Goal: Task Accomplishment & Management: Manage account settings

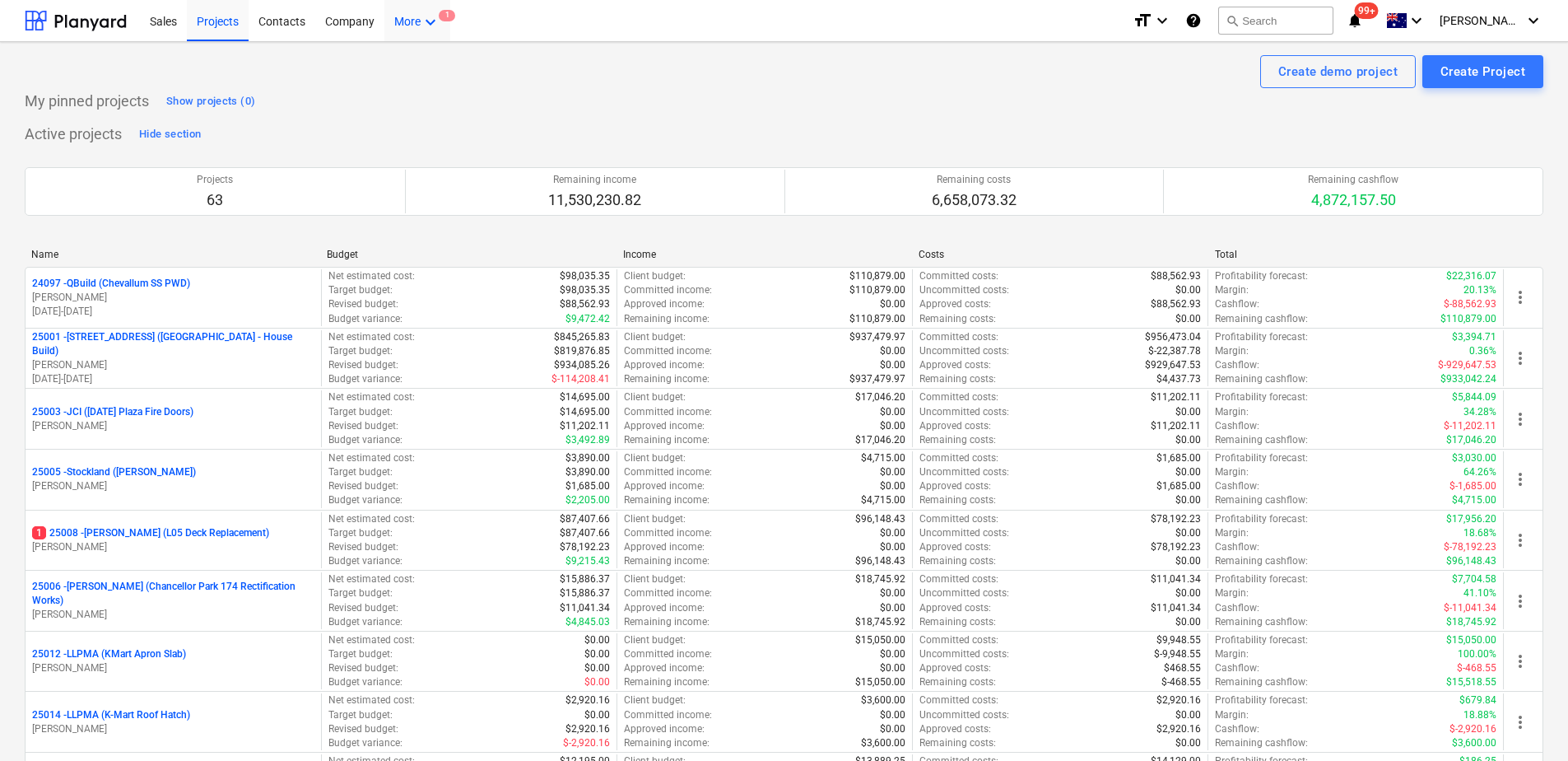
click at [432, 24] on icon "keyboard_arrow_down" at bounding box center [430, 22] width 20 height 20
click at [378, 111] on div "Approvals" at bounding box center [385, 118] width 131 height 27
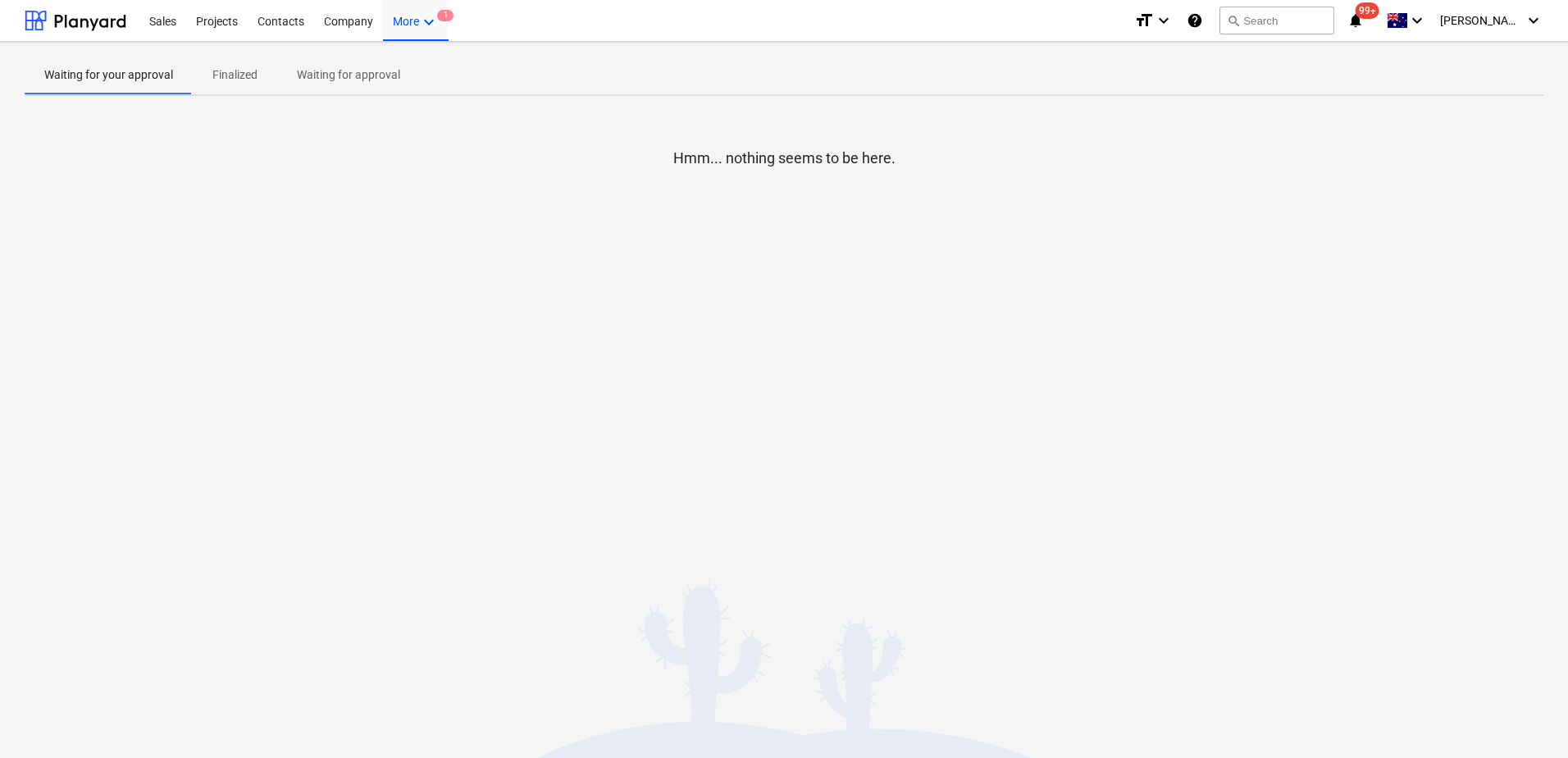
click at [373, 80] on p "Waiting for approval" at bounding box center [348, 75] width 103 height 17
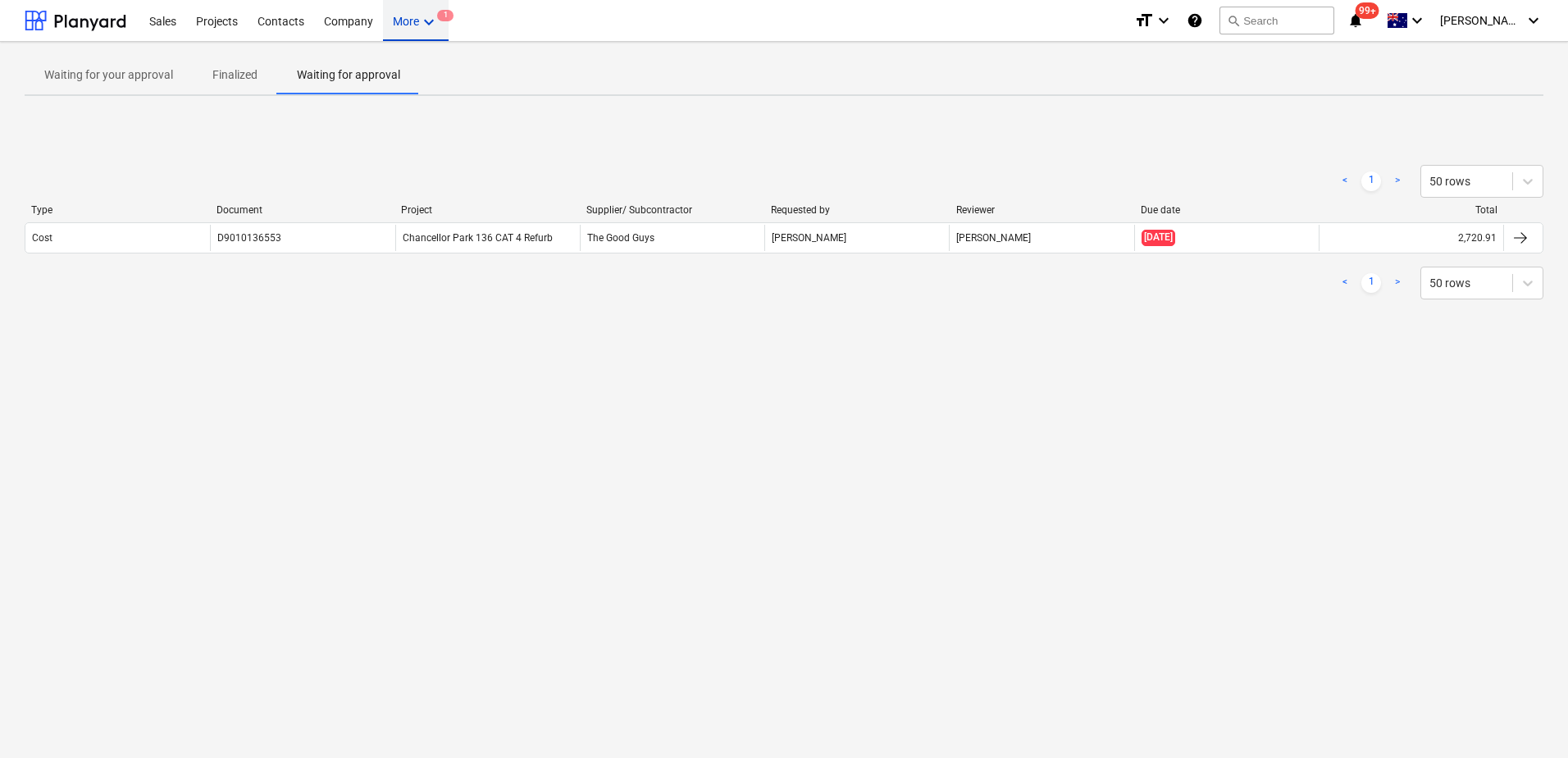
click at [430, 25] on icon "keyboard_arrow_down" at bounding box center [429, 22] width 20 height 20
click at [409, 87] on div "Inbox 1" at bounding box center [383, 90] width 112 height 14
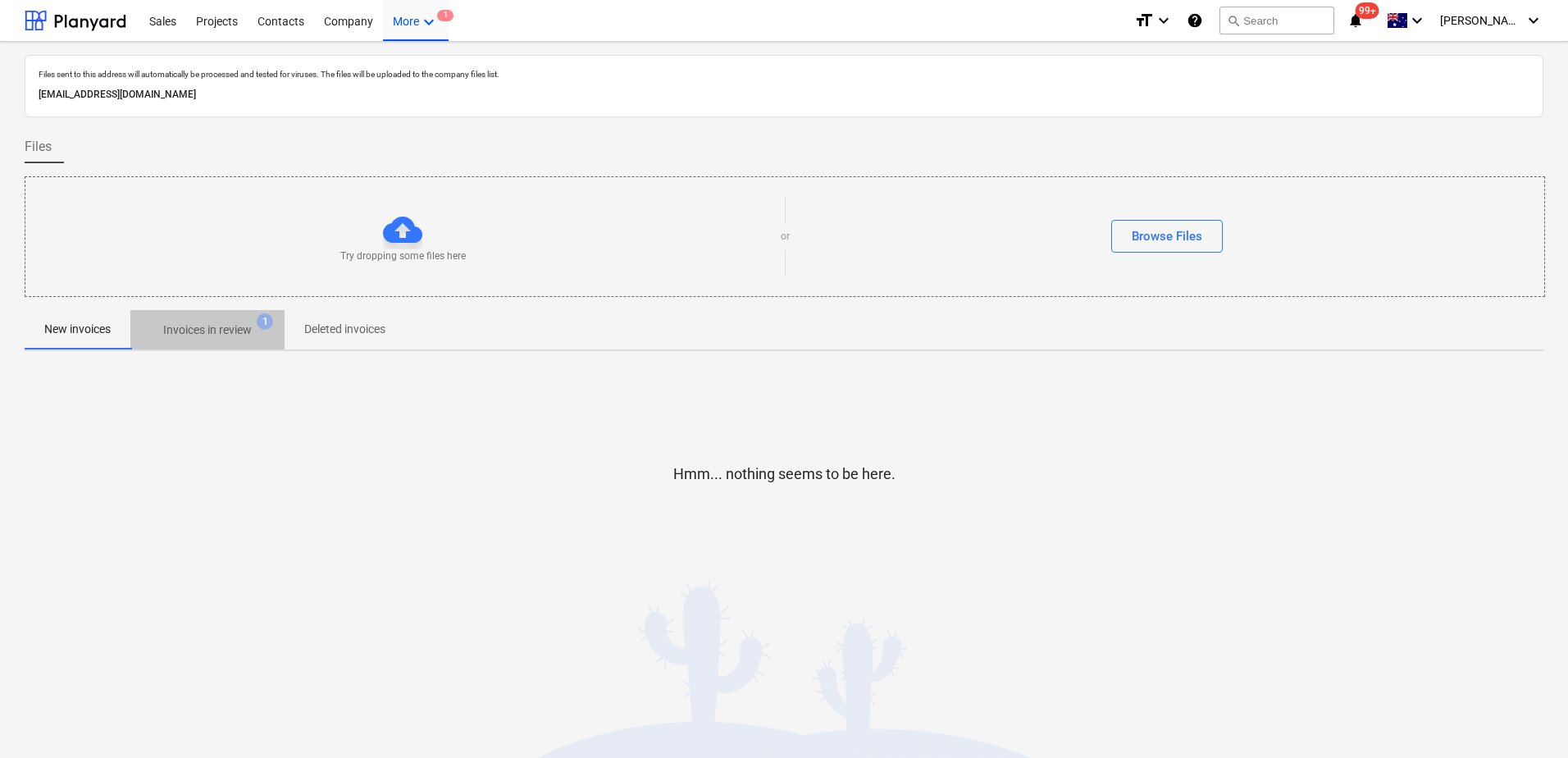
click at [231, 340] on span "Invoices in review 1" at bounding box center [207, 329] width 155 height 29
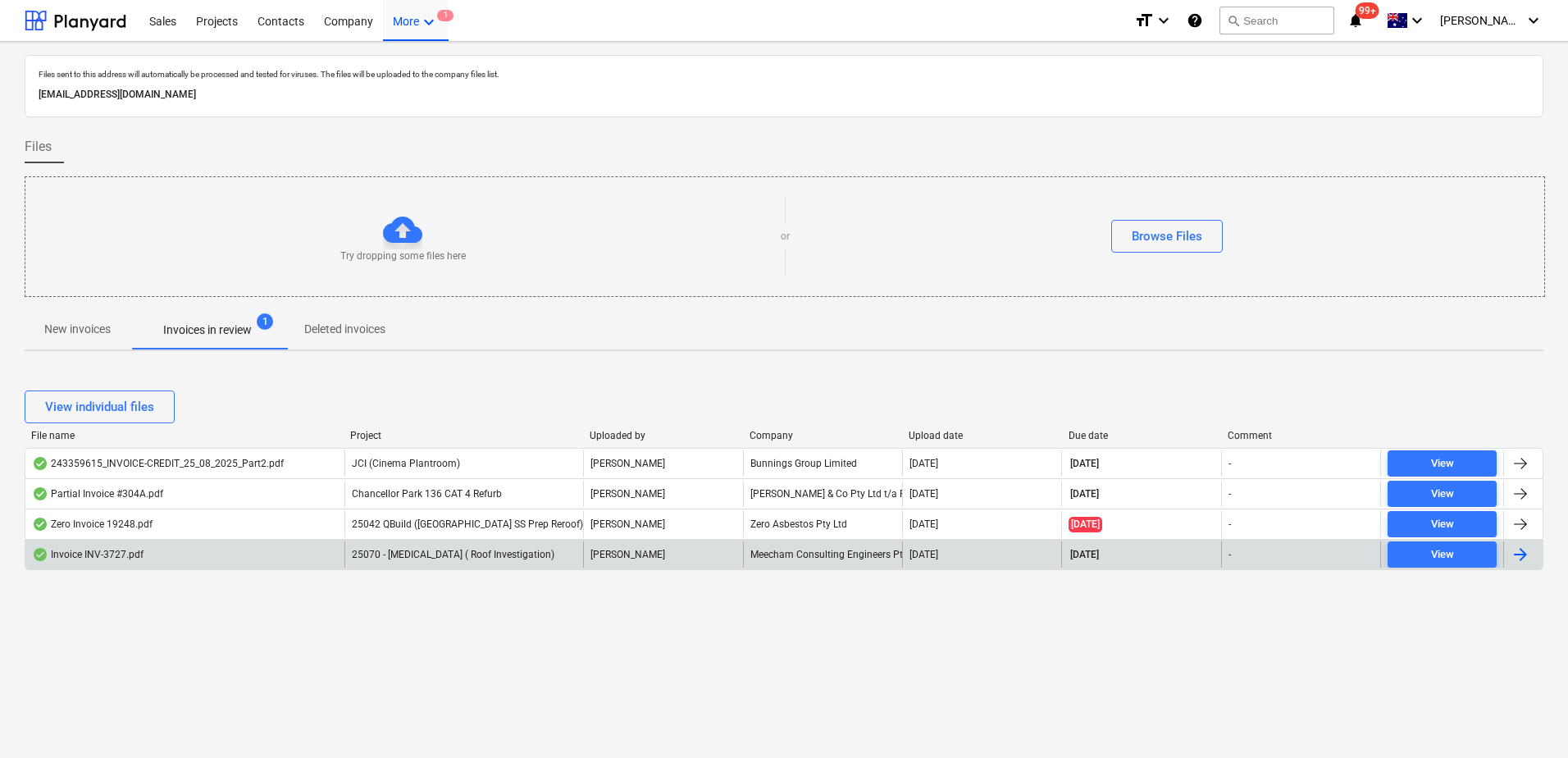
click at [521, 562] on div "25070 - [MEDICAL_DATA] ( Roof Investigation)" at bounding box center [464, 555] width 239 height 27
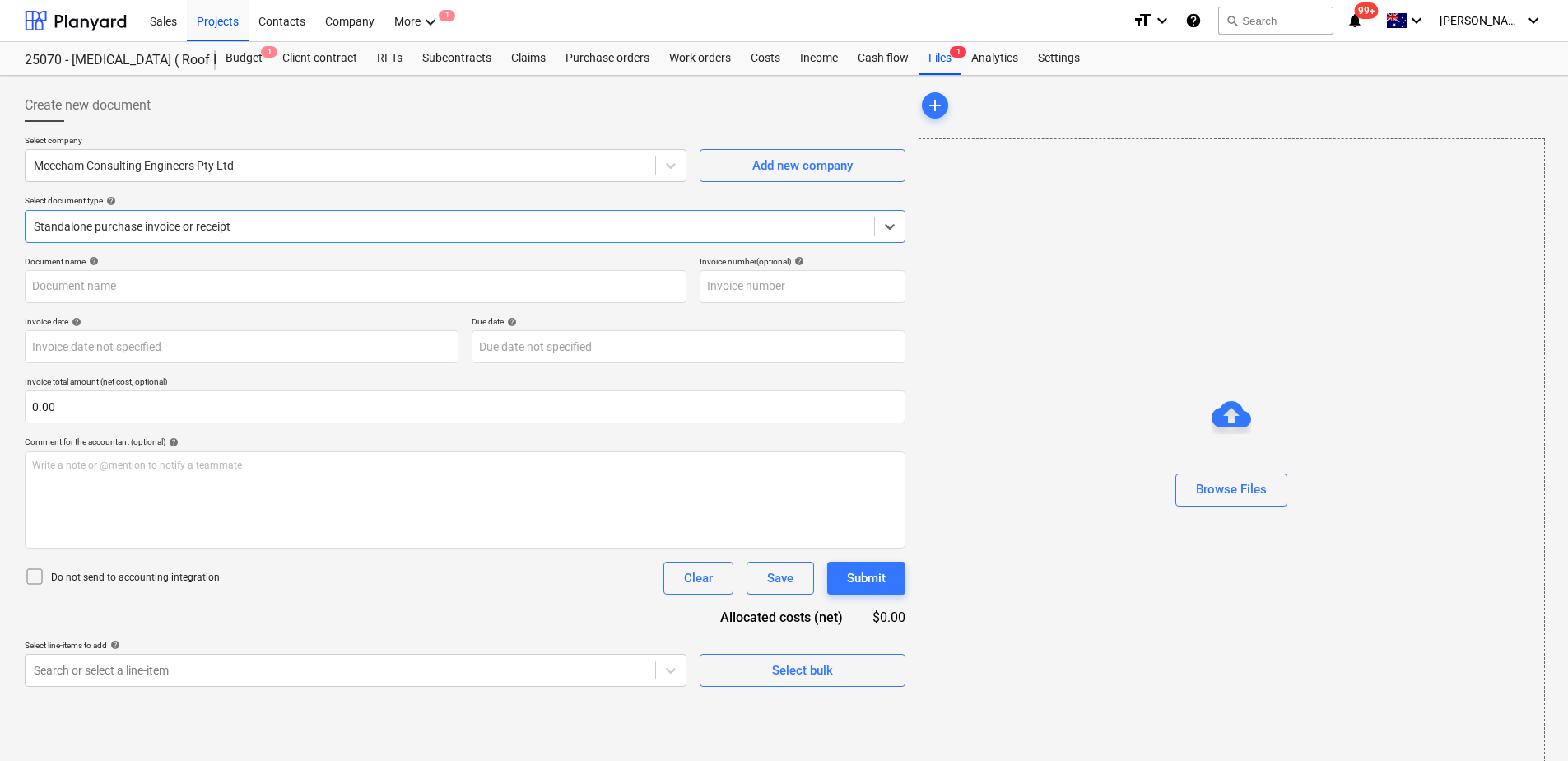
type input "INV-3727"
type input "[DATE]"
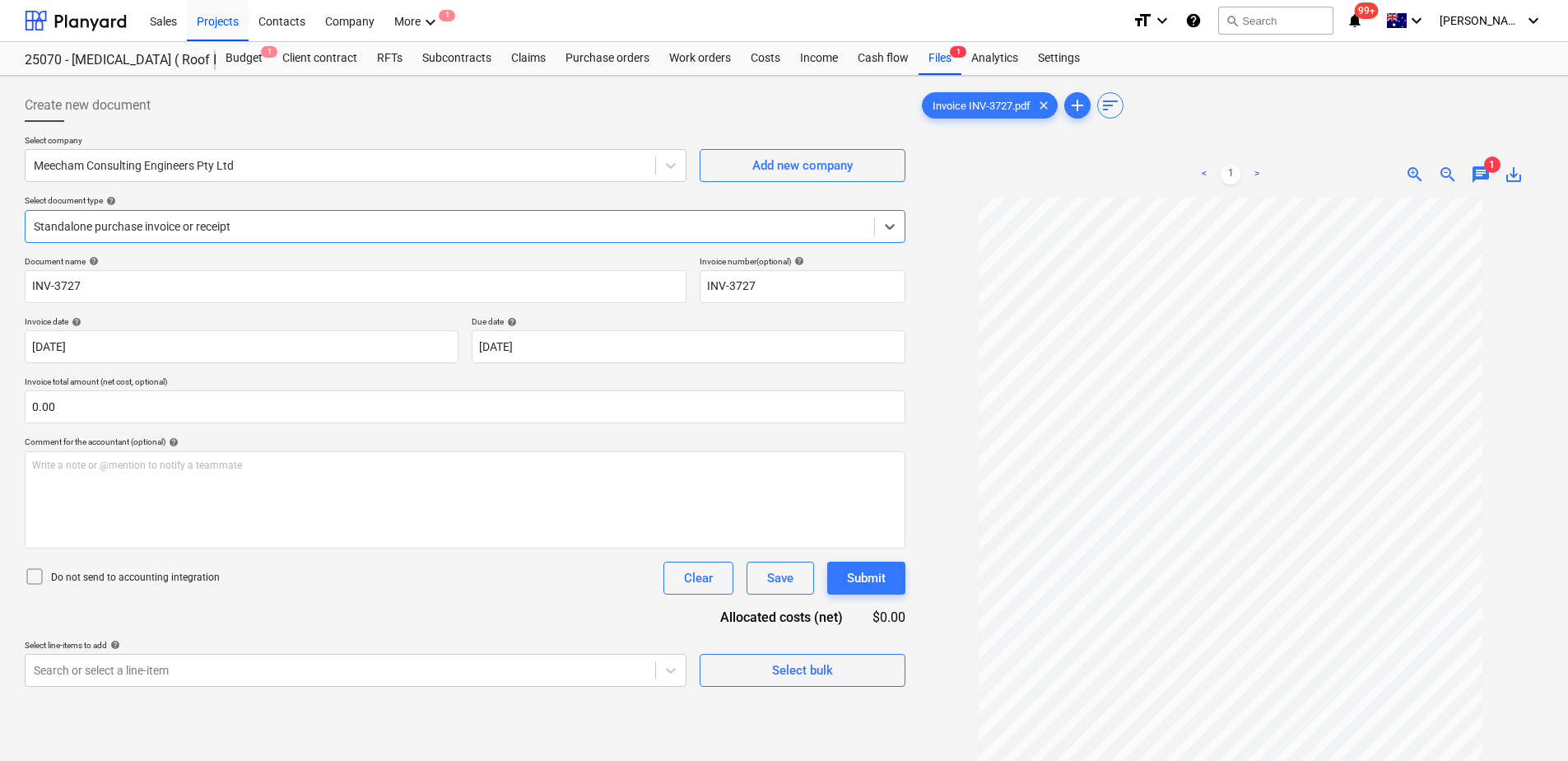
click at [1482, 174] on span "chat" at bounding box center [1480, 174] width 20 height 20
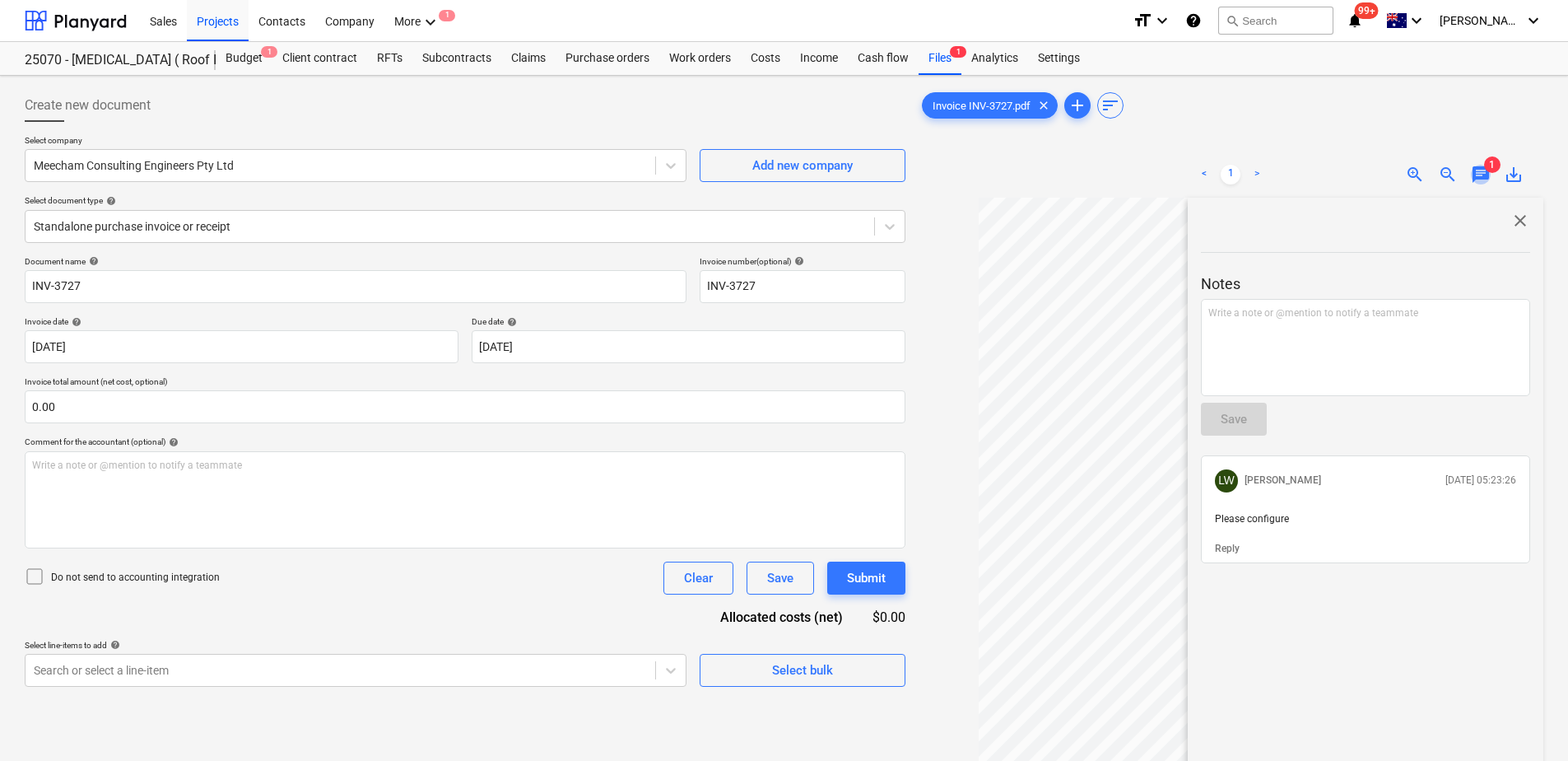
click at [1482, 174] on span "chat" at bounding box center [1480, 174] width 20 height 20
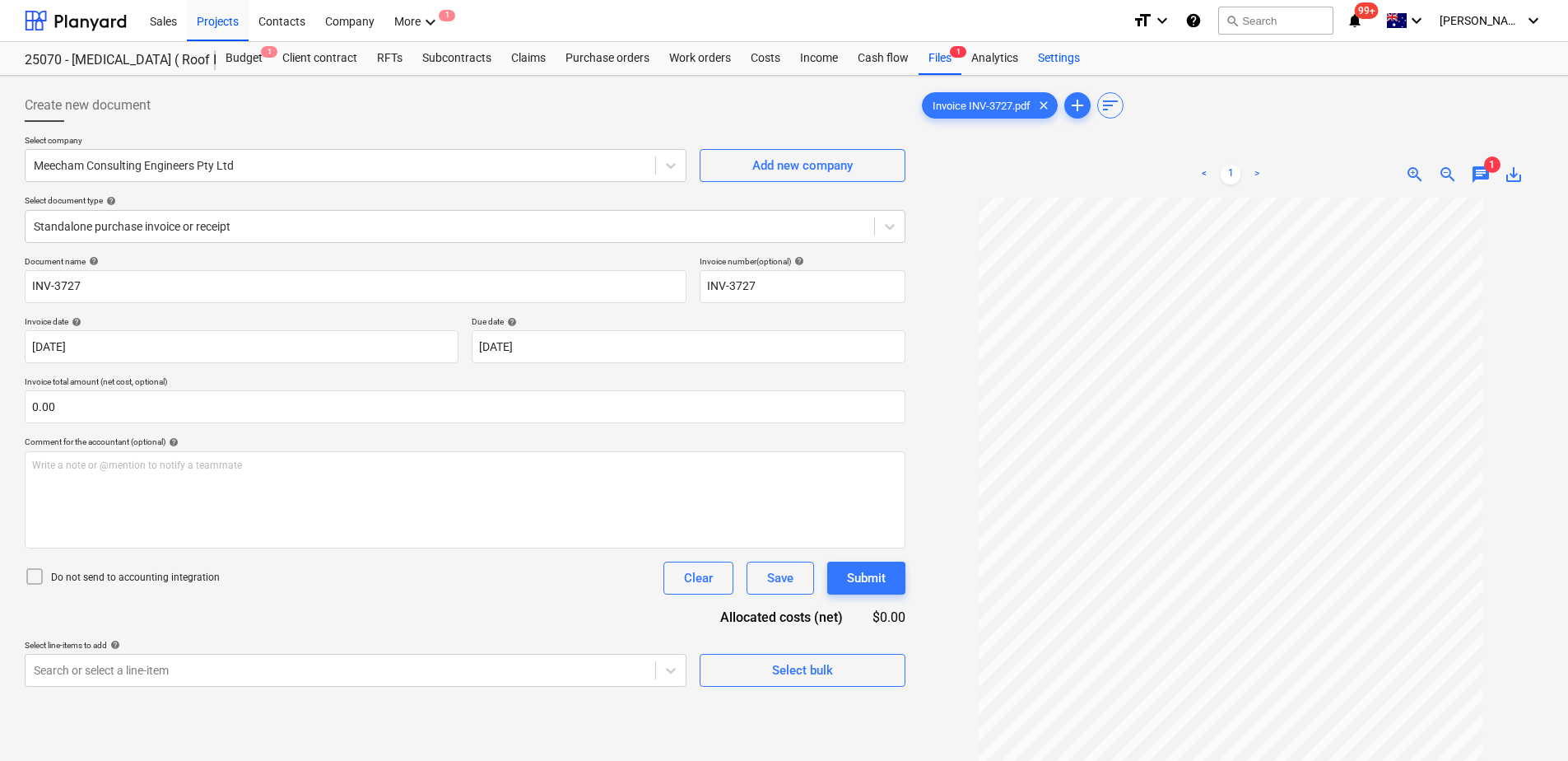
click at [1060, 60] on div "Settings" at bounding box center [1059, 58] width 62 height 33
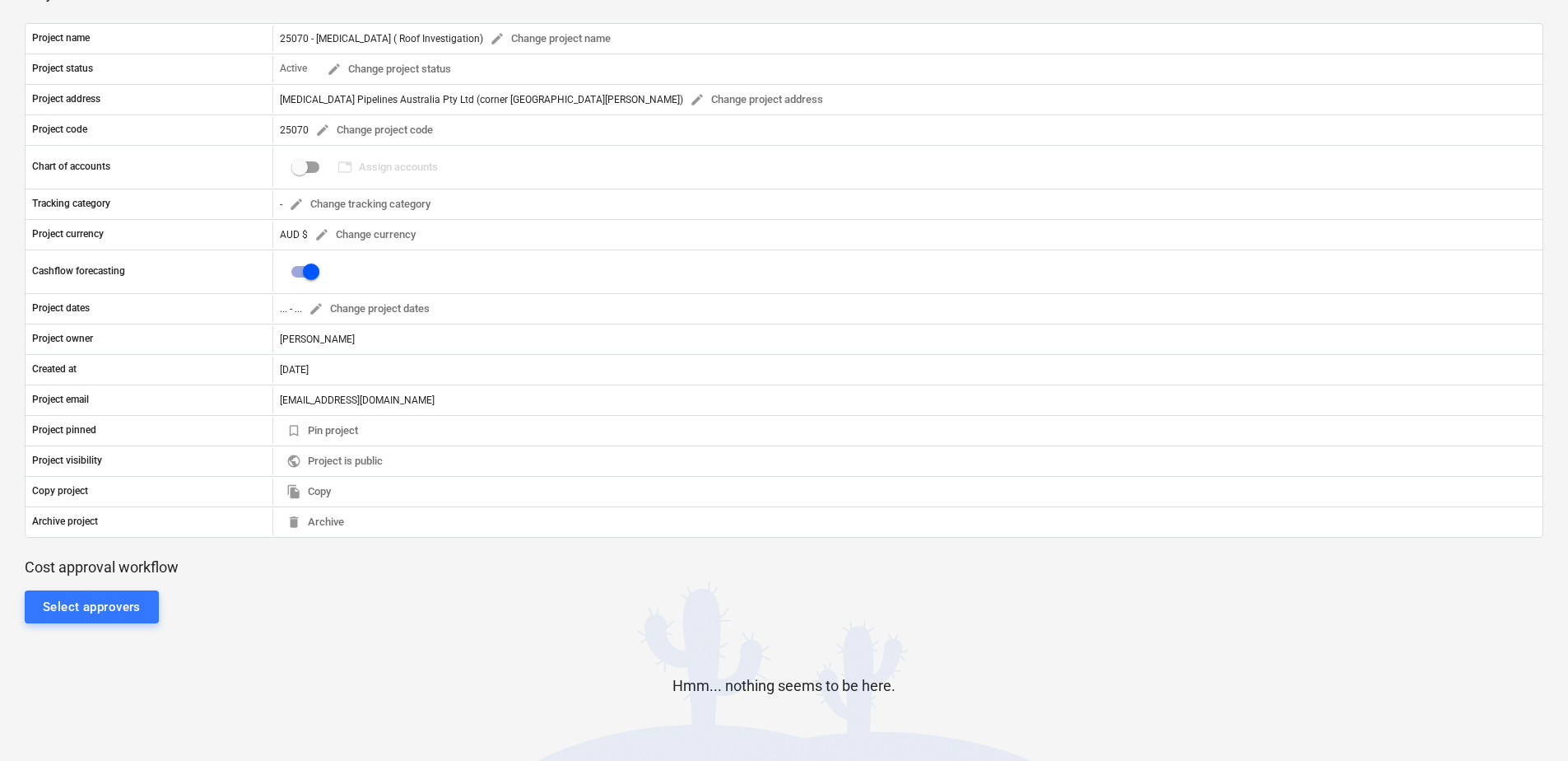
scroll to position [165, 0]
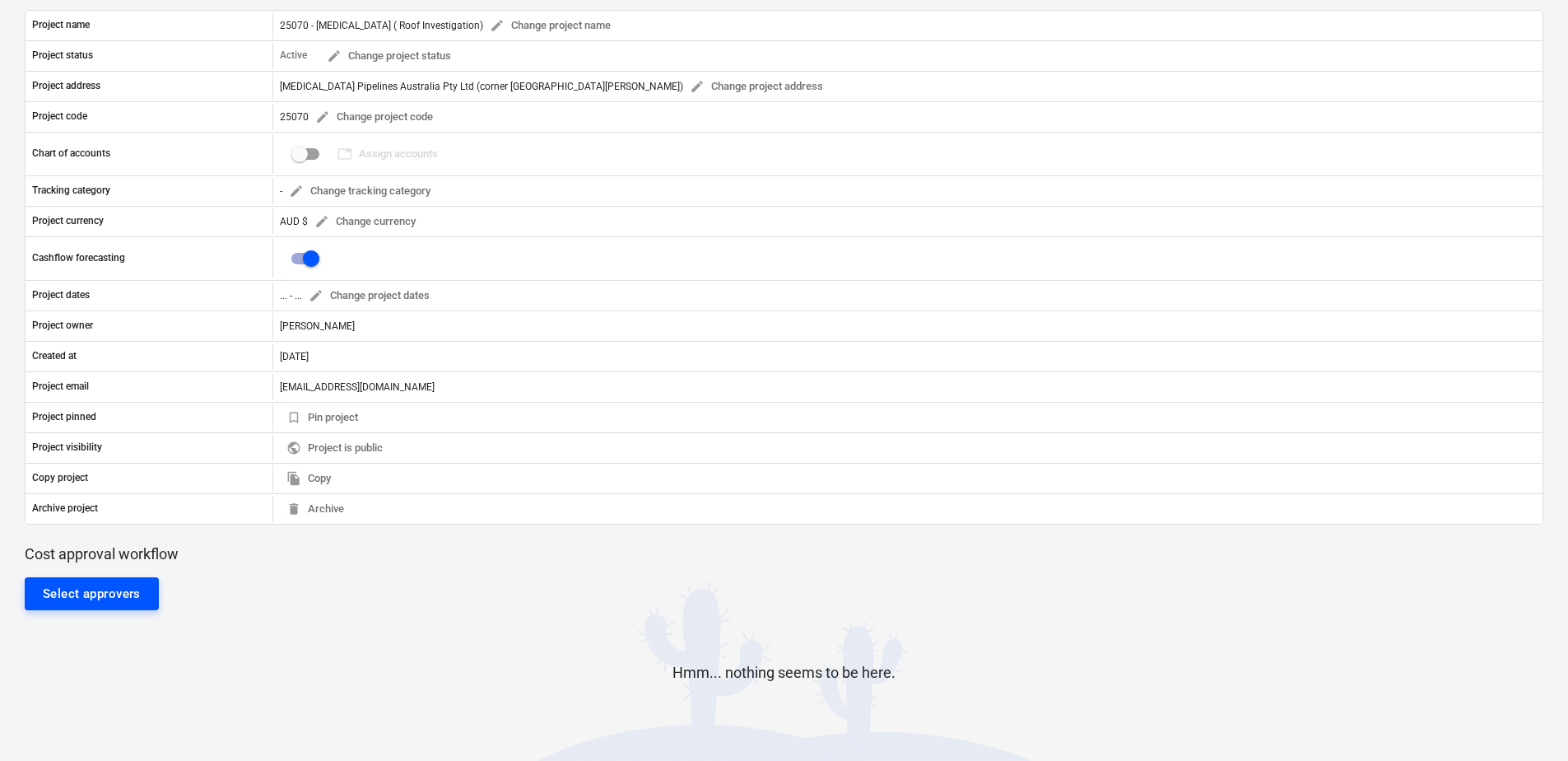
click at [110, 594] on div "Select approvers" at bounding box center [91, 593] width 98 height 21
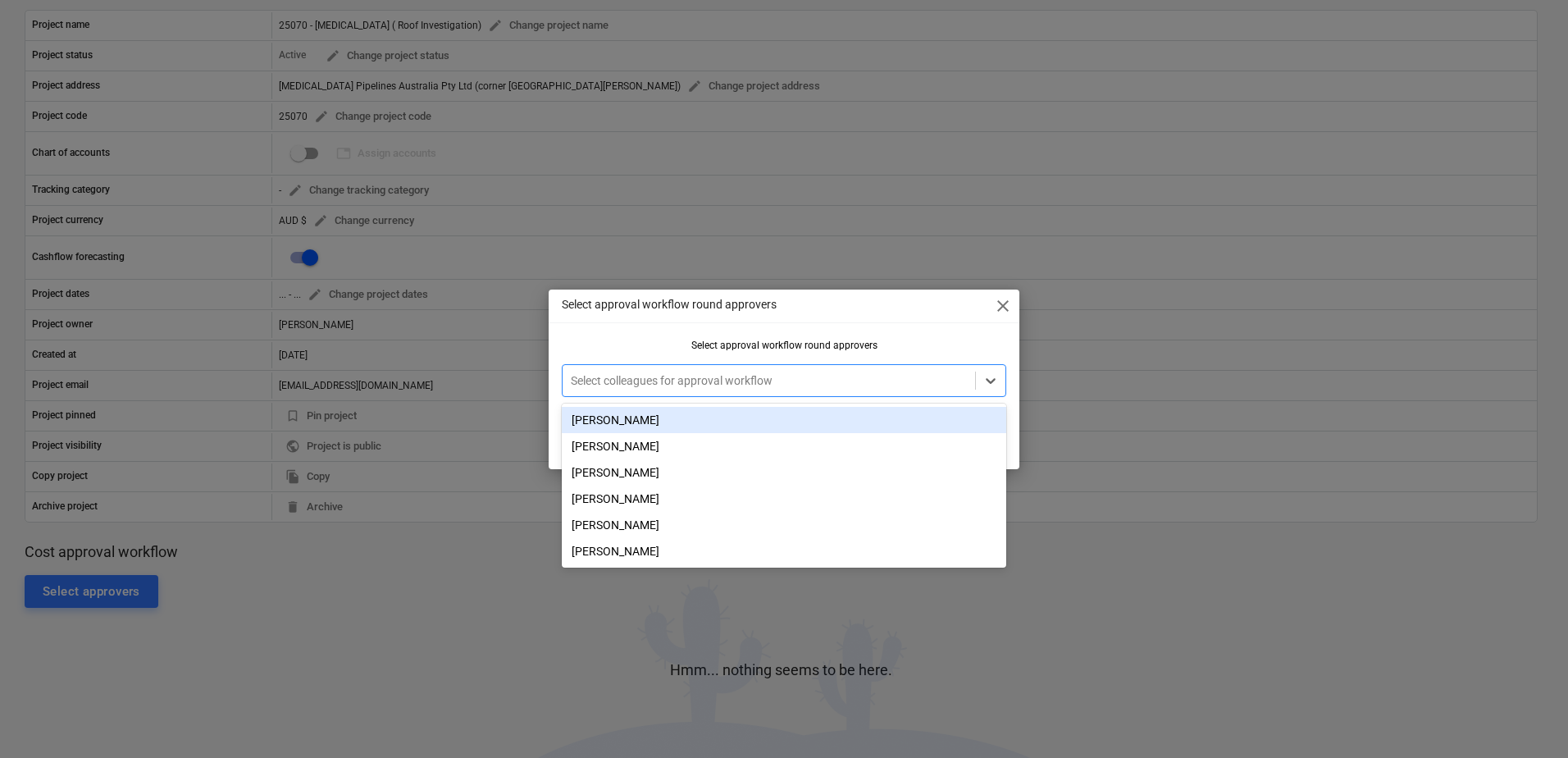
click at [620, 385] on div at bounding box center [769, 379] width 397 height 16
click at [614, 417] on div "[PERSON_NAME]" at bounding box center [784, 420] width 445 height 27
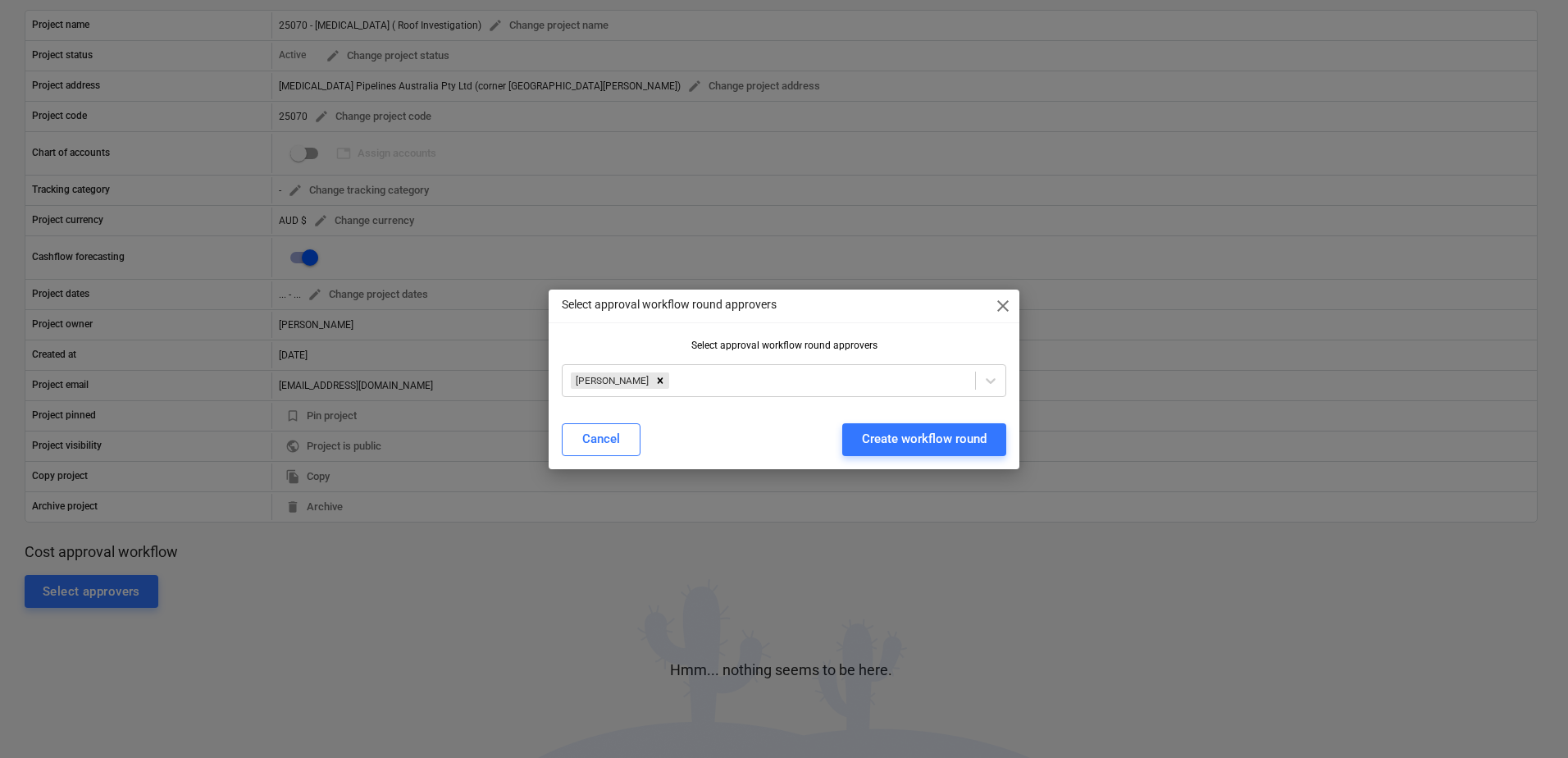
click at [684, 342] on div "Select approval workflow round approvers" at bounding box center [784, 345] width 445 height 11
click at [991, 443] on button "Create workflow round" at bounding box center [924, 439] width 164 height 33
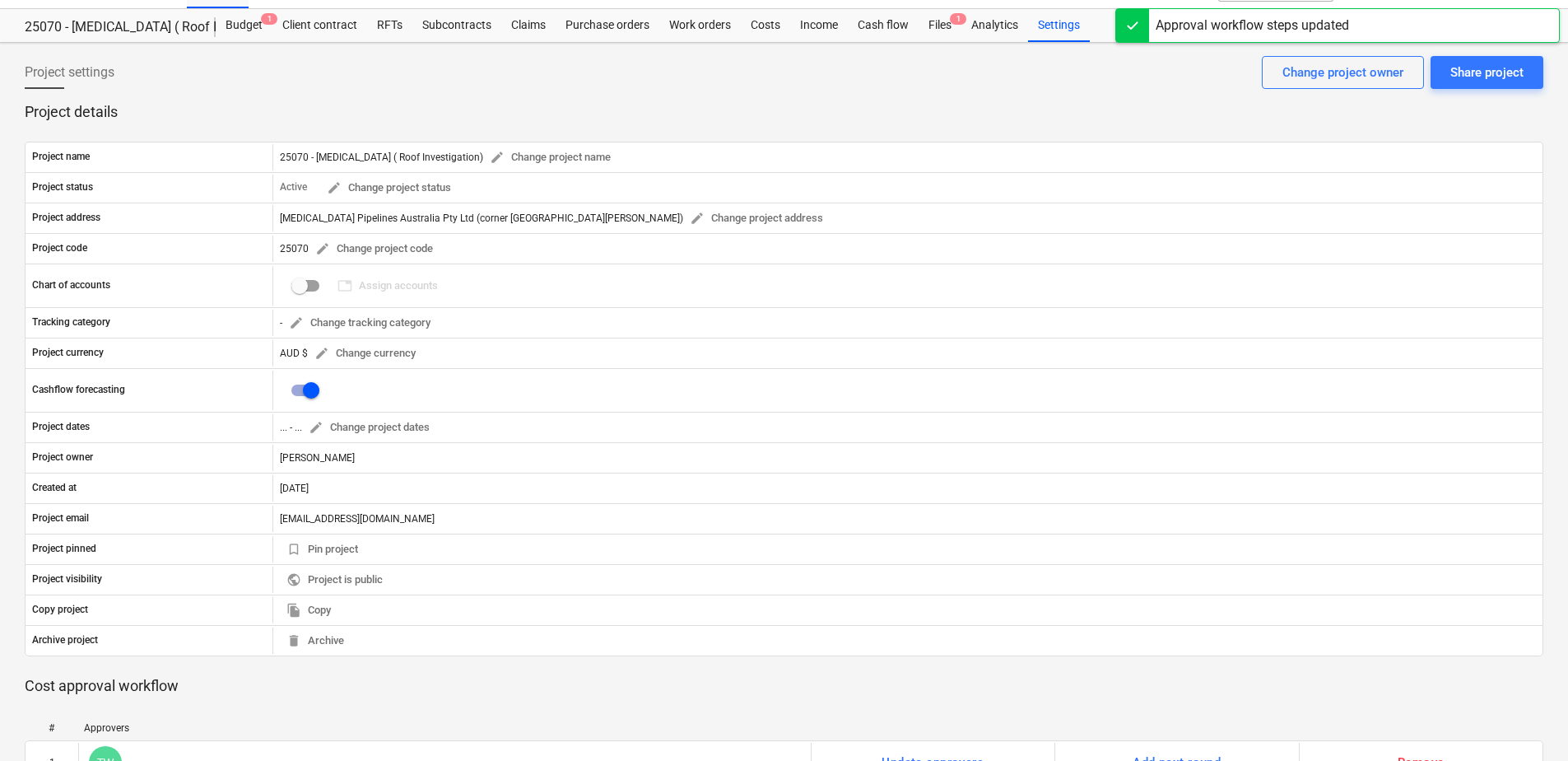
scroll to position [0, 0]
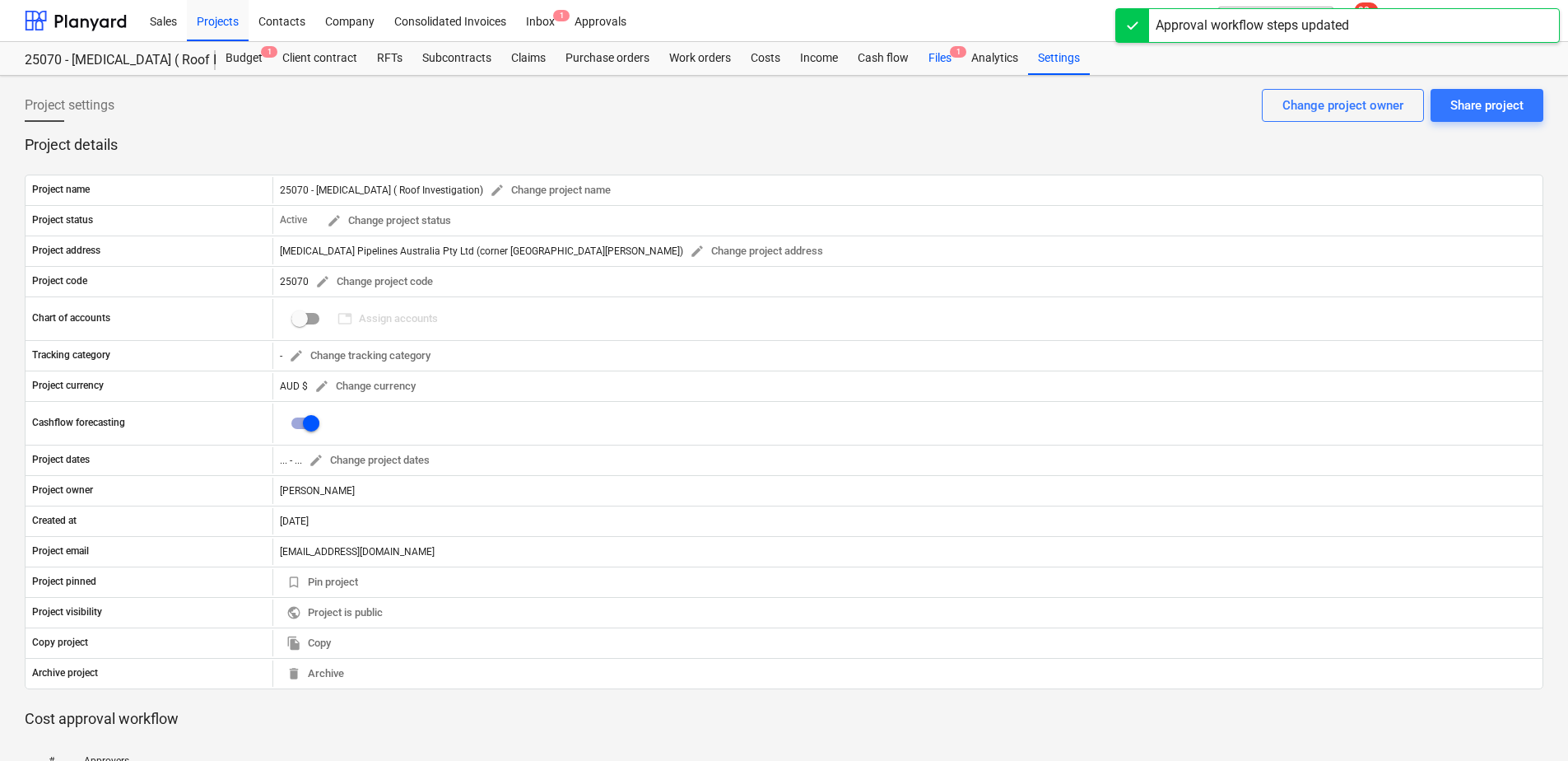
click at [950, 68] on div "Files 1" at bounding box center [940, 58] width 43 height 33
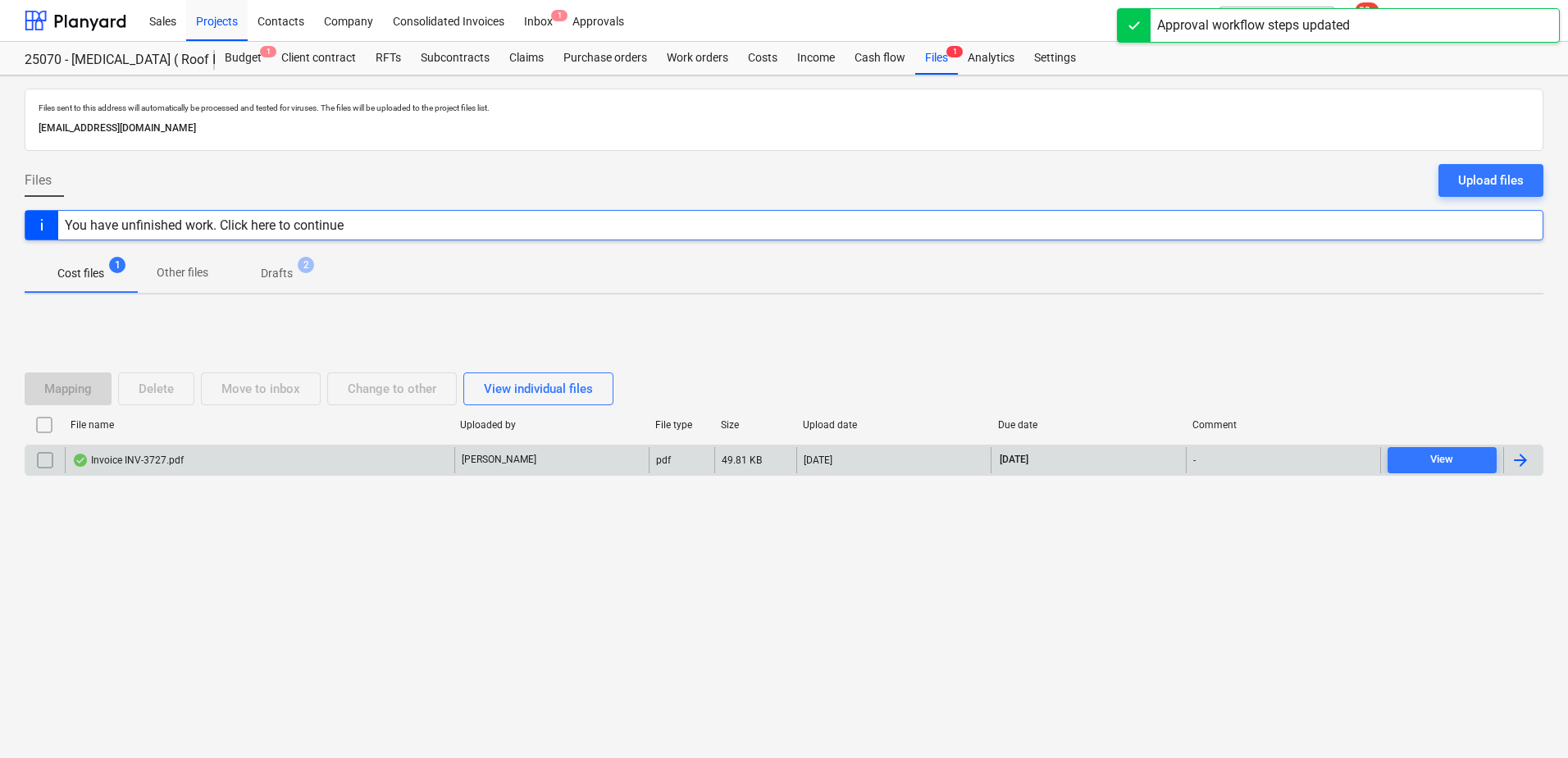
click at [263, 460] on div "Invoice INV-3727.pdf" at bounding box center [259, 460] width 390 height 27
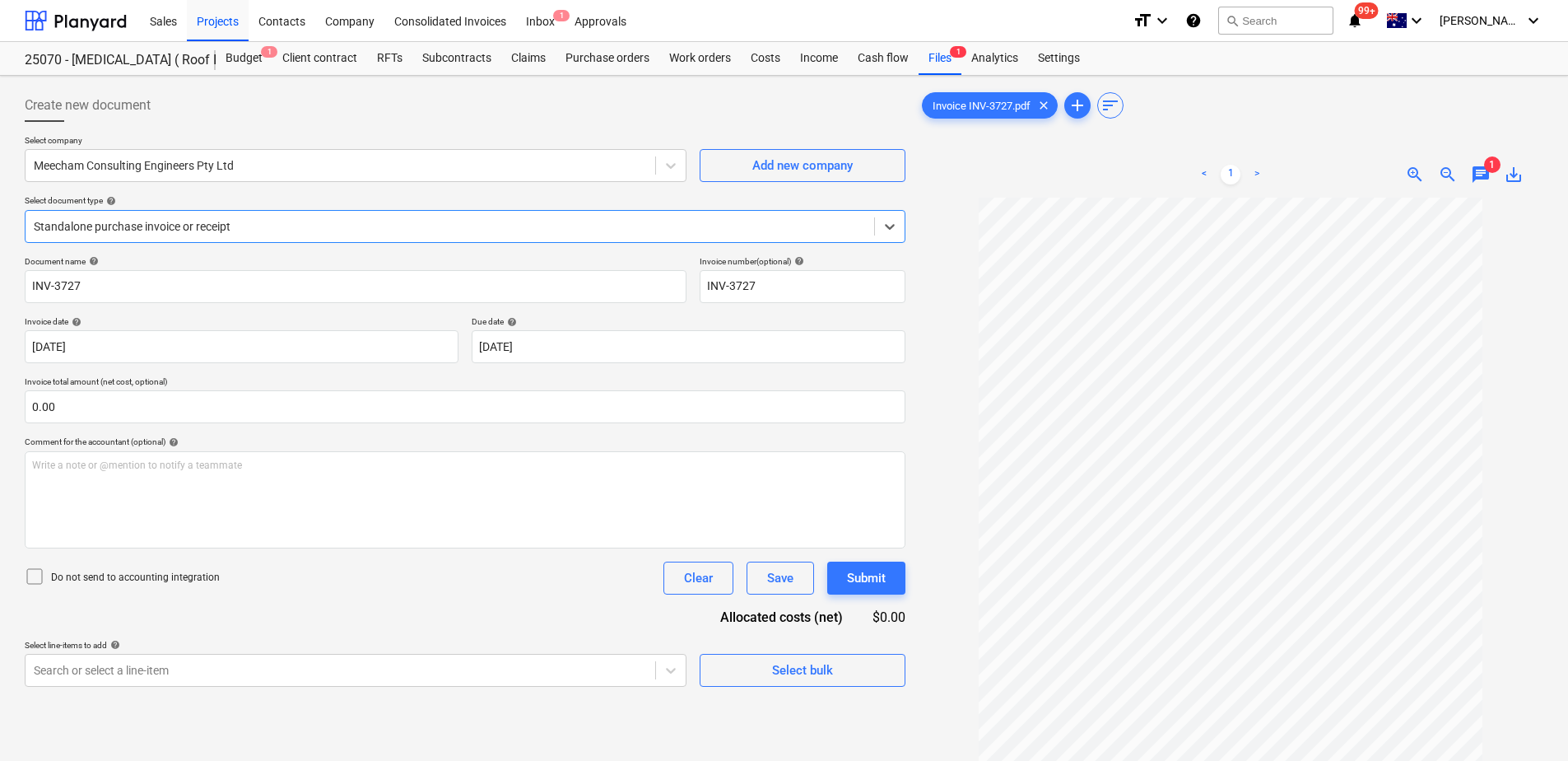
click at [458, 229] on div at bounding box center [449, 226] width 832 height 16
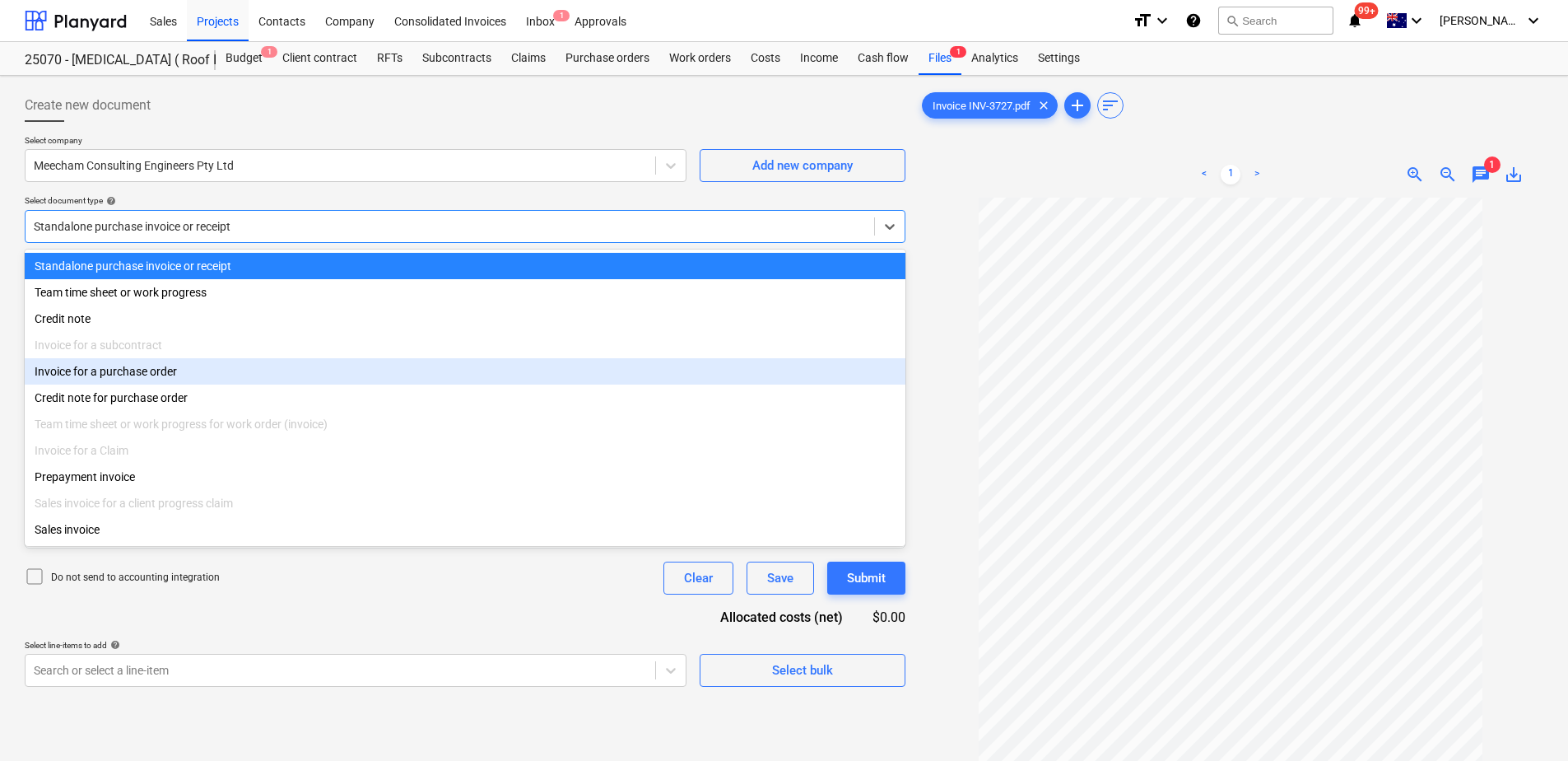
click at [255, 372] on div "Invoice for a purchase order" at bounding box center [465, 371] width 881 height 27
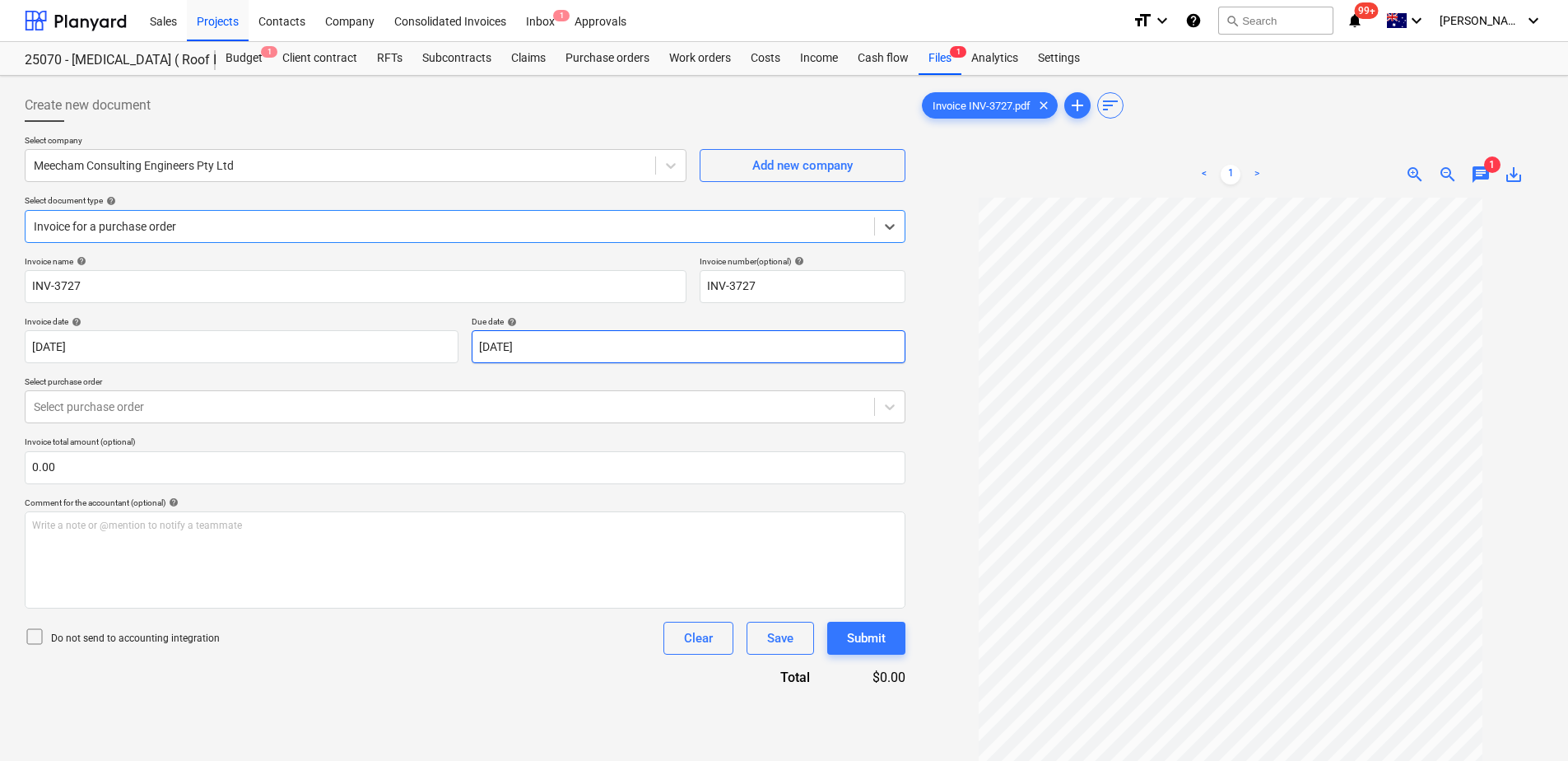
click at [579, 348] on body "Sales Projects Contacts Company Consolidated Invoices Inbox 1 Approvals format_…" at bounding box center [784, 380] width 1568 height 761
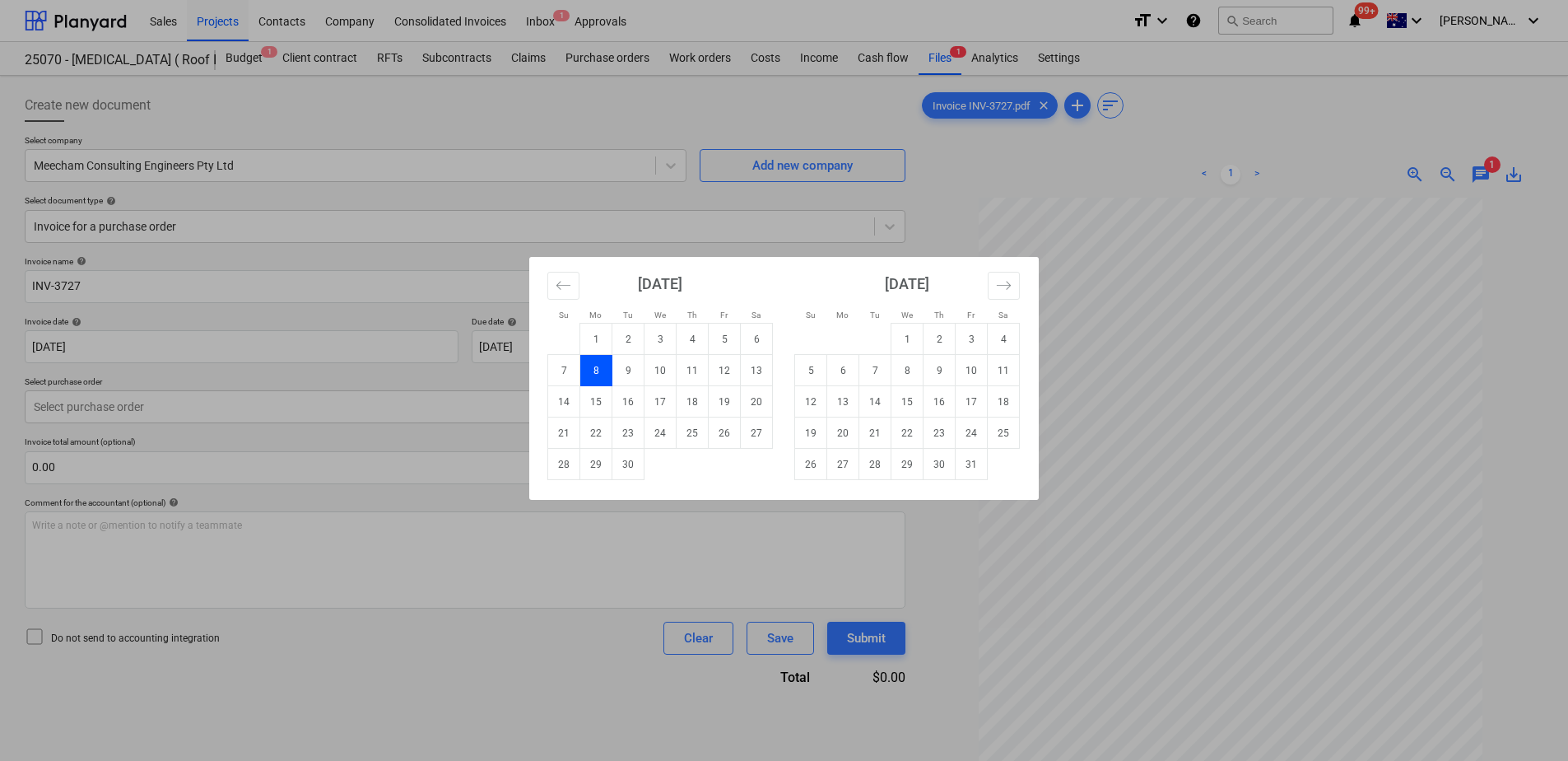
click at [427, 315] on div "Su Mo Tu We Th Fr Sa Su Mo Tu We Th Fr Sa [DATE] 1 2 3 4 5 6 7 8 9 10 11 12 13 …" at bounding box center [784, 380] width 1568 height 761
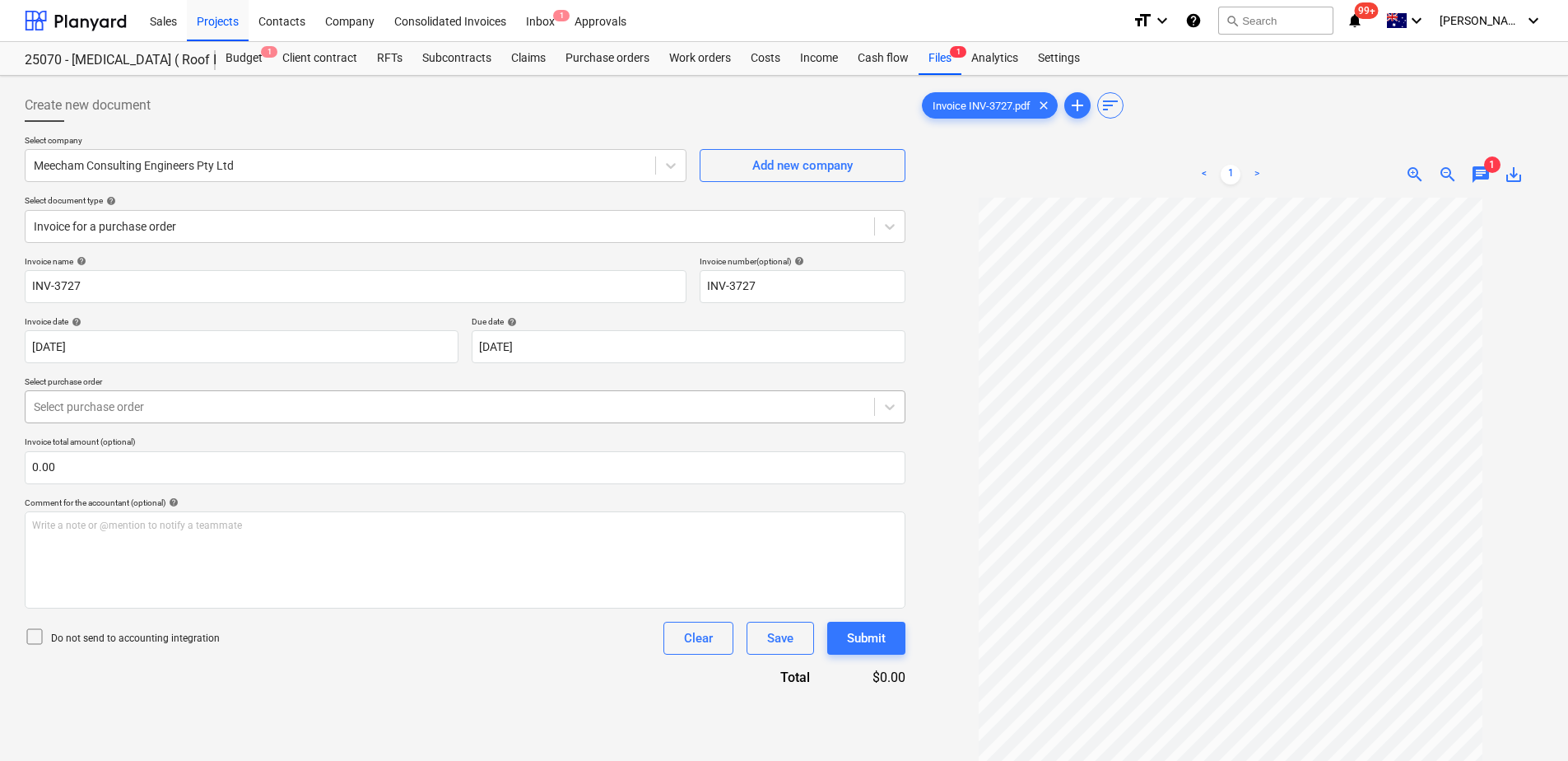
click at [298, 410] on div at bounding box center [449, 406] width 832 height 16
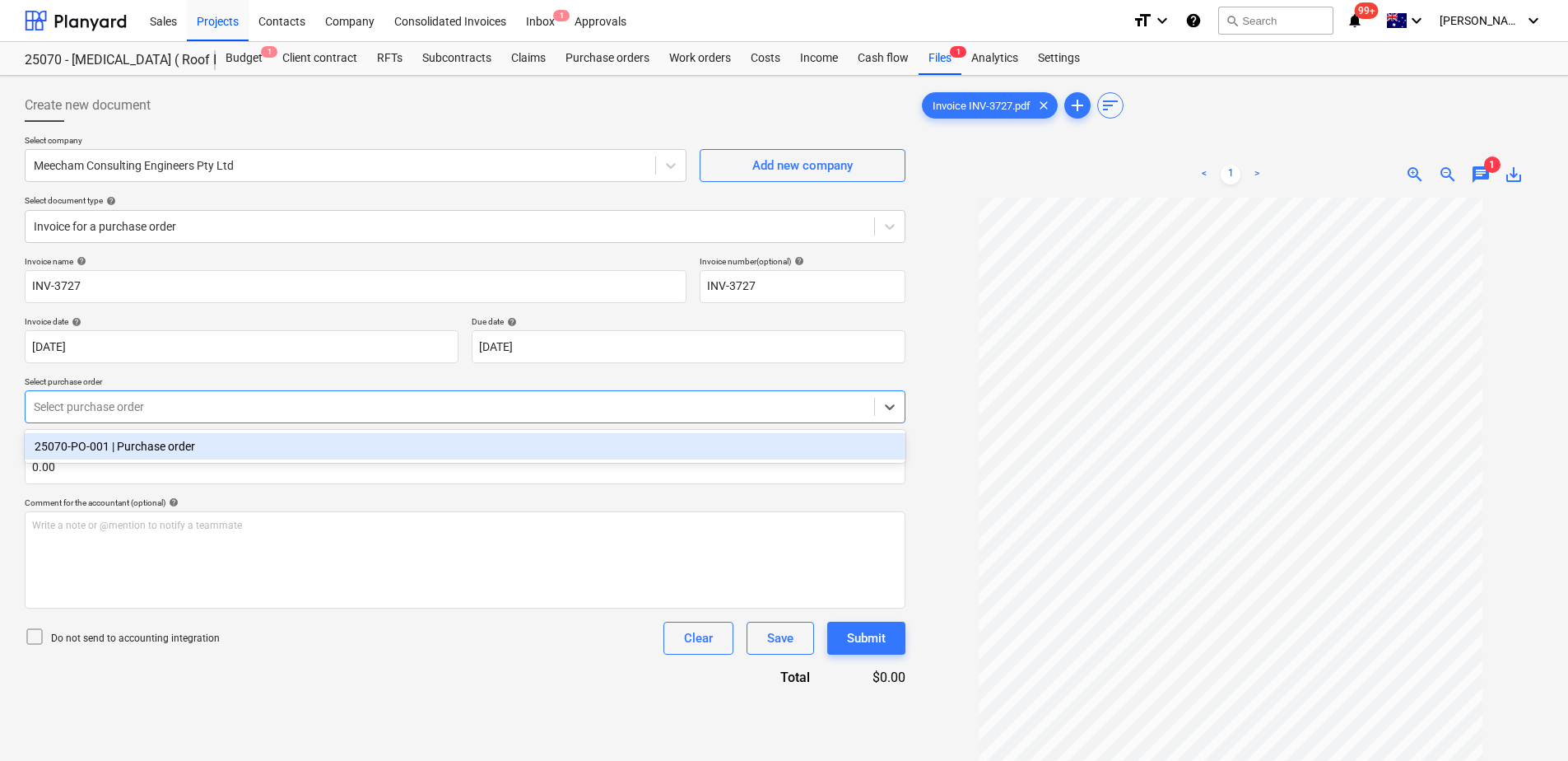
click at [288, 450] on div "25070-PO-001 | Purchase order" at bounding box center [465, 447] width 881 height 27
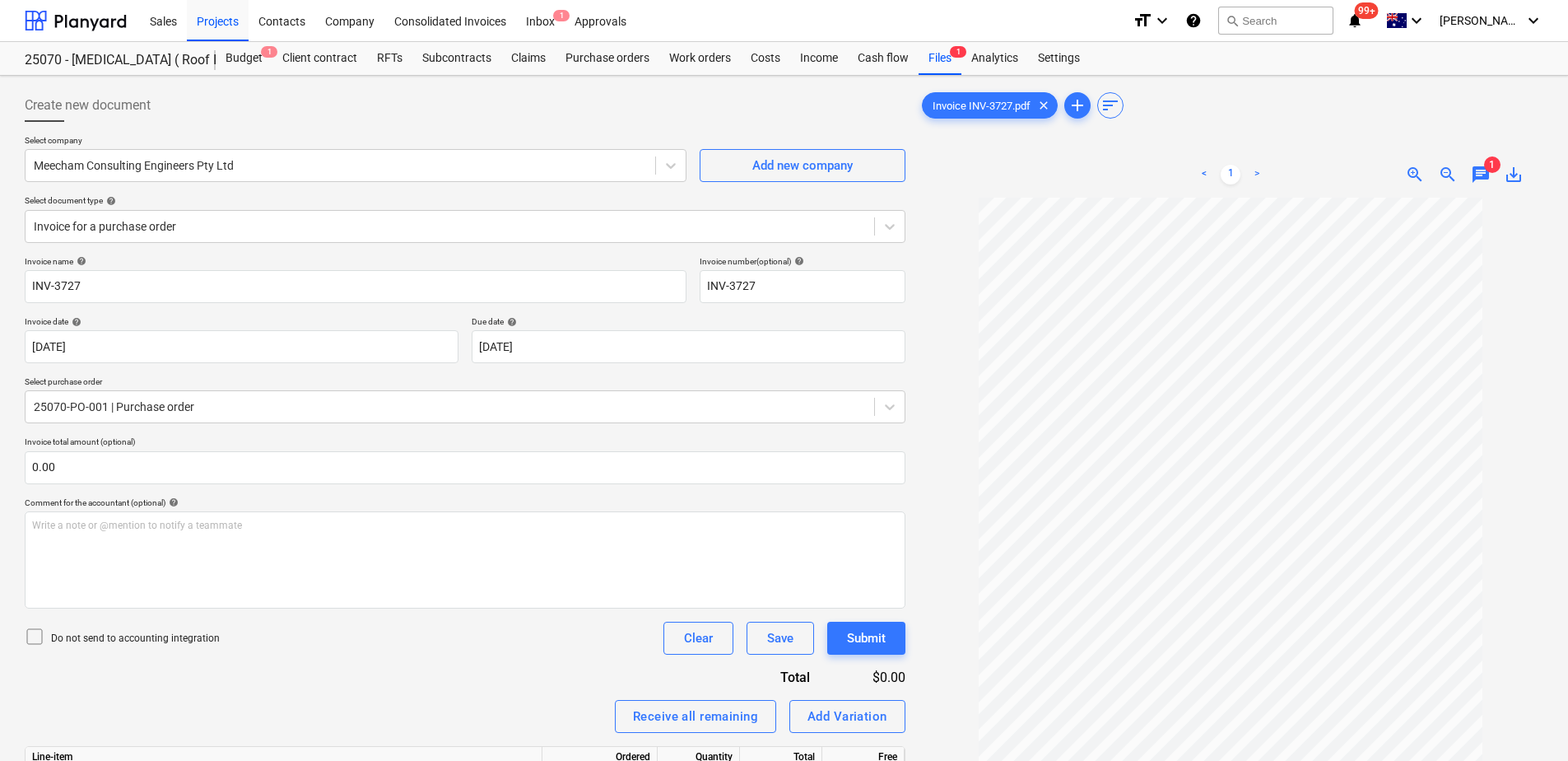
click at [332, 671] on div "Invoice name help INV-3727 Invoice number (optional) help INV-3727 Invoice date…" at bounding box center [465, 588] width 881 height 664
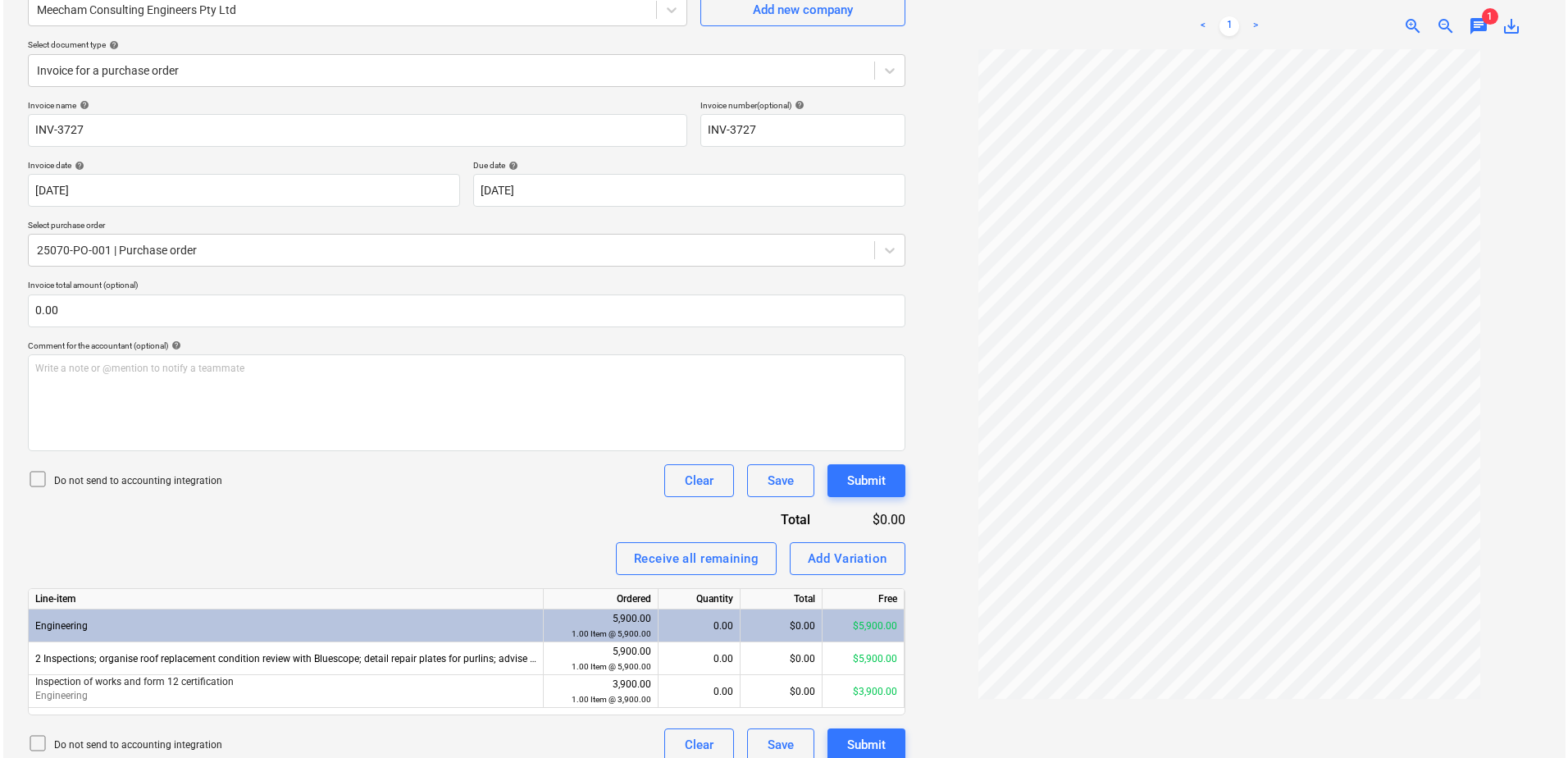
scroll to position [172, 0]
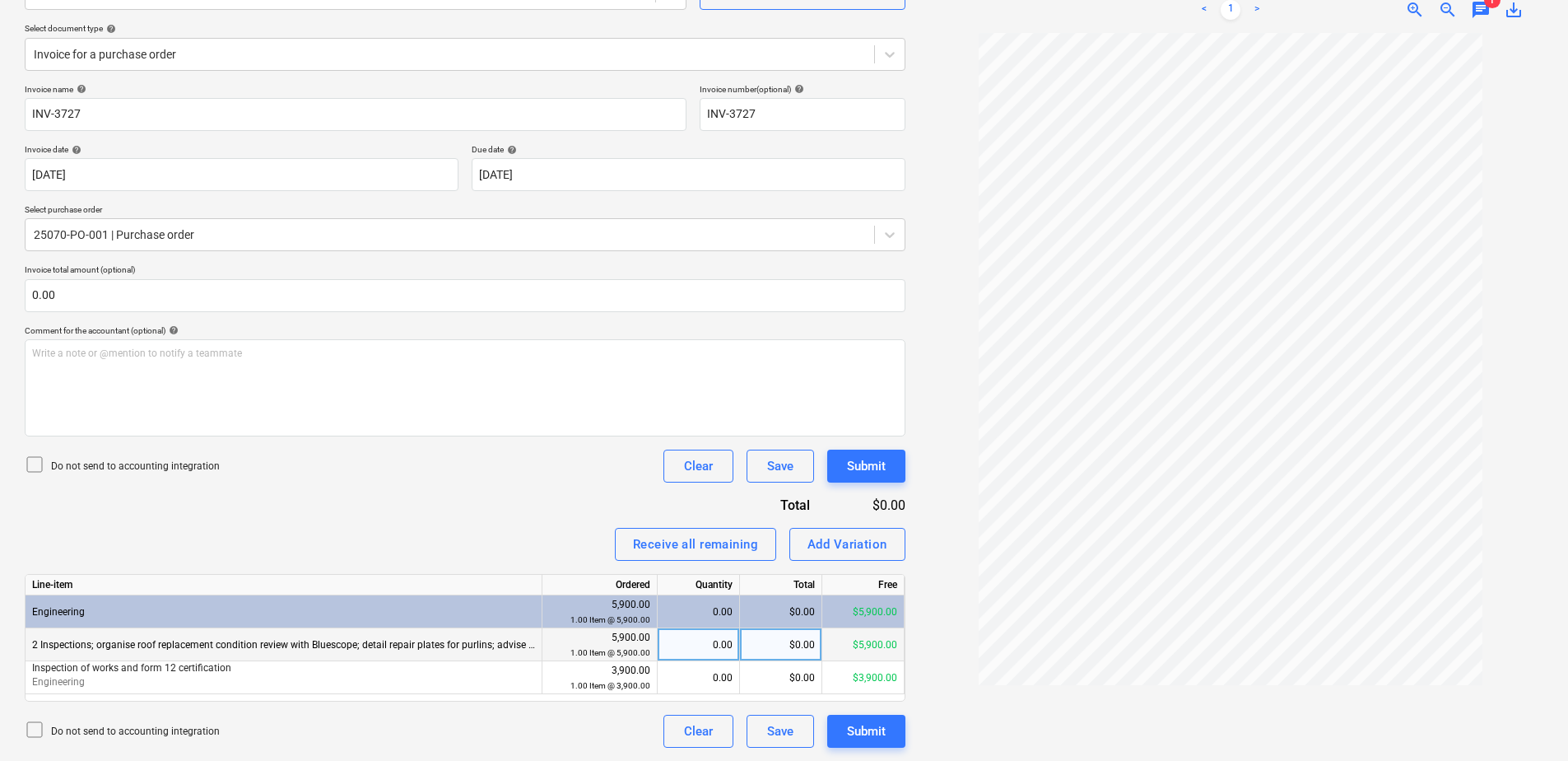
click at [693, 646] on div "0.00" at bounding box center [699, 645] width 69 height 33
type input "1"
click at [851, 726] on div "Submit" at bounding box center [866, 731] width 39 height 21
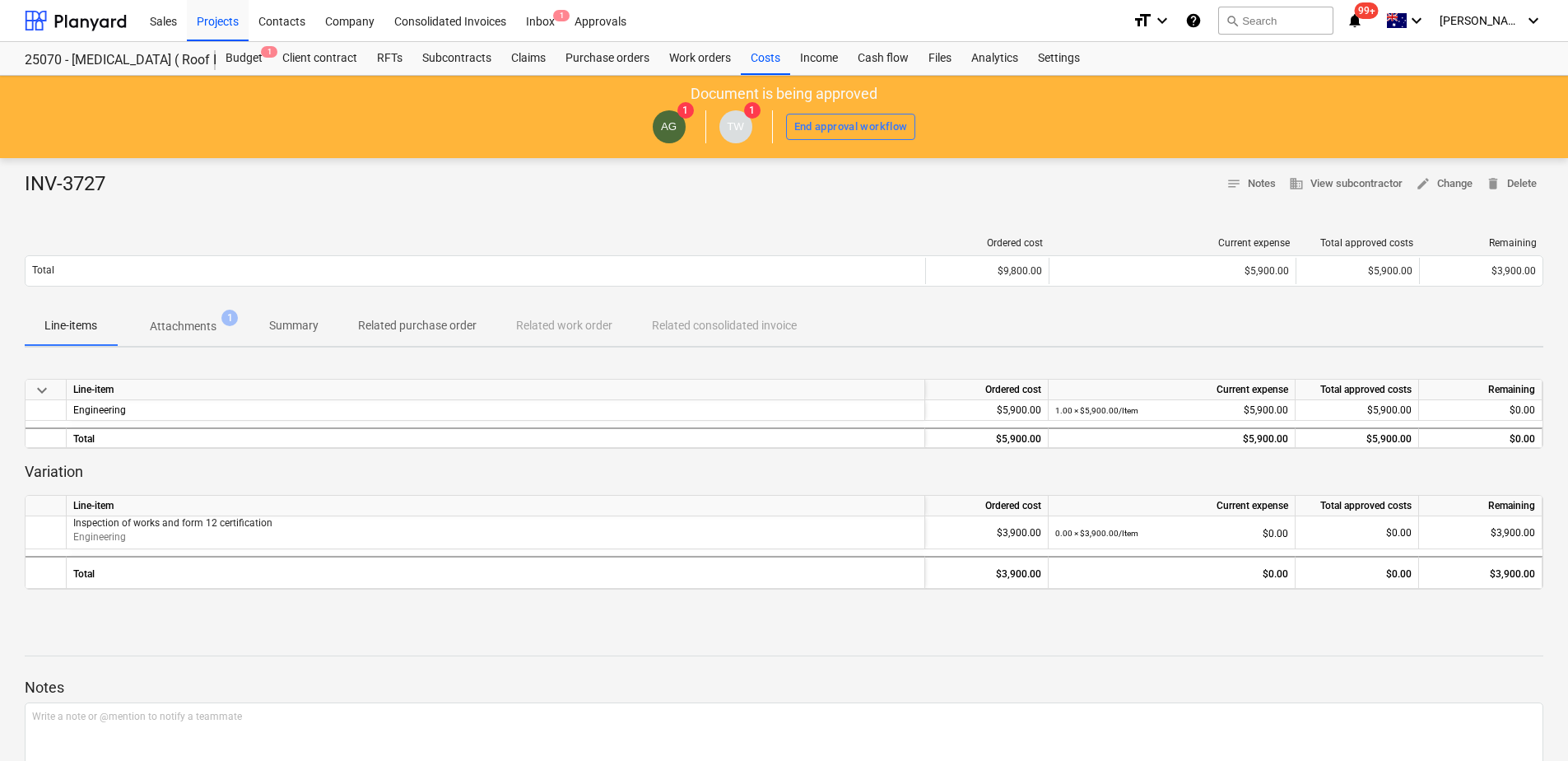
drag, startPoint x: 546, startPoint y: 23, endPoint x: 546, endPoint y: 41, distance: 18.0
click at [546, 23] on div "Inbox 1" at bounding box center [540, 20] width 49 height 42
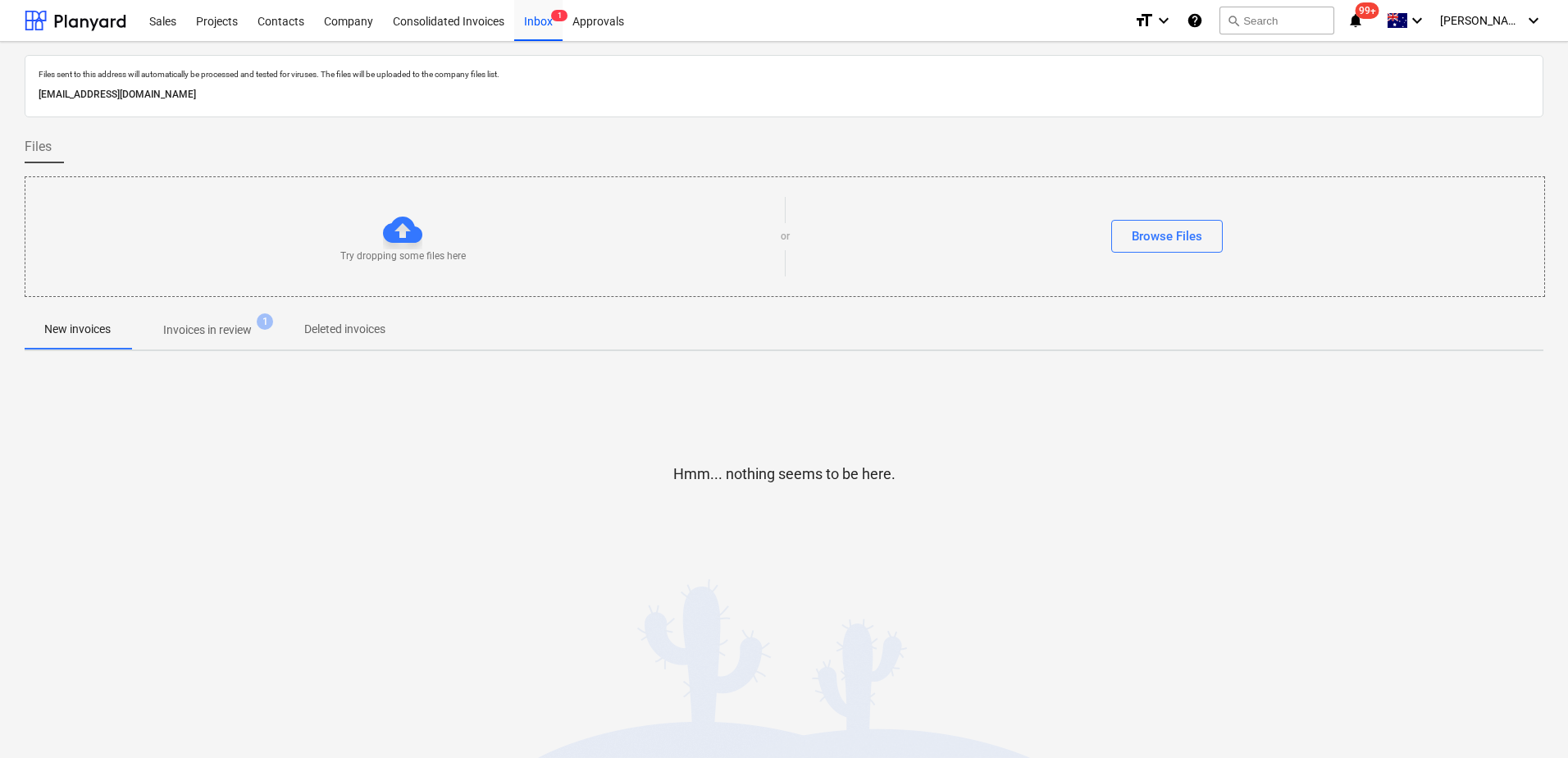
click at [236, 337] on p "Invoices in review" at bounding box center [207, 330] width 88 height 17
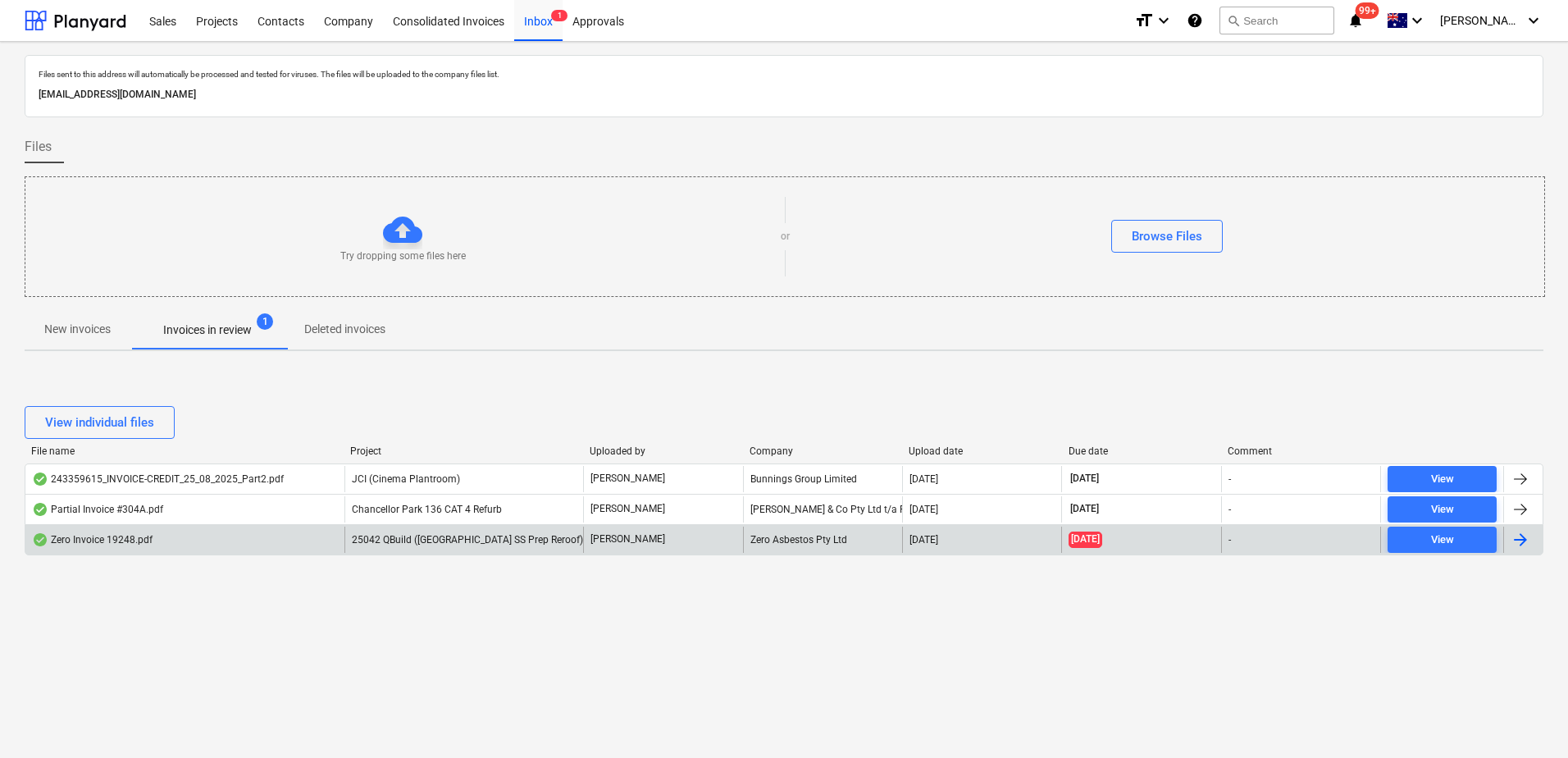
click at [478, 545] on span "25042 QBuild ([GEOGRAPHIC_DATA] SS Prep Reroof)" at bounding box center [468, 540] width 231 height 11
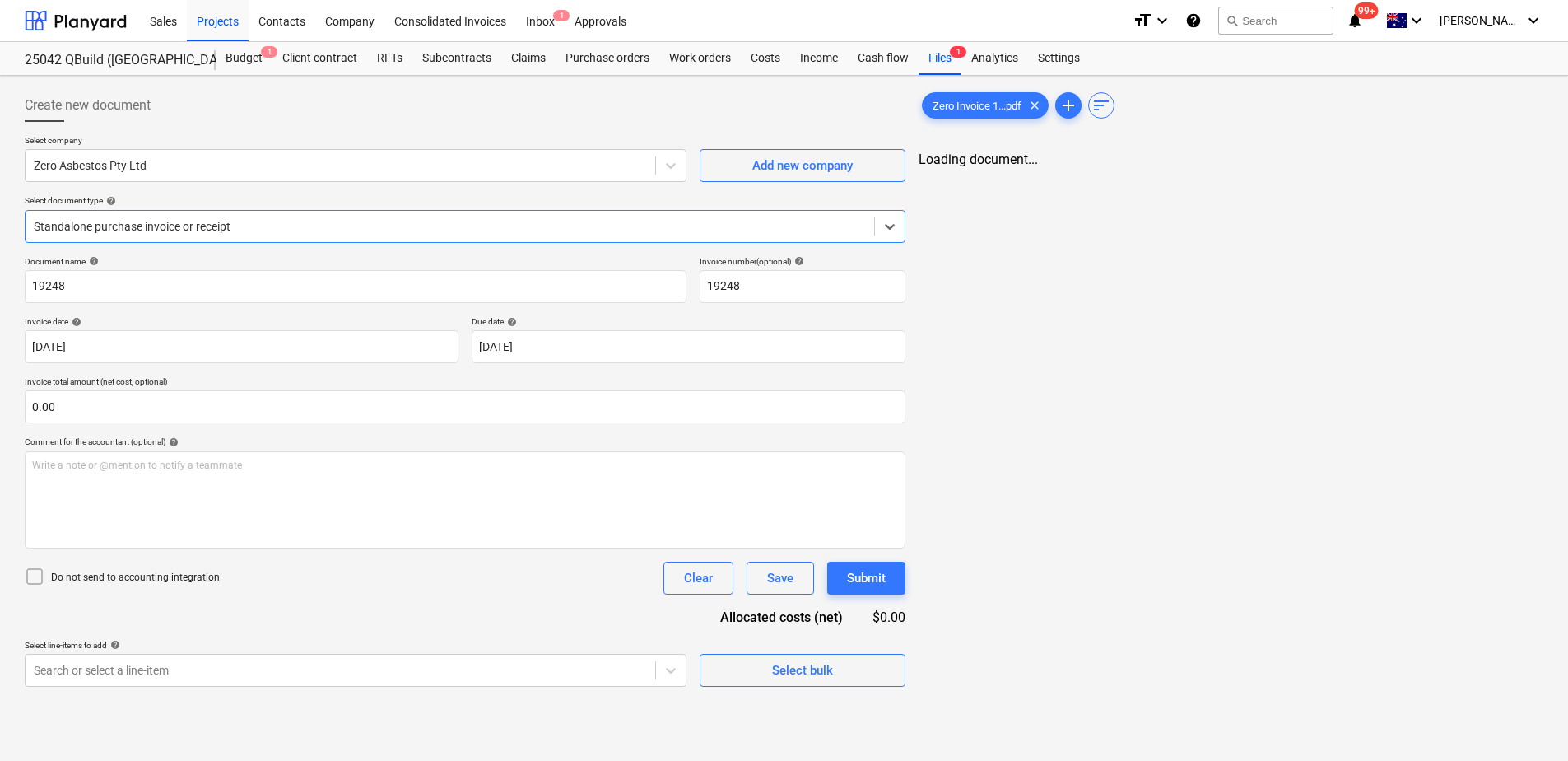
type input "19248"
type input "[DATE]"
click at [1483, 169] on span "chat" at bounding box center [1480, 174] width 20 height 20
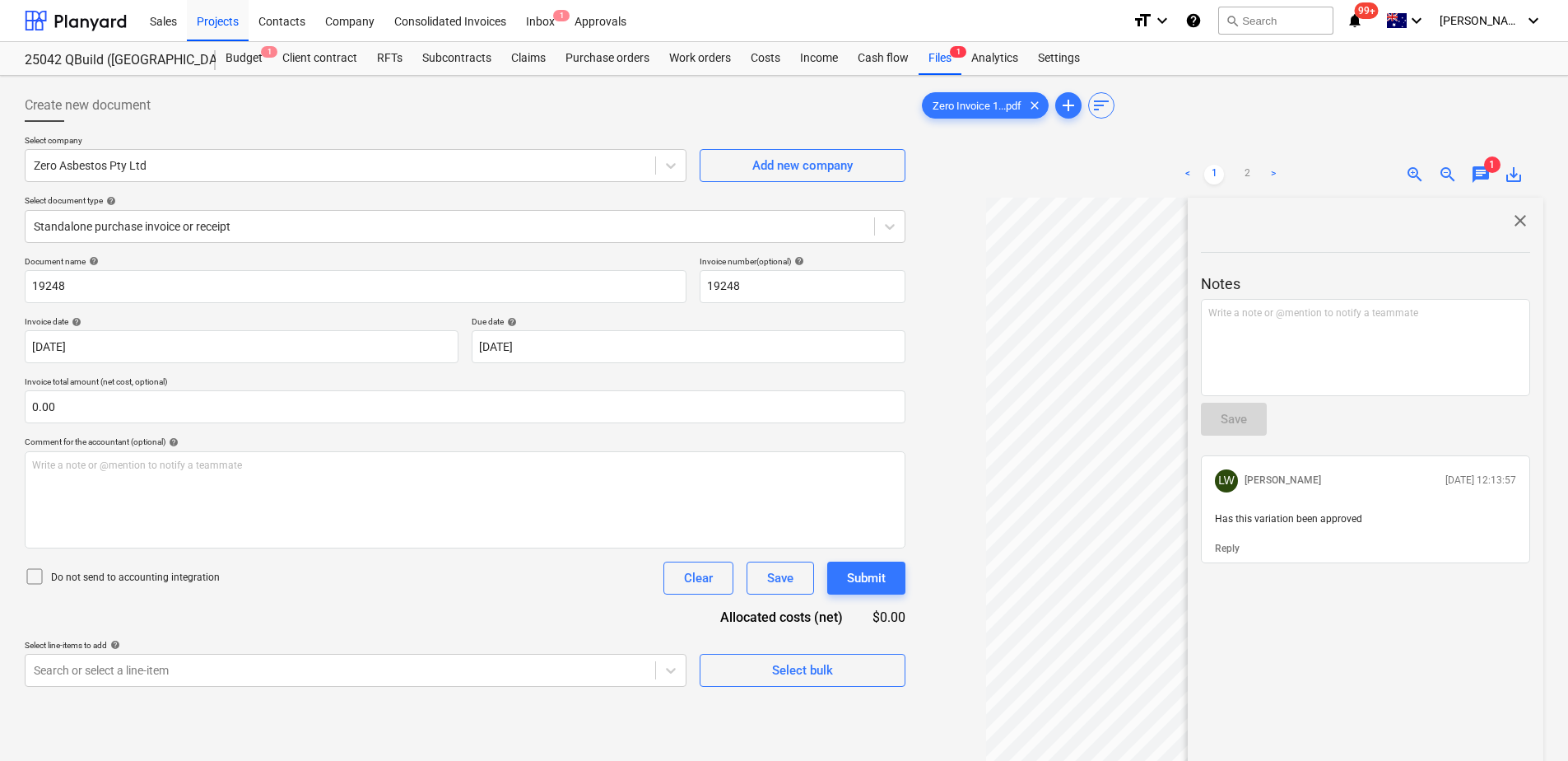
click at [1517, 222] on span "close" at bounding box center [1519, 220] width 20 height 20
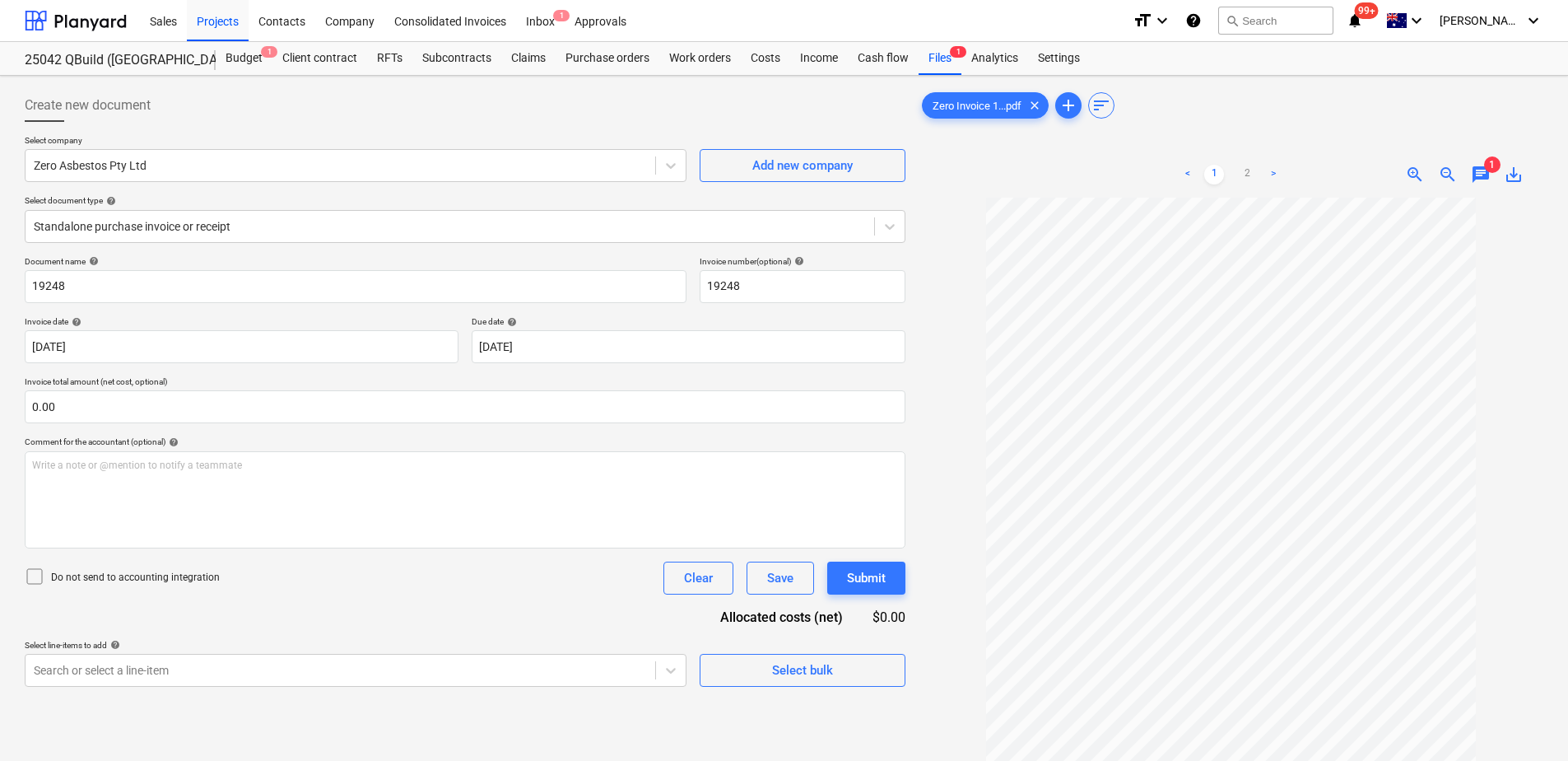
drag, startPoint x: 1483, startPoint y: 176, endPoint x: 1479, endPoint y: 186, distance: 10.8
click at [1483, 176] on span "chat" at bounding box center [1480, 174] width 20 height 20
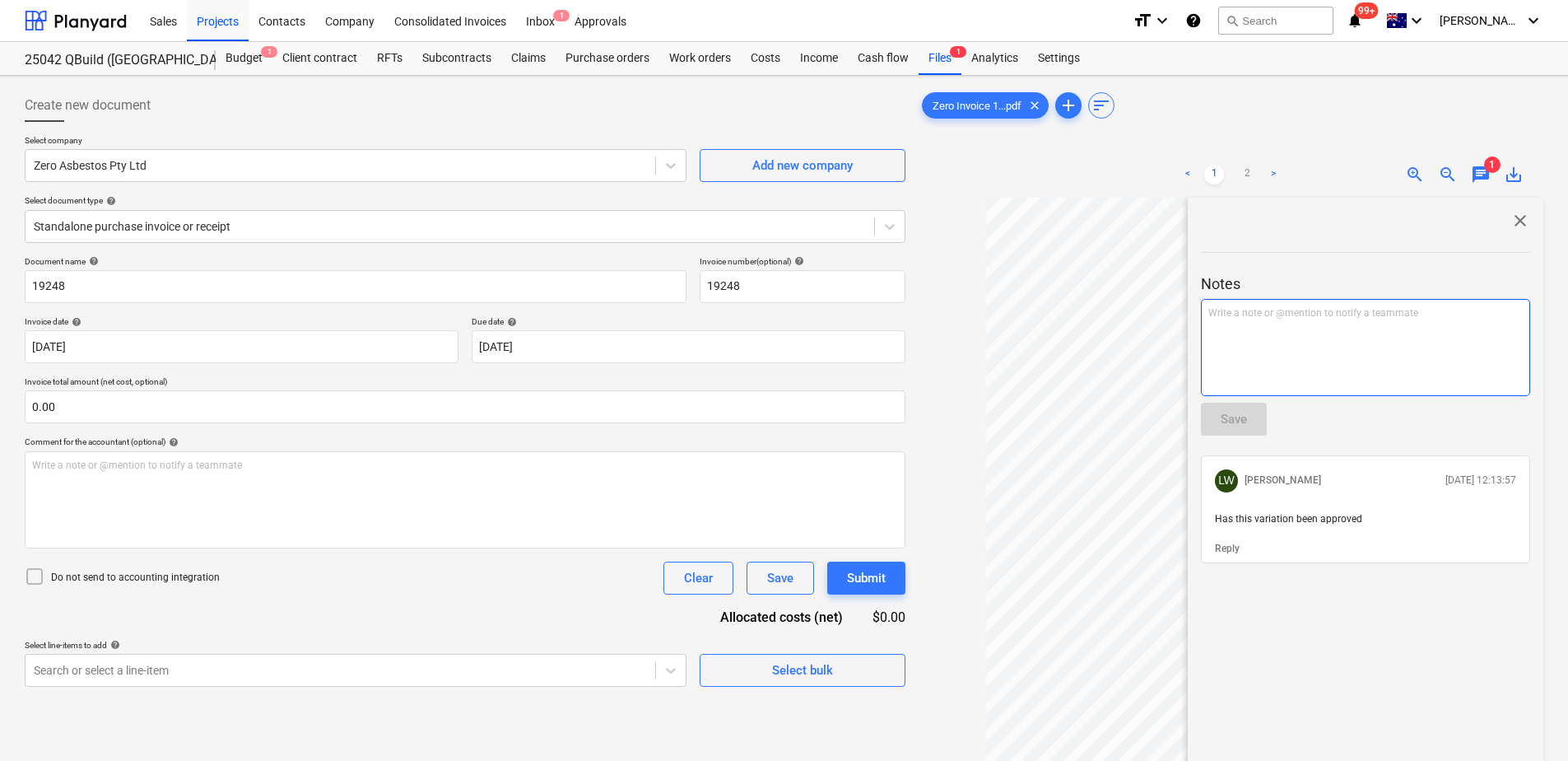
click at [1261, 362] on div "Write a note or @mention to notify a teammate [PERSON_NAME]" at bounding box center [1365, 348] width 329 height 97
click at [1234, 429] on div "Save" at bounding box center [1234, 419] width 27 height 21
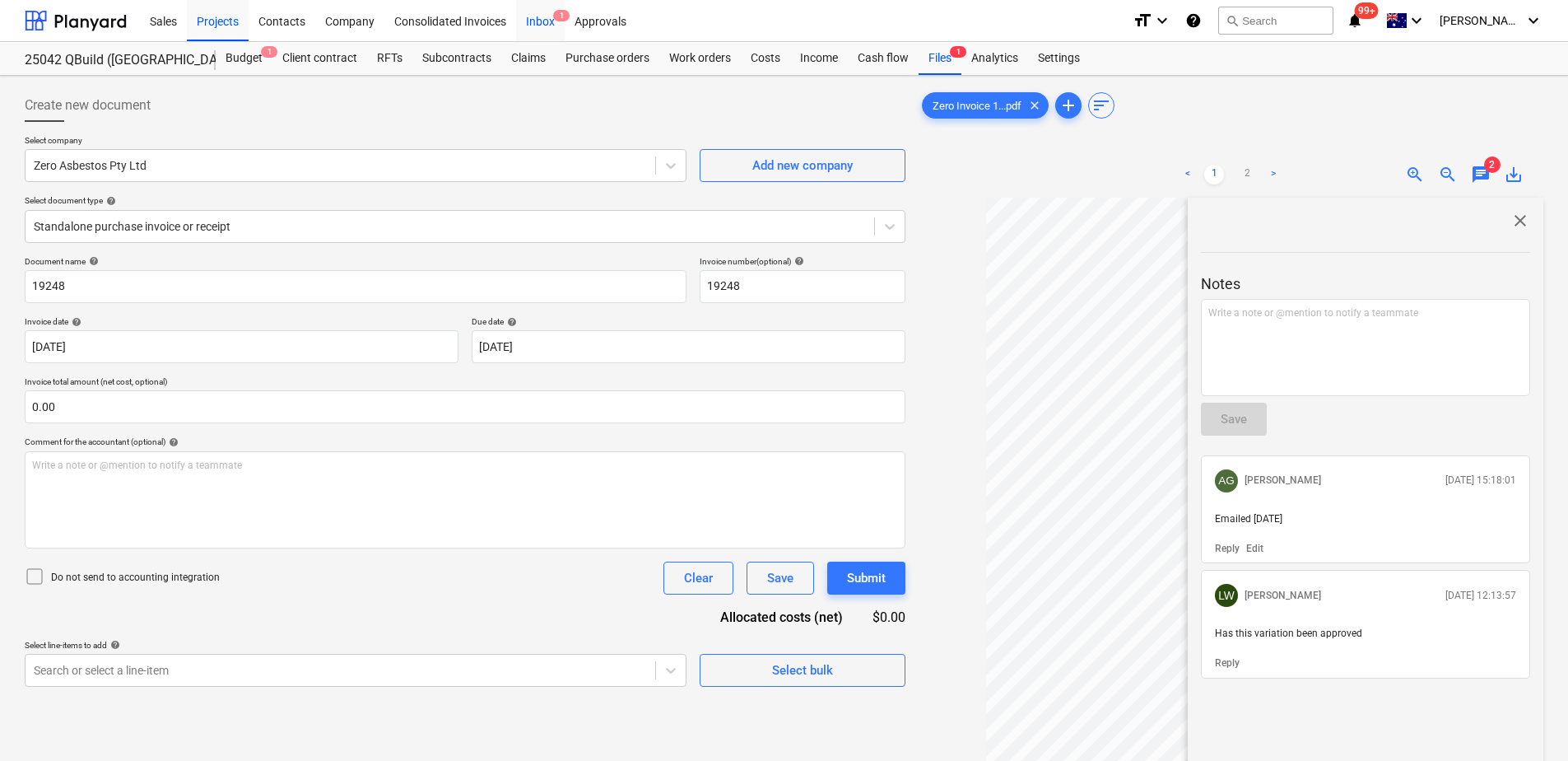
click at [549, 21] on div "Inbox 1" at bounding box center [540, 20] width 49 height 42
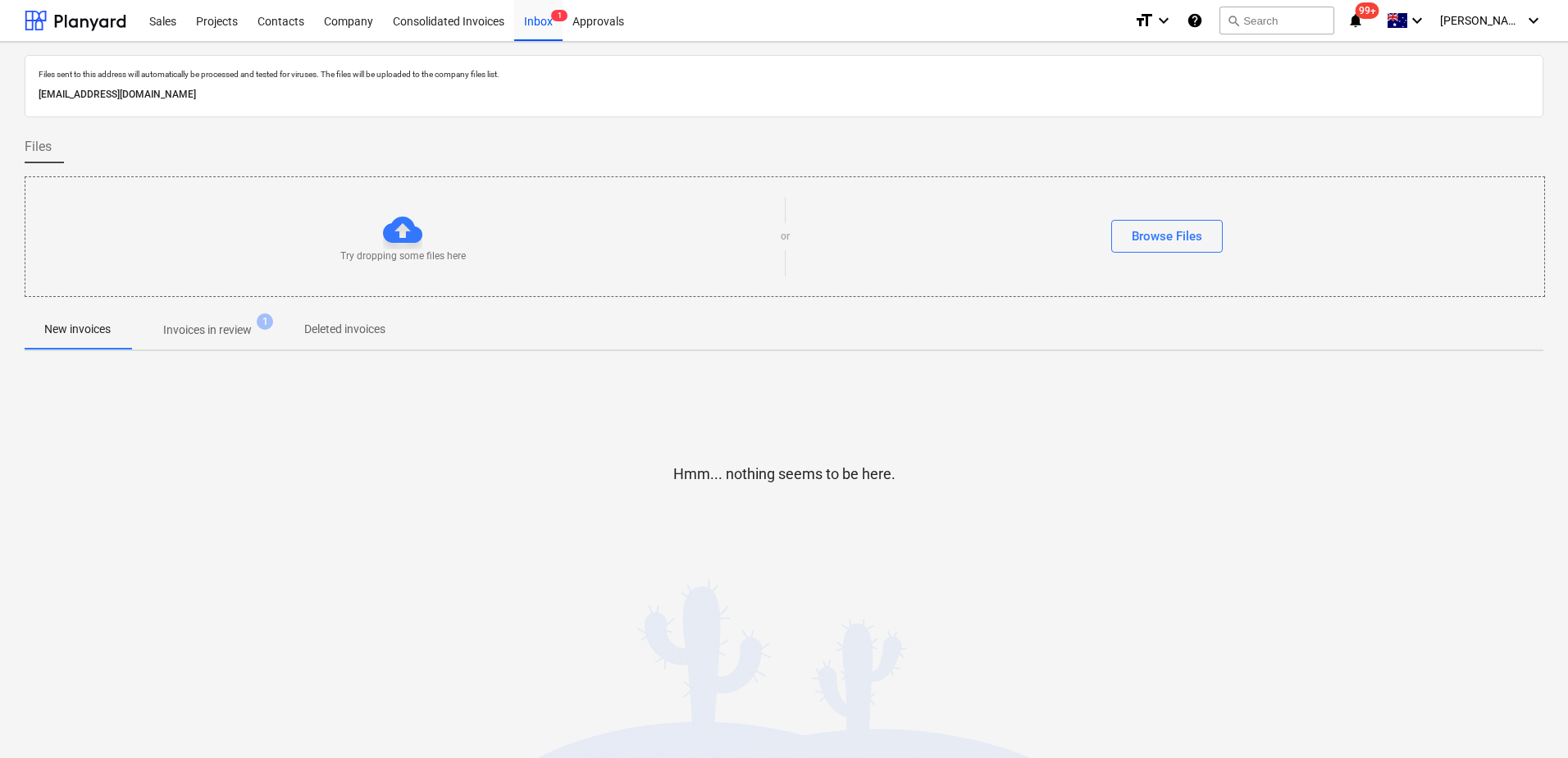
click at [169, 337] on p "Invoices in review" at bounding box center [207, 330] width 88 height 17
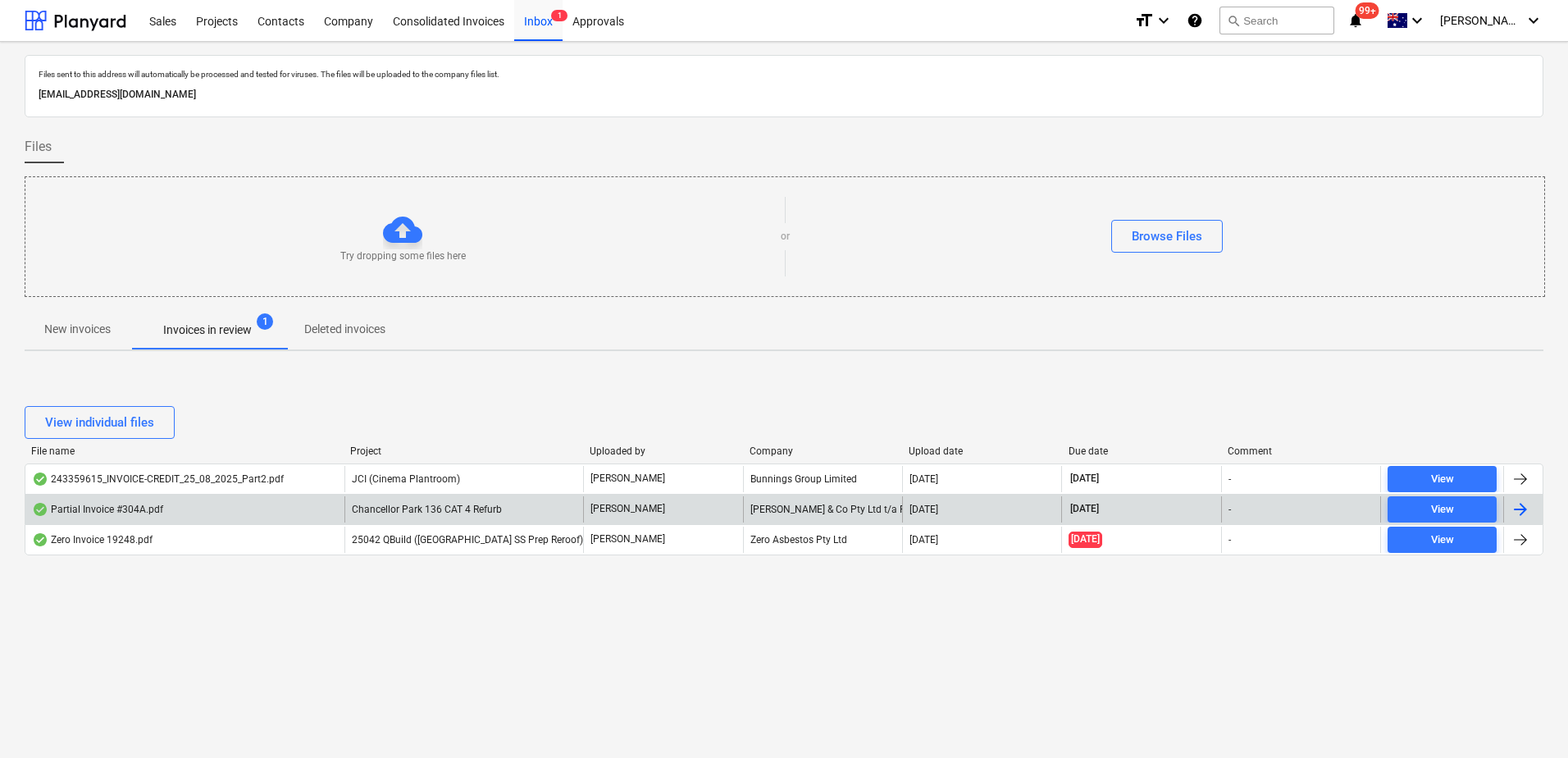
click at [457, 513] on span "Chancellor Park 136 CAT 4 Refurb" at bounding box center [427, 509] width 150 height 11
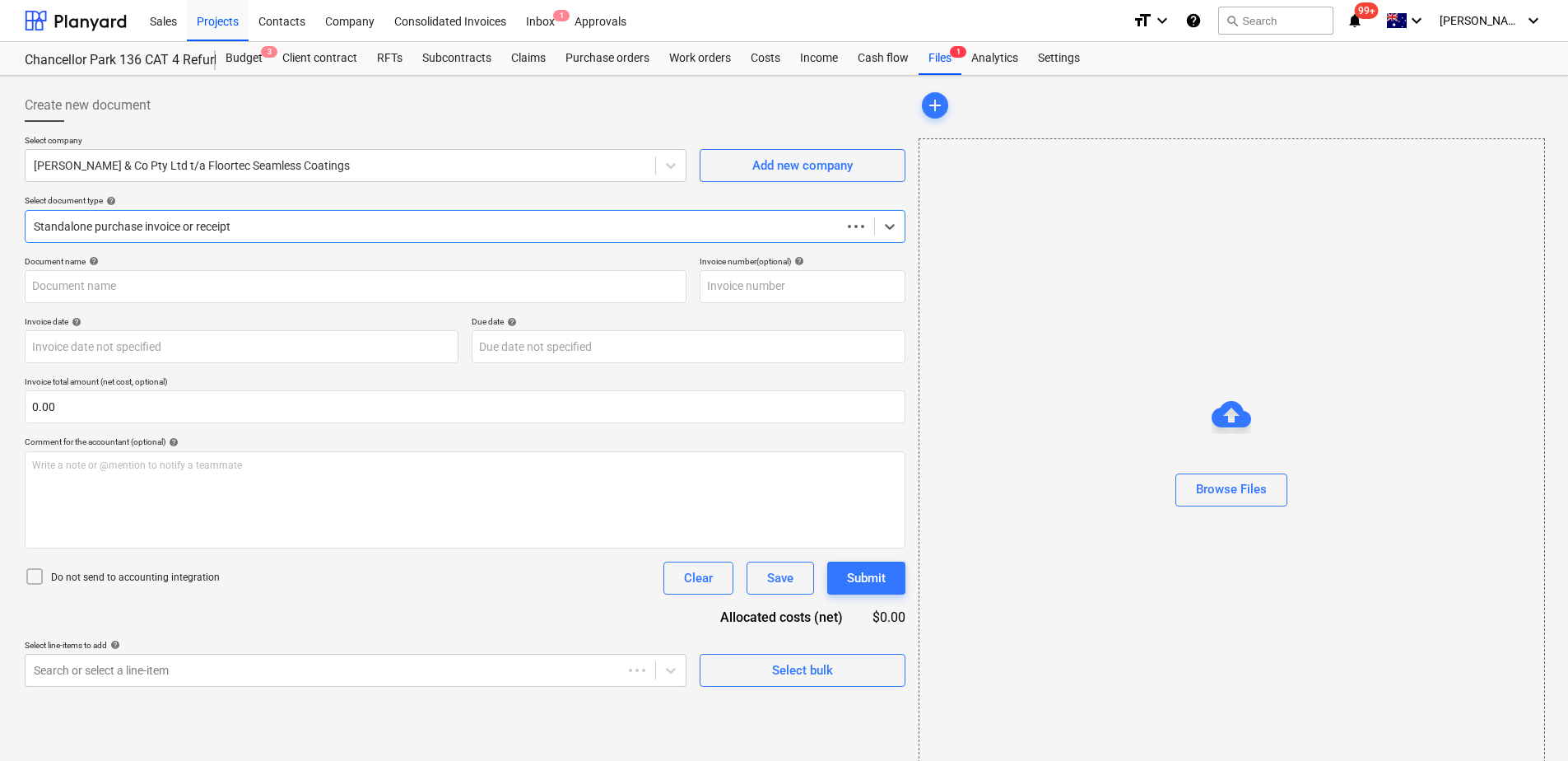
type input "304A"
type input "[DATE]"
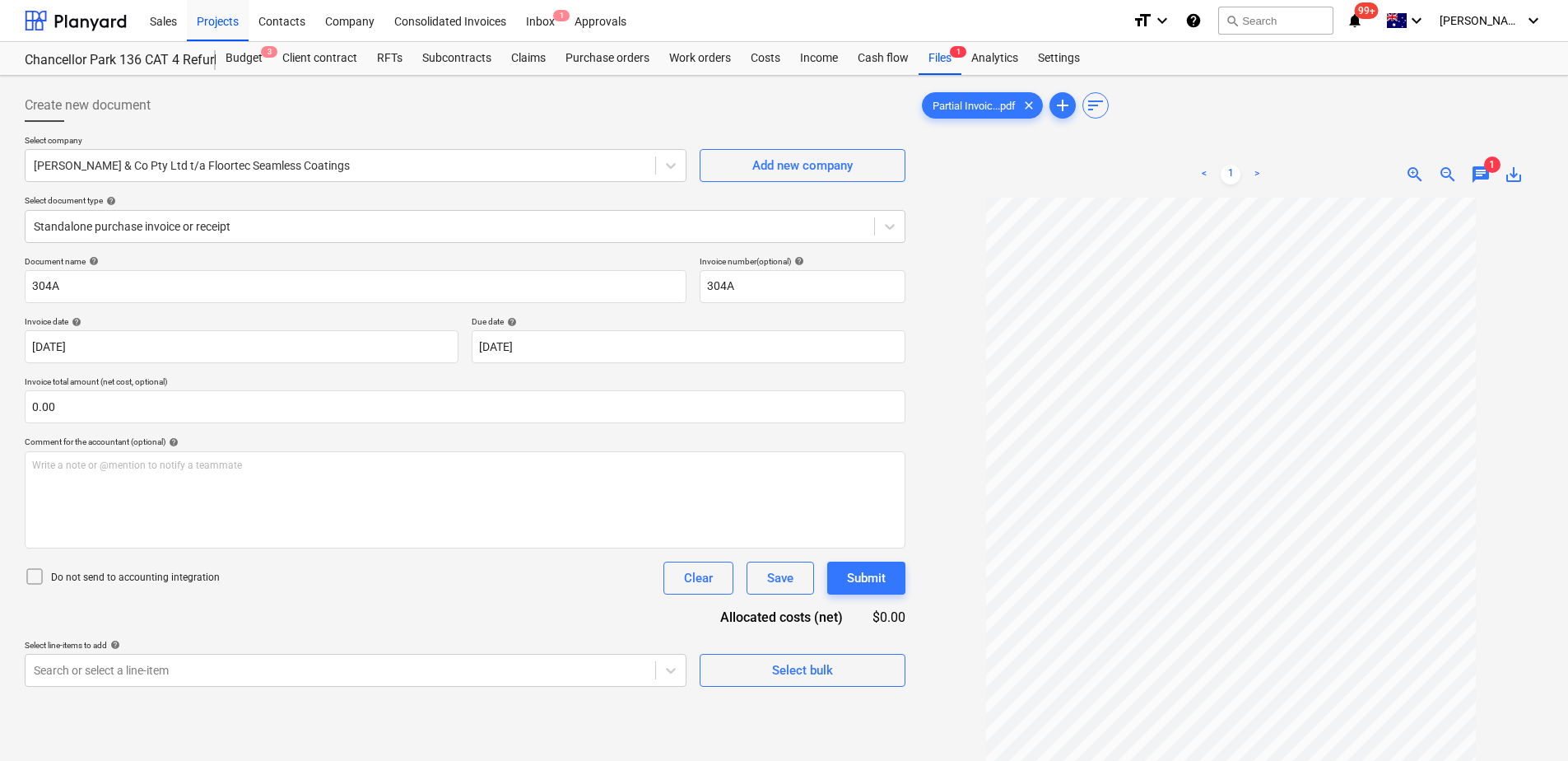
click at [1487, 185] on div "< 1 > zoom_in zoom_out chat 1 save_alt" at bounding box center [1231, 174] width 625 height 46
click at [1484, 174] on span "chat" at bounding box center [1480, 174] width 20 height 20
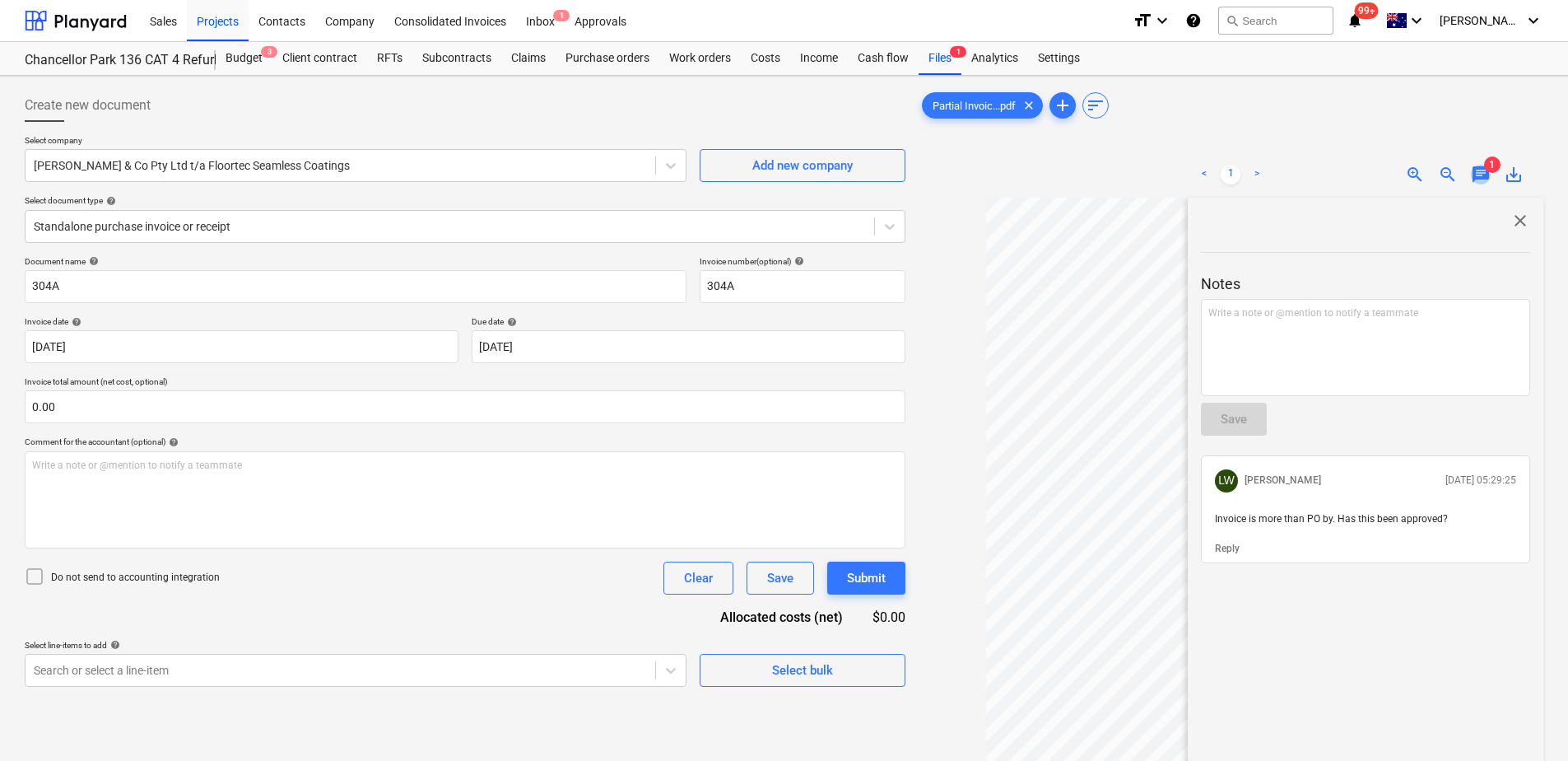
click at [1484, 174] on span "chat" at bounding box center [1480, 174] width 20 height 20
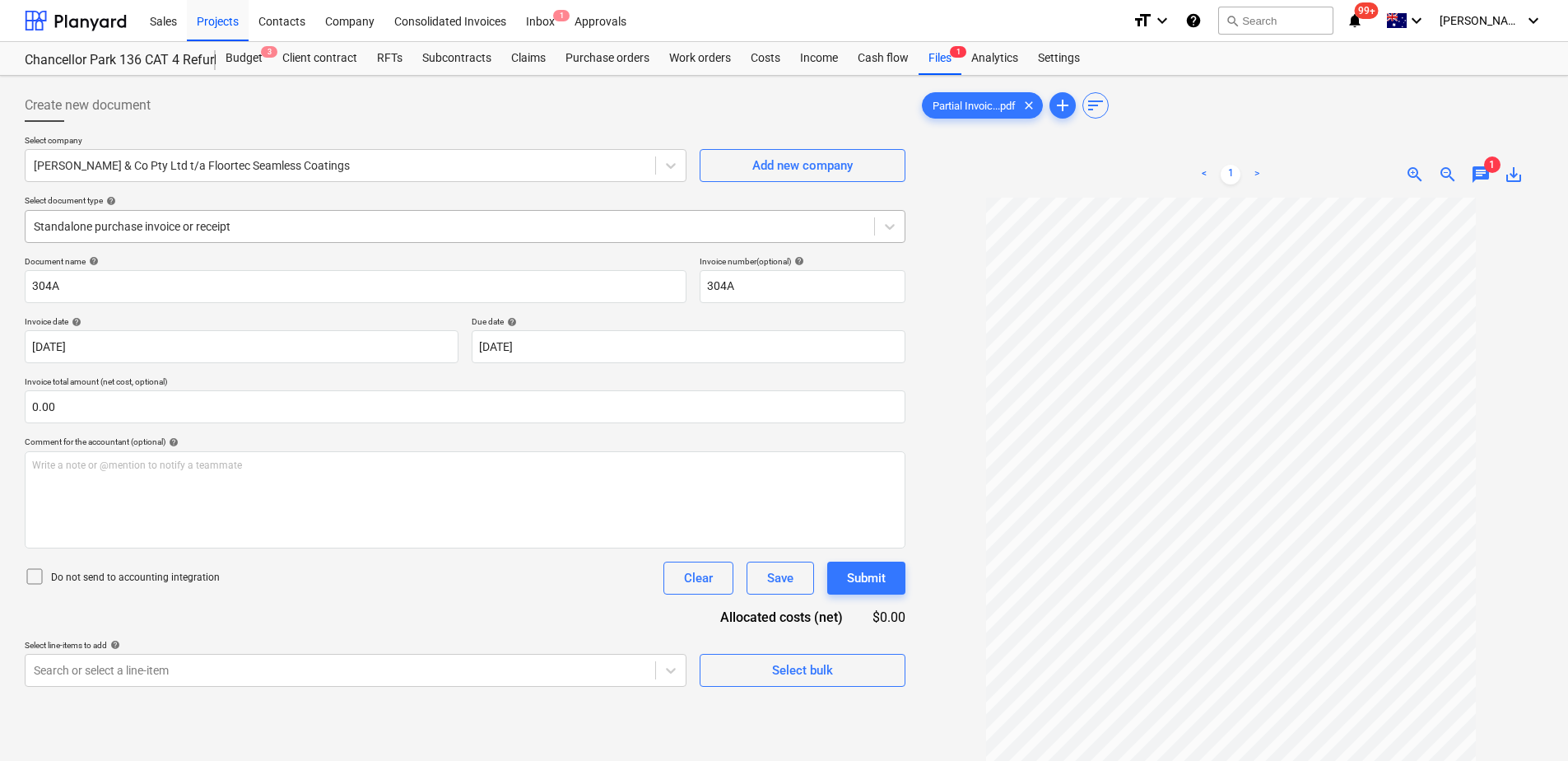
click at [114, 227] on div at bounding box center [449, 226] width 832 height 16
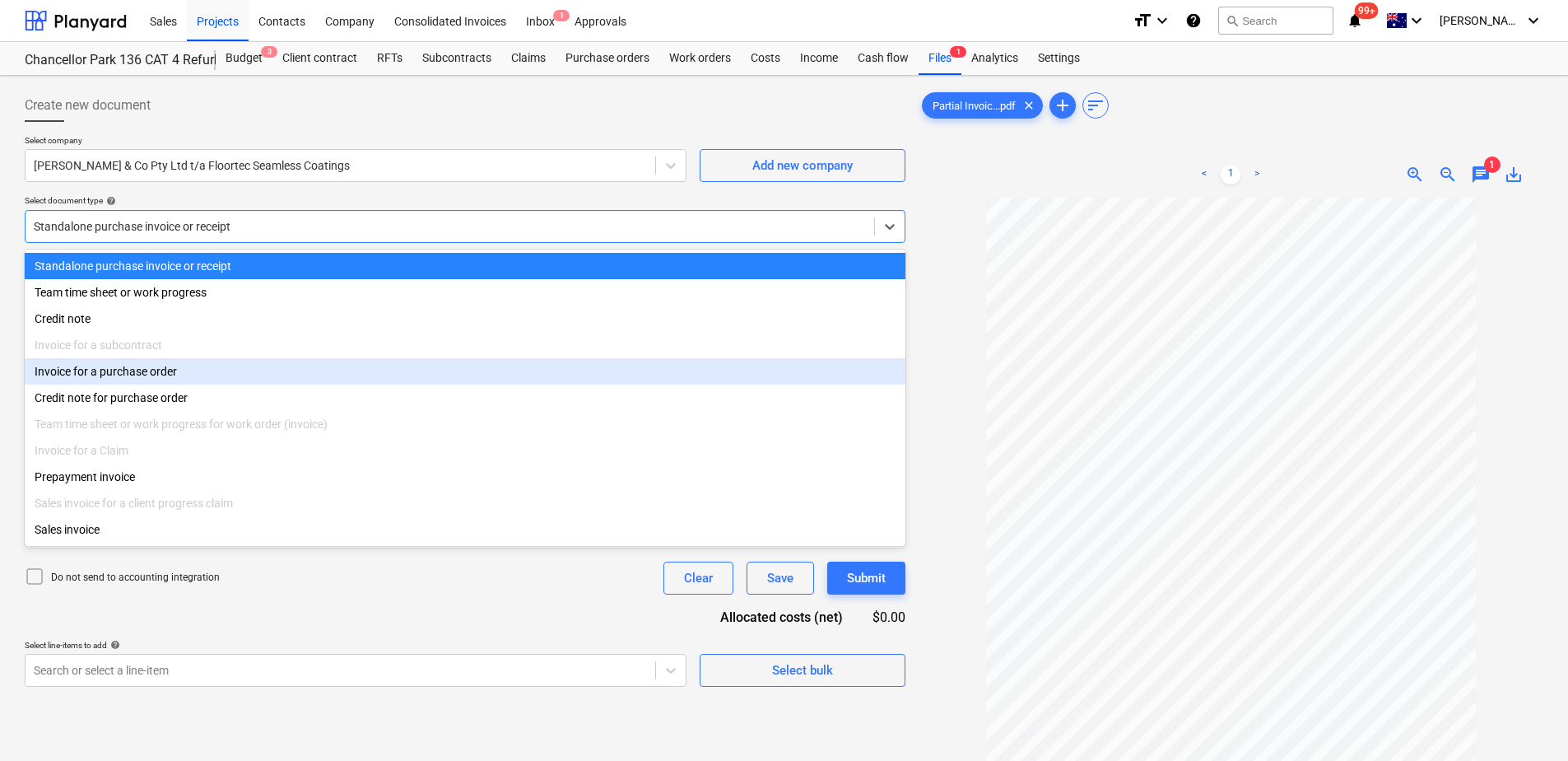
click at [140, 375] on div "Invoice for a purchase order" at bounding box center [465, 371] width 881 height 27
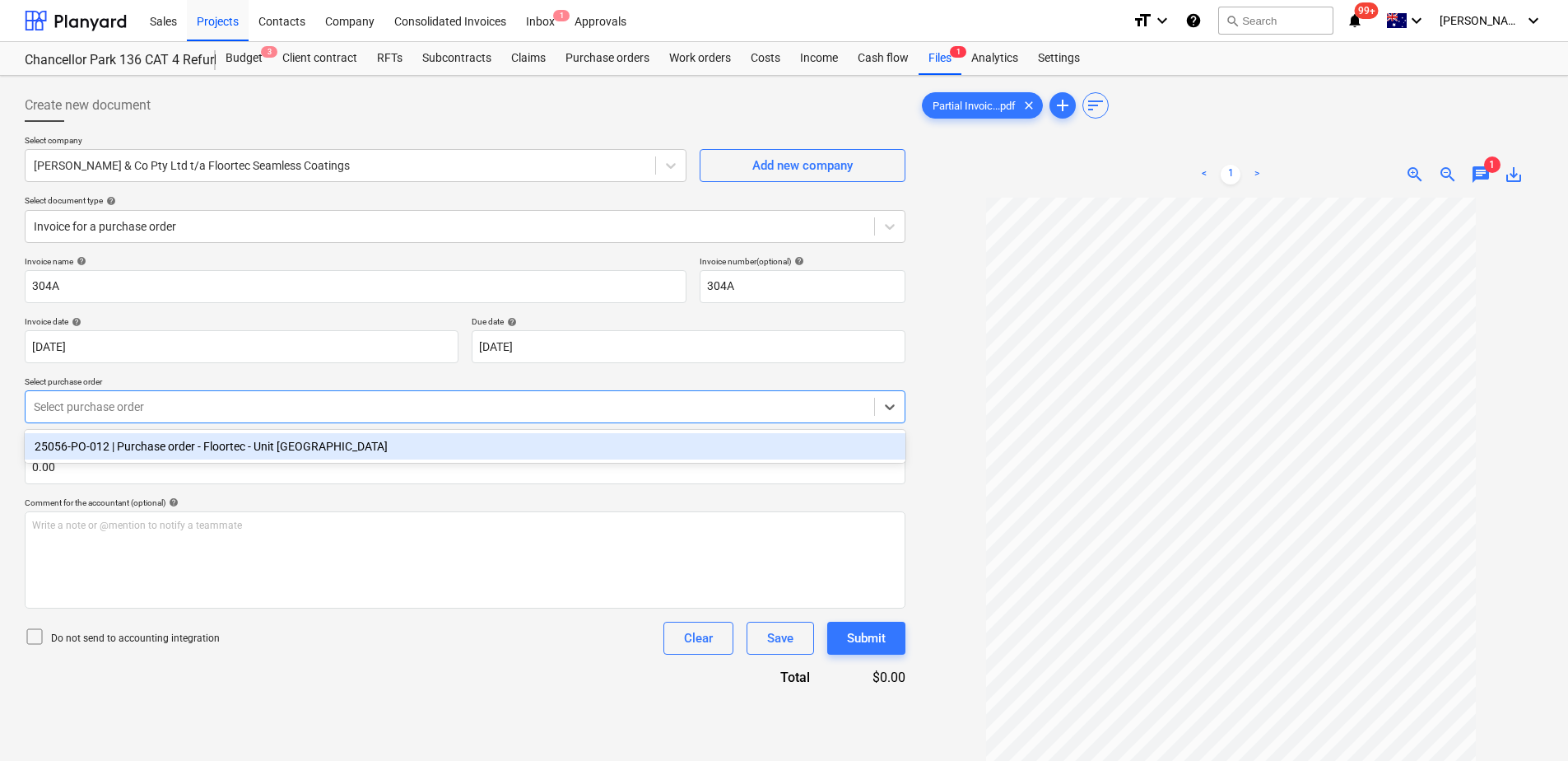
click at [152, 404] on div at bounding box center [449, 406] width 832 height 16
click at [150, 442] on div "25056-PO-012 | Purchase order - Floortec - Unit [GEOGRAPHIC_DATA]" at bounding box center [465, 447] width 881 height 27
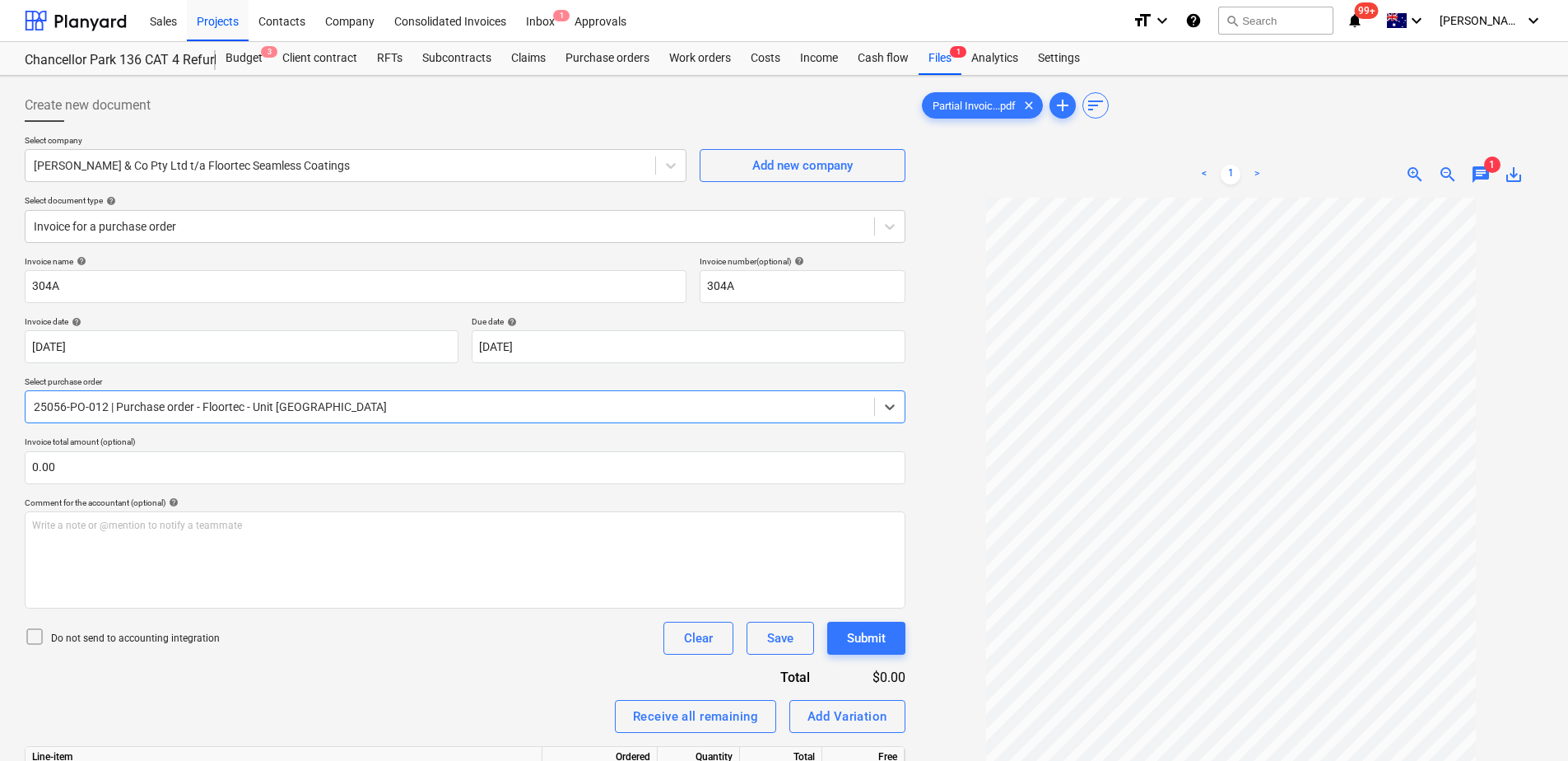
click at [378, 660] on div "Invoice name help 304A Invoice number (optional) help 304A Invoice date help [D…" at bounding box center [465, 621] width 881 height 730
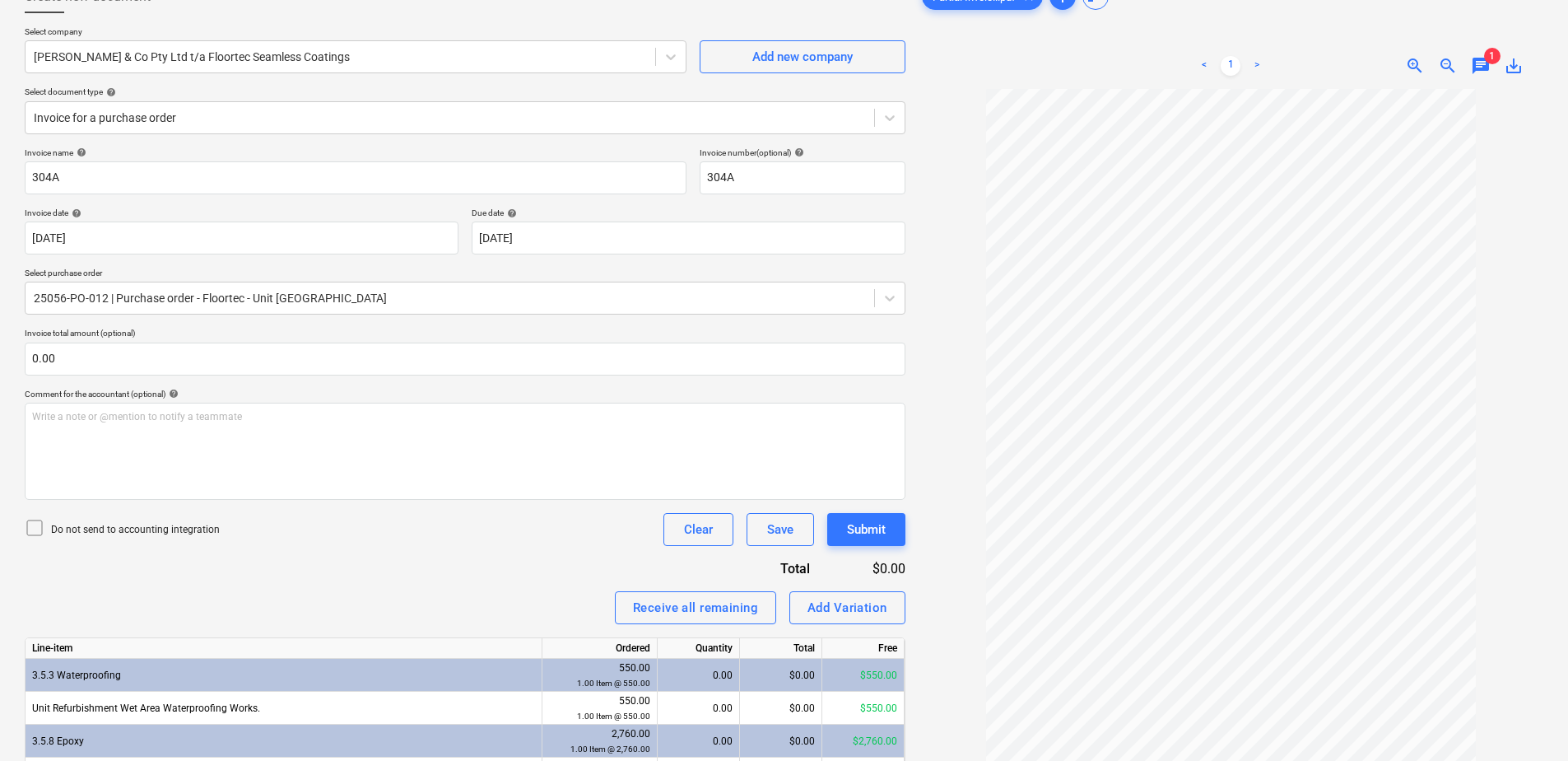
scroll to position [238, 0]
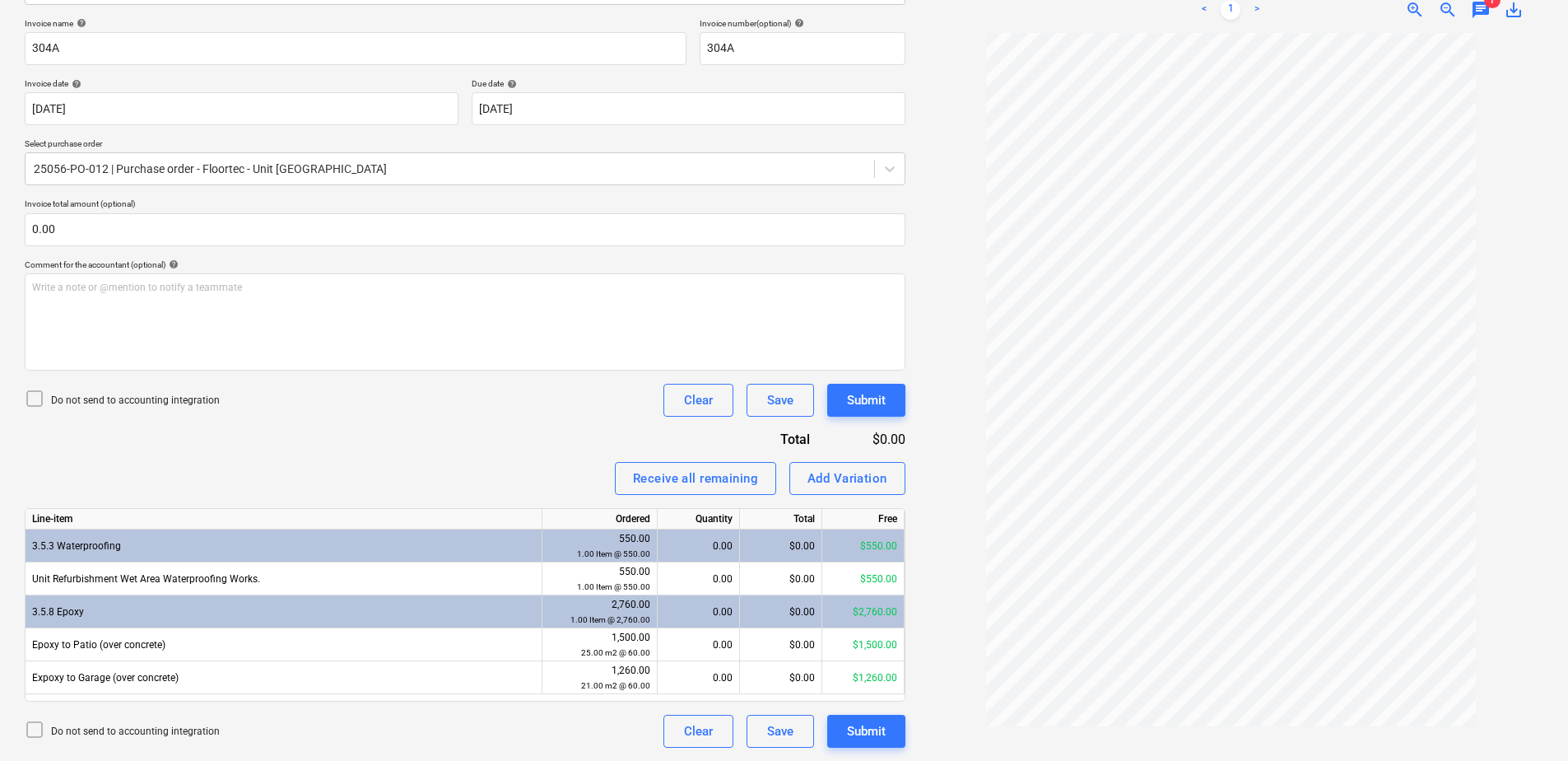
click at [692, 609] on div "0.00" at bounding box center [699, 611] width 69 height 33
click at [695, 611] on div "0.00" at bounding box center [699, 611] width 69 height 33
click at [693, 616] on div "0.00" at bounding box center [699, 611] width 69 height 33
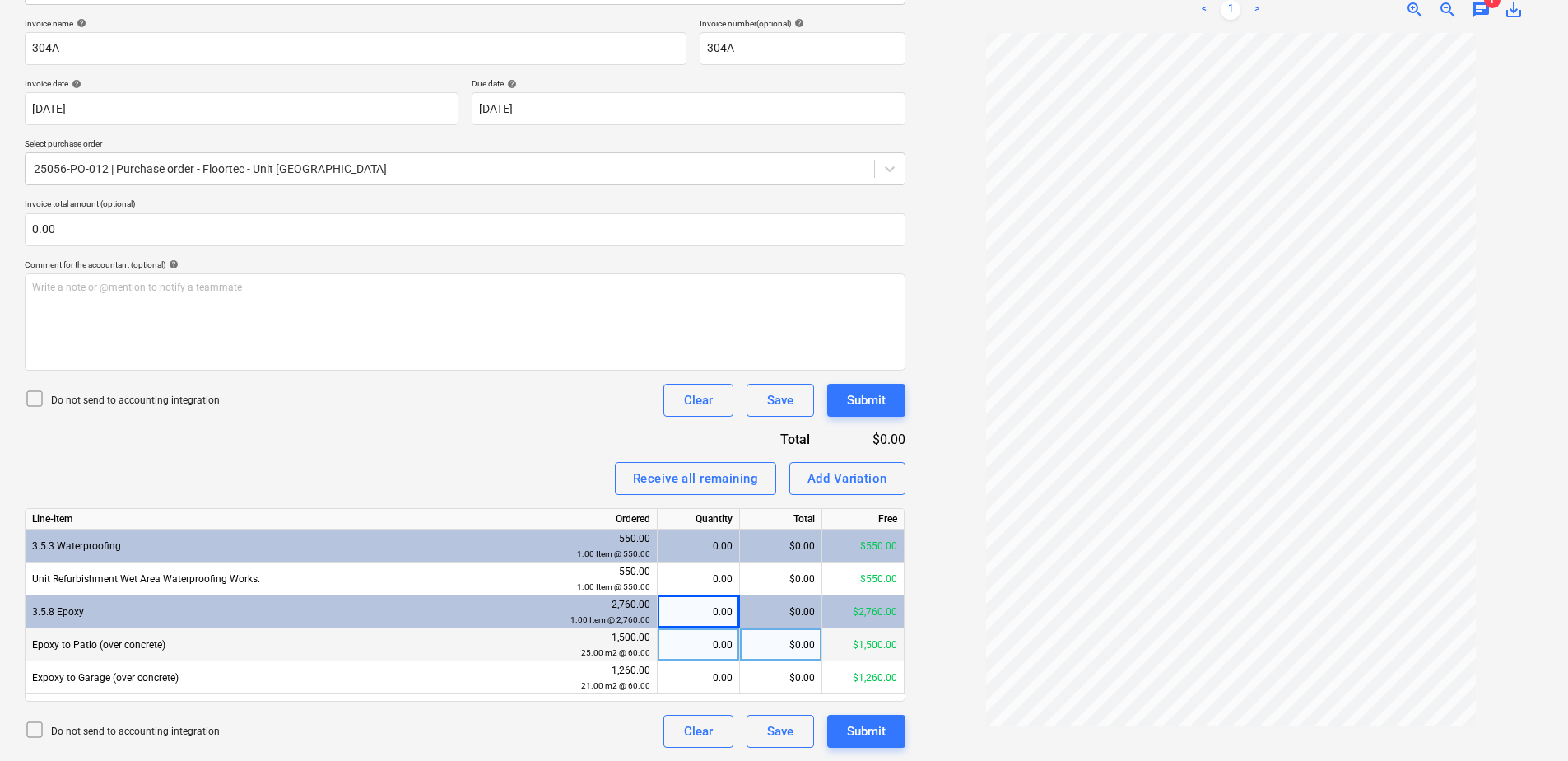
click at [698, 646] on div "0.00" at bounding box center [699, 645] width 69 height 33
type input "1"
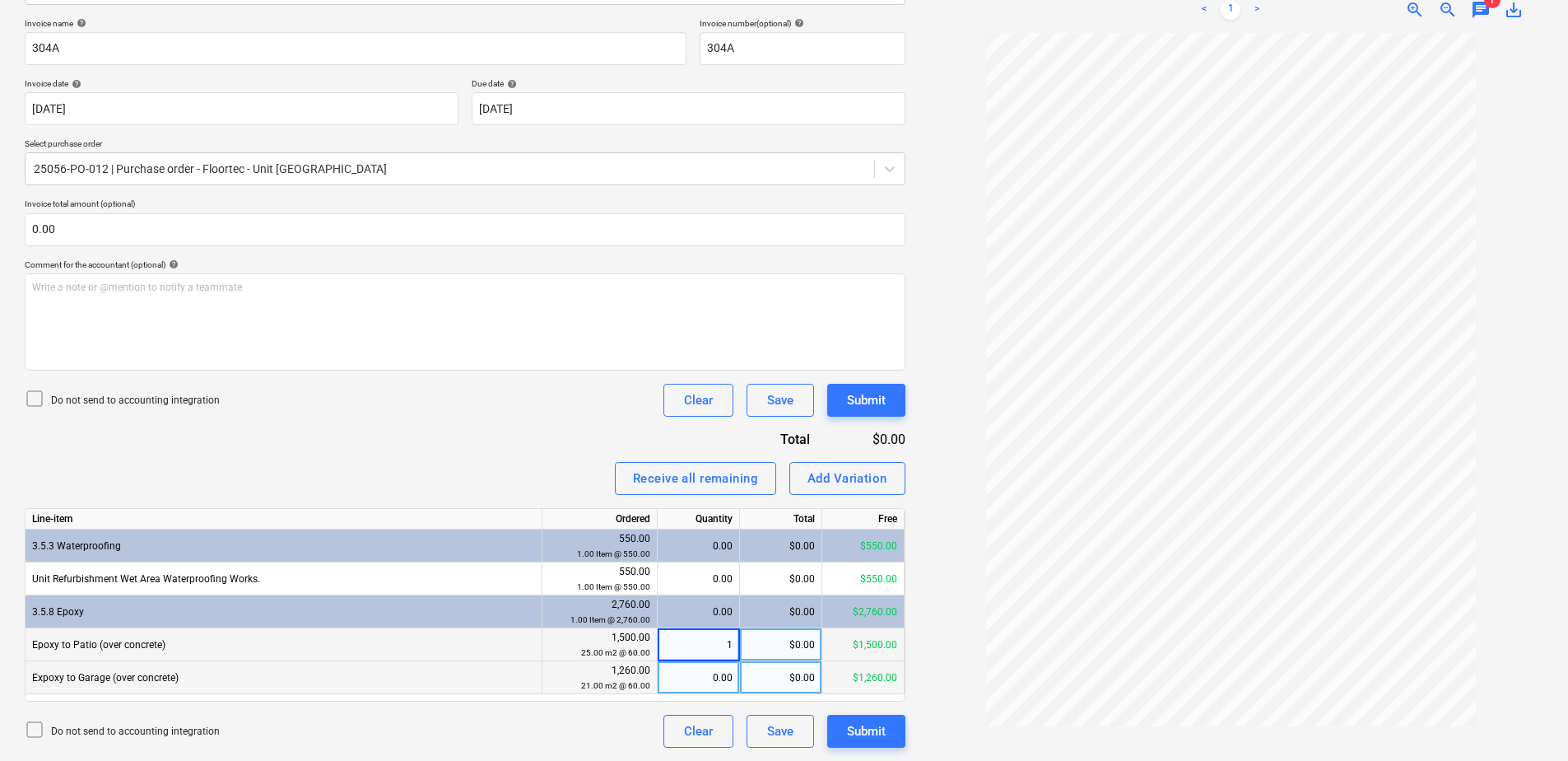
click at [697, 679] on div "0.00" at bounding box center [699, 677] width 69 height 33
type input "1"
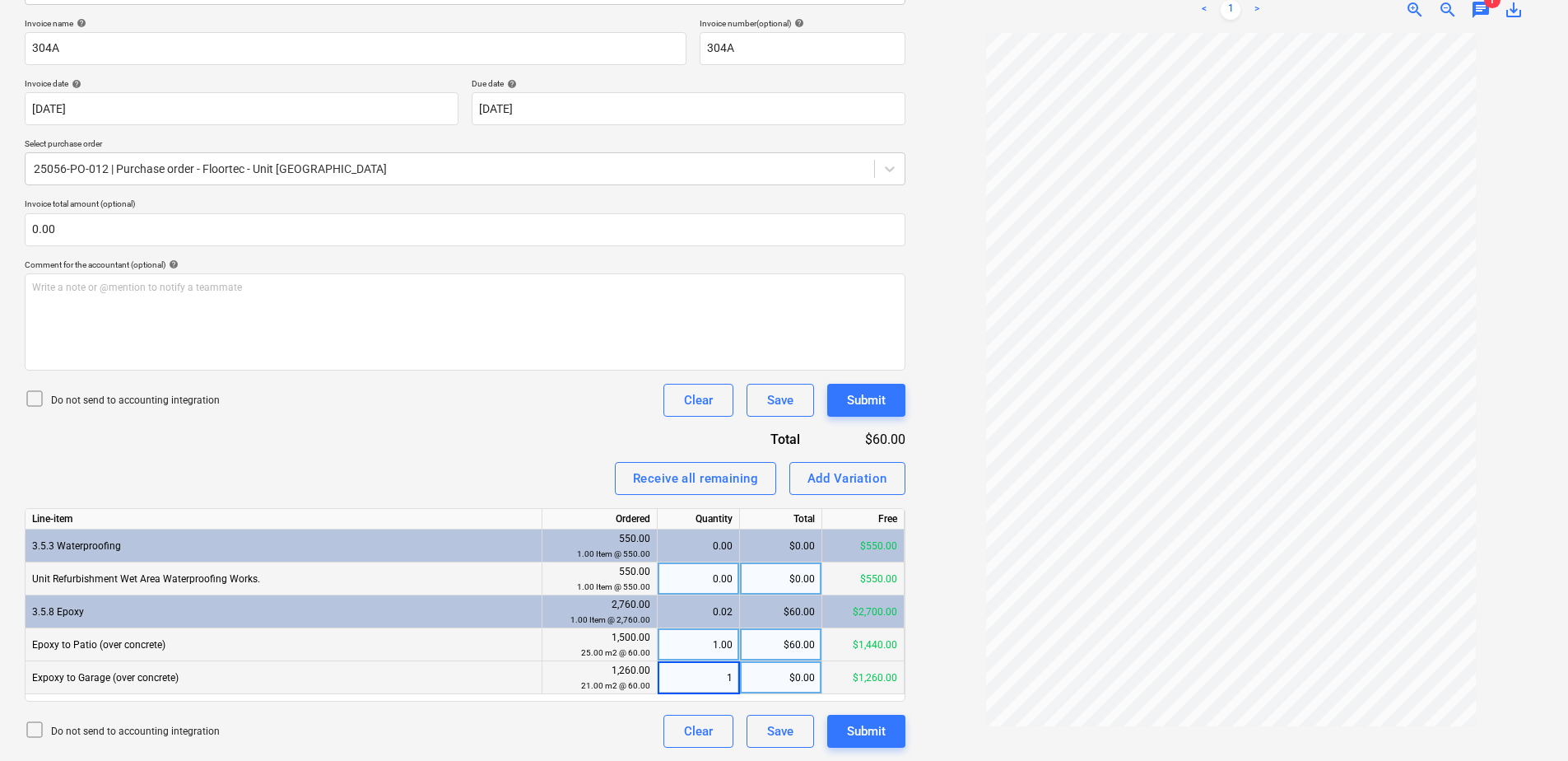
click at [701, 578] on div "0.00" at bounding box center [699, 578] width 69 height 33
click at [695, 650] on div "1.00" at bounding box center [699, 645] width 69 height 33
type input "25"
click at [693, 687] on div "1.00" at bounding box center [699, 677] width 69 height 33
type input "21"
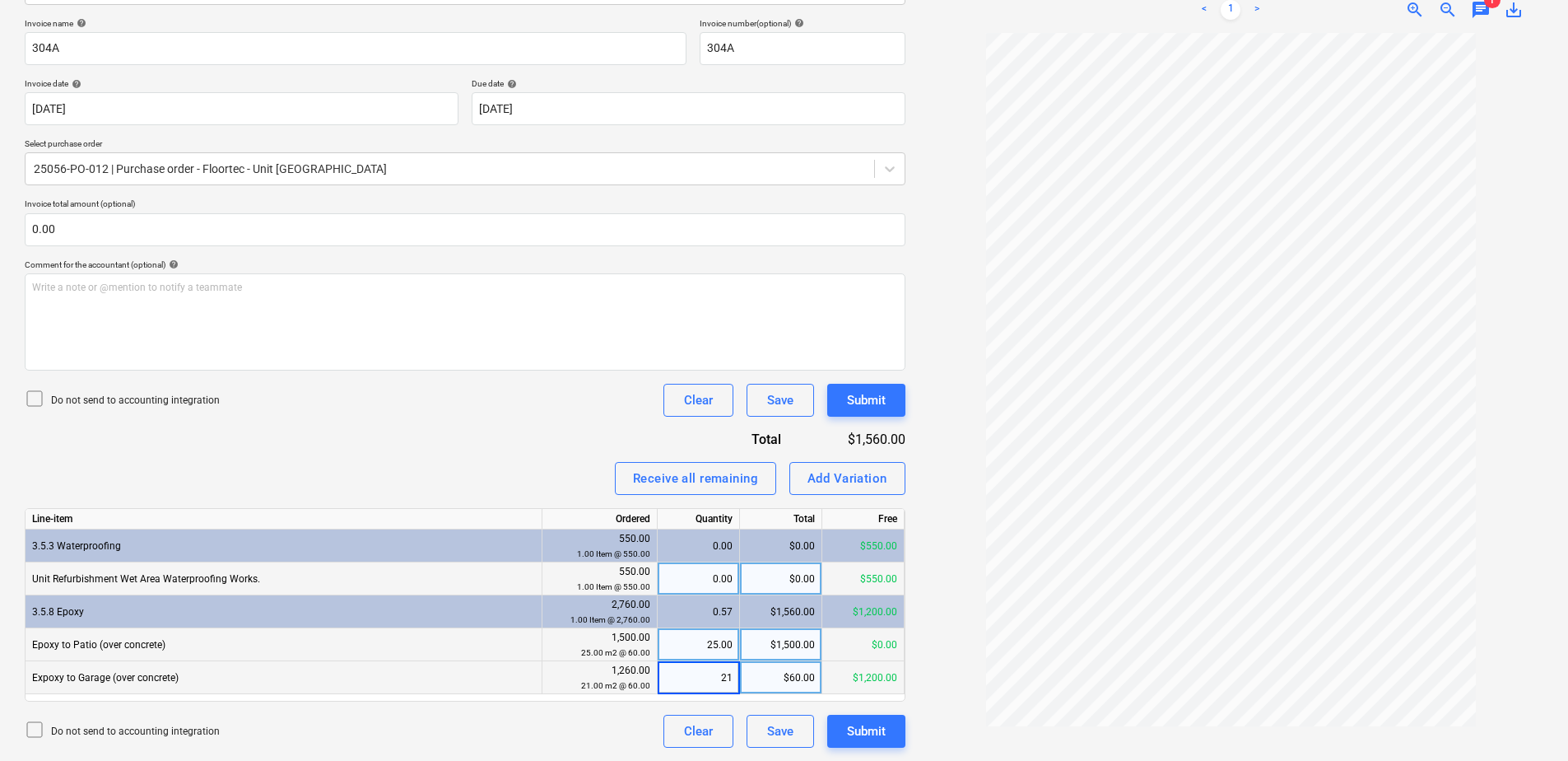
click at [684, 655] on div "25.00" at bounding box center [699, 645] width 69 height 33
click at [862, 479] on div "Add Variation" at bounding box center [847, 478] width 80 height 21
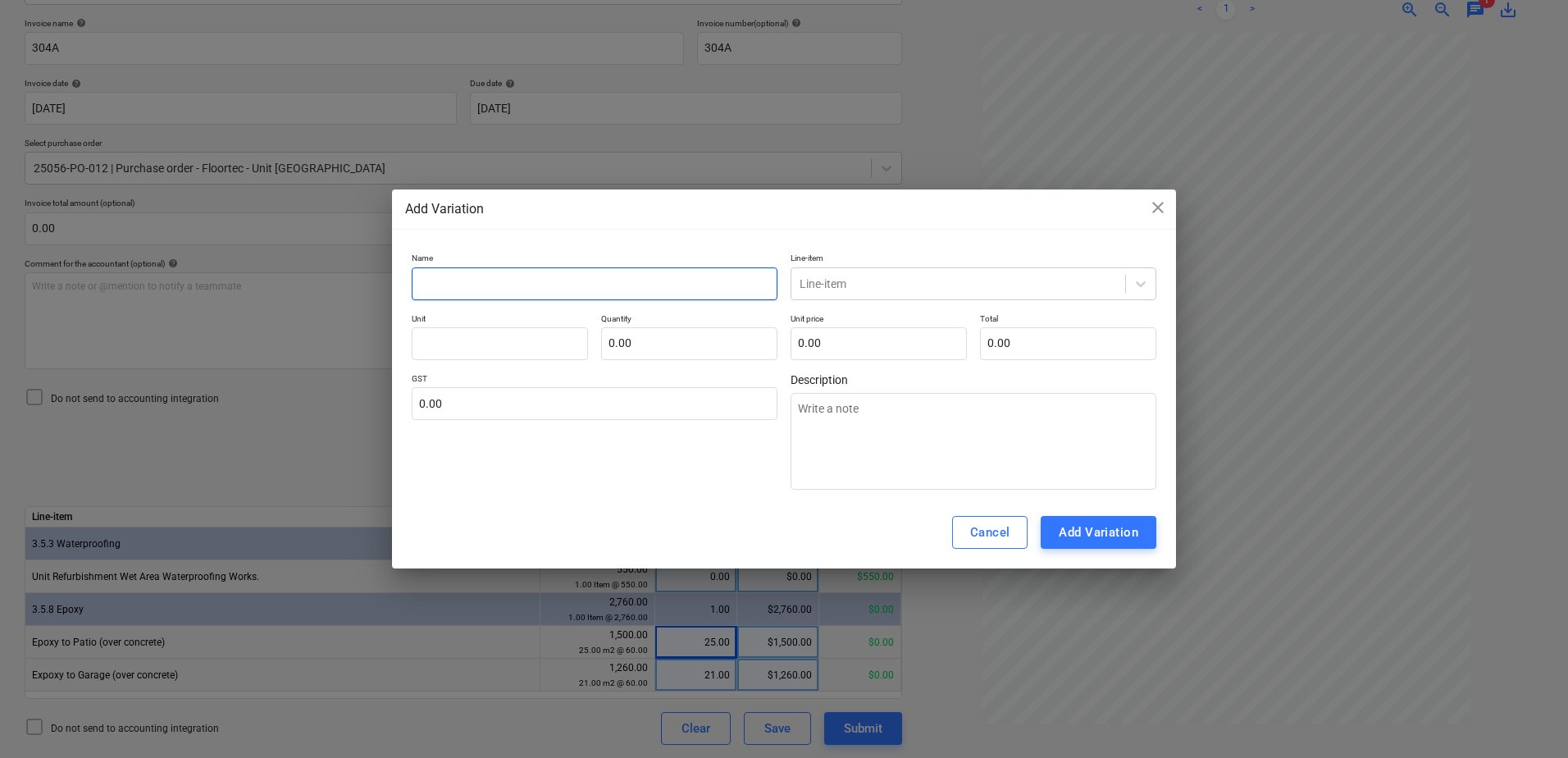
click at [511, 285] on input "text" at bounding box center [595, 284] width 366 height 33
type input "V"
type textarea "x"
type input "Va"
type textarea "x"
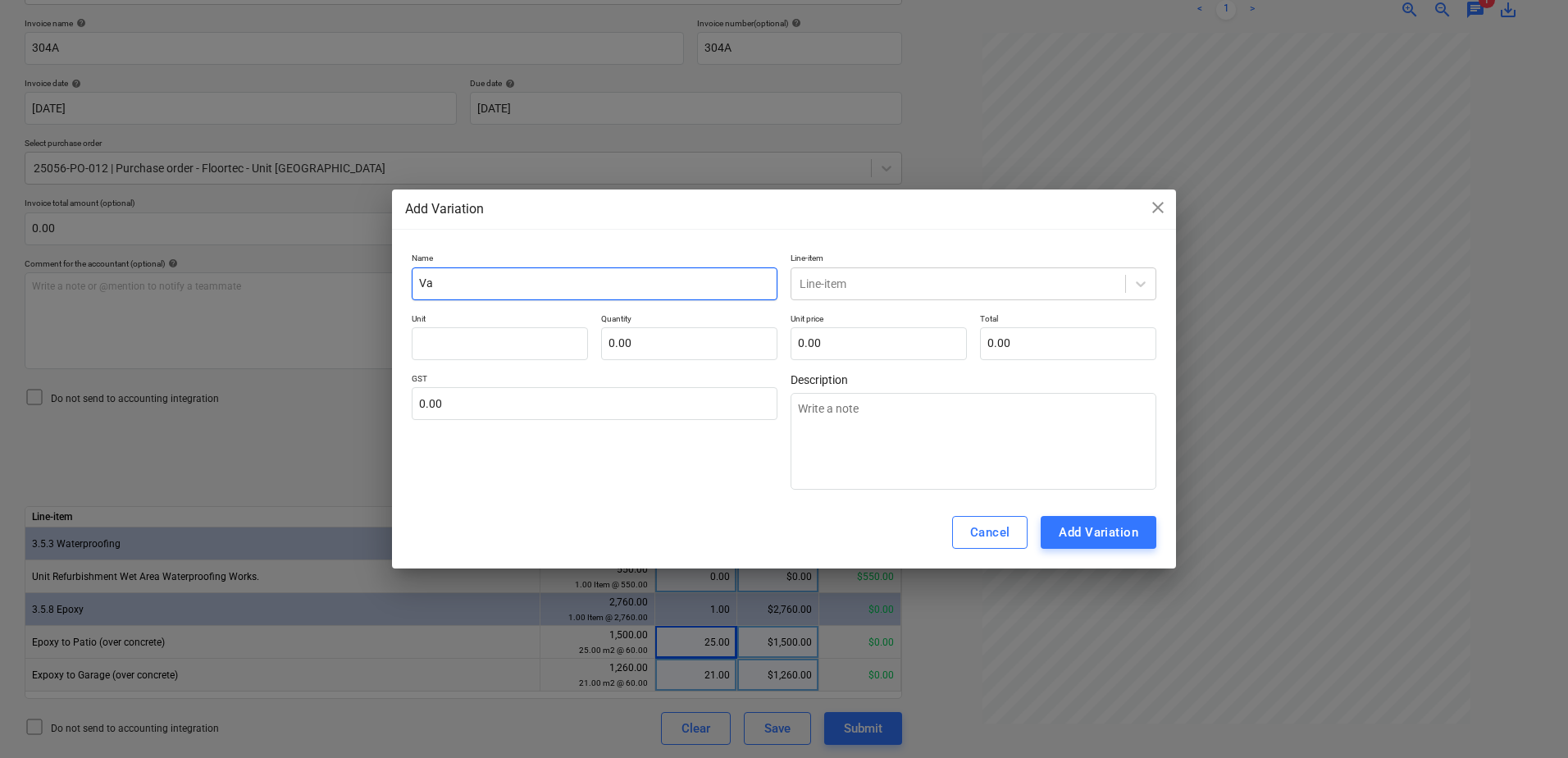
type input "Var"
type textarea "x"
type input "Vari"
type textarea "x"
type input "Varia"
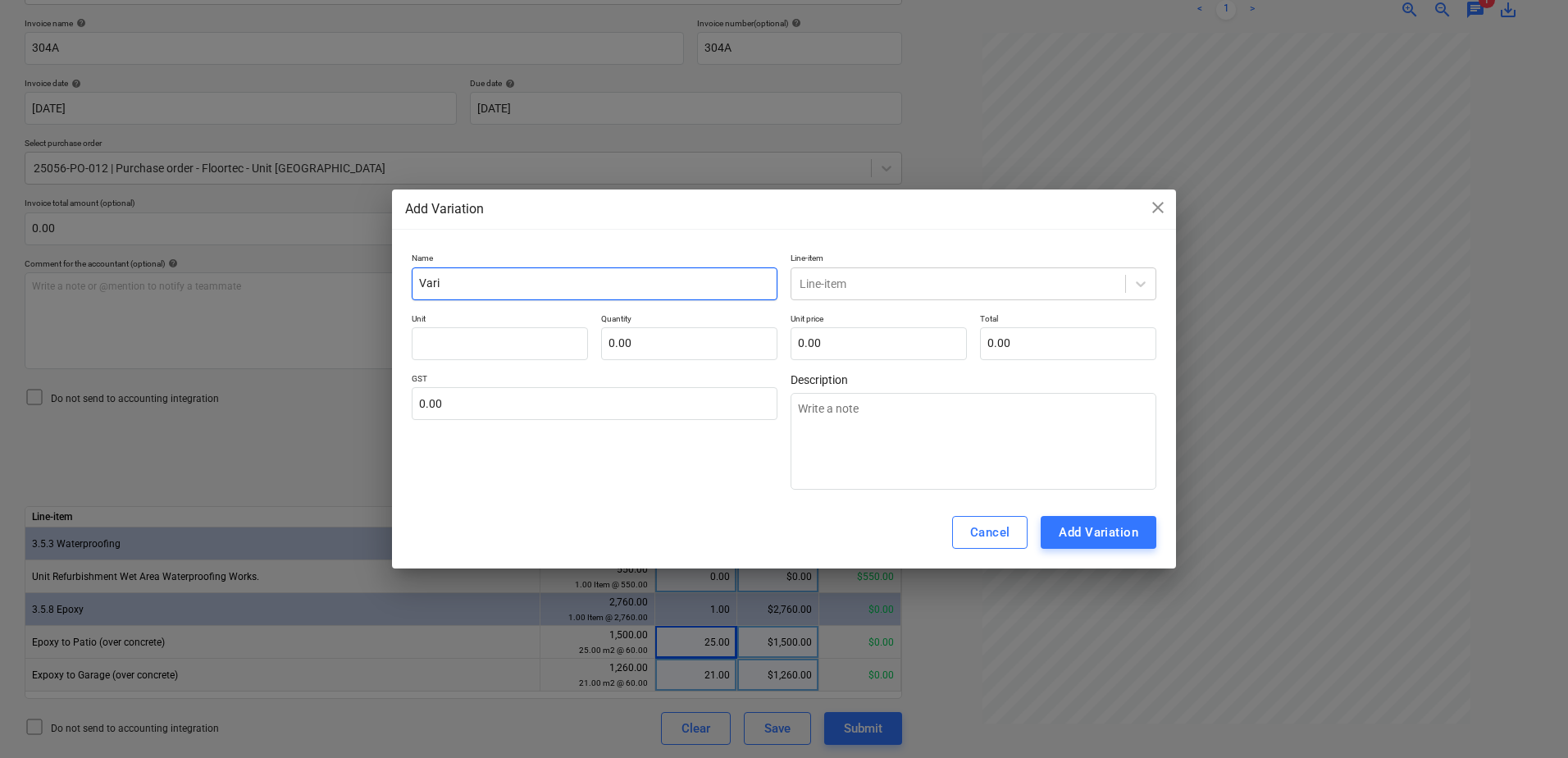
type textarea "x"
type input "Variat"
type textarea "x"
type input "Variati"
type textarea "x"
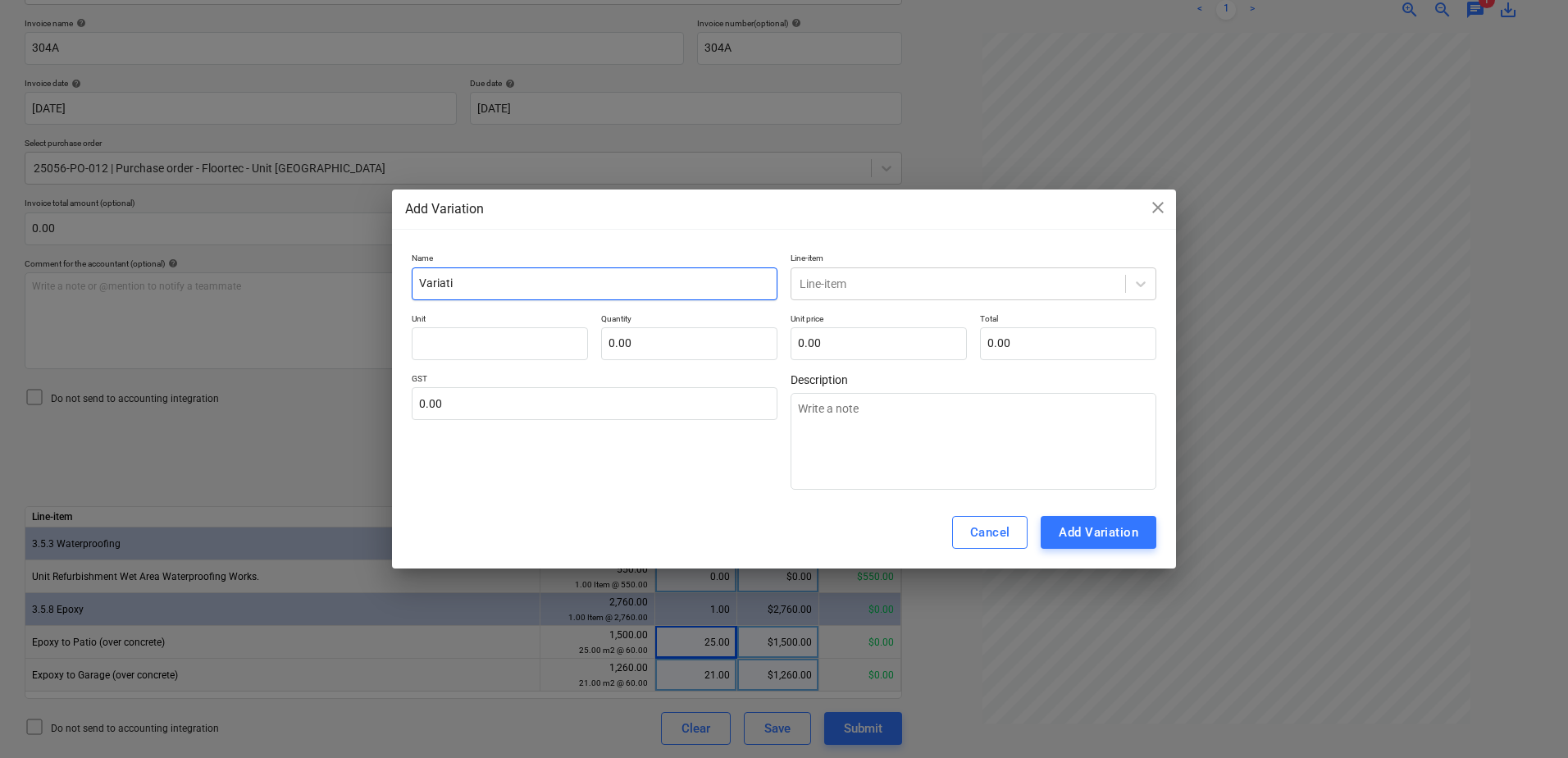
type input "Variatio"
type textarea "x"
type input "Variation"
type textarea "x"
type input "Variation"
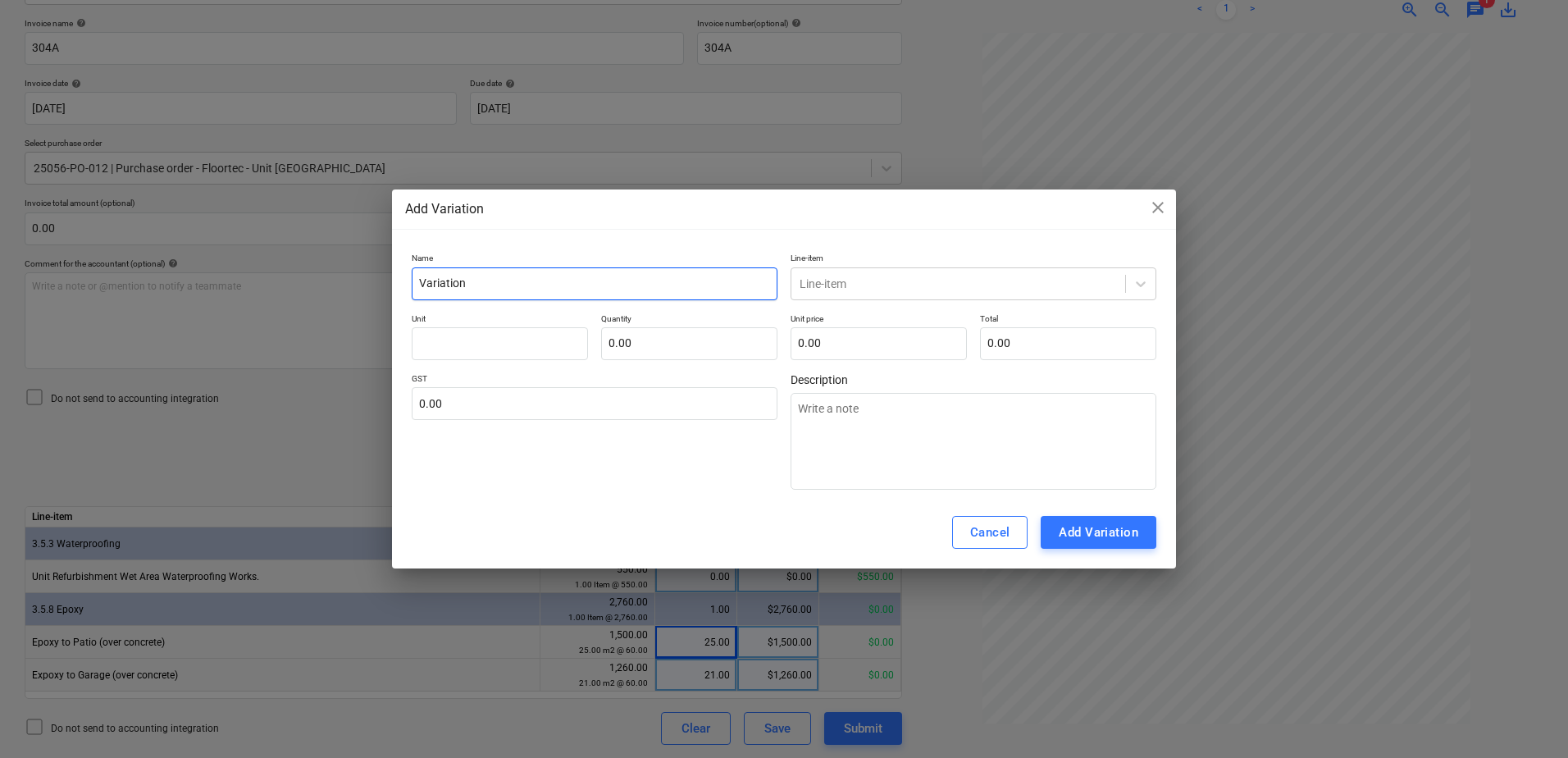
type textarea "x"
type input "Variation -"
type textarea "x"
type input "Variation -"
type textarea "x"
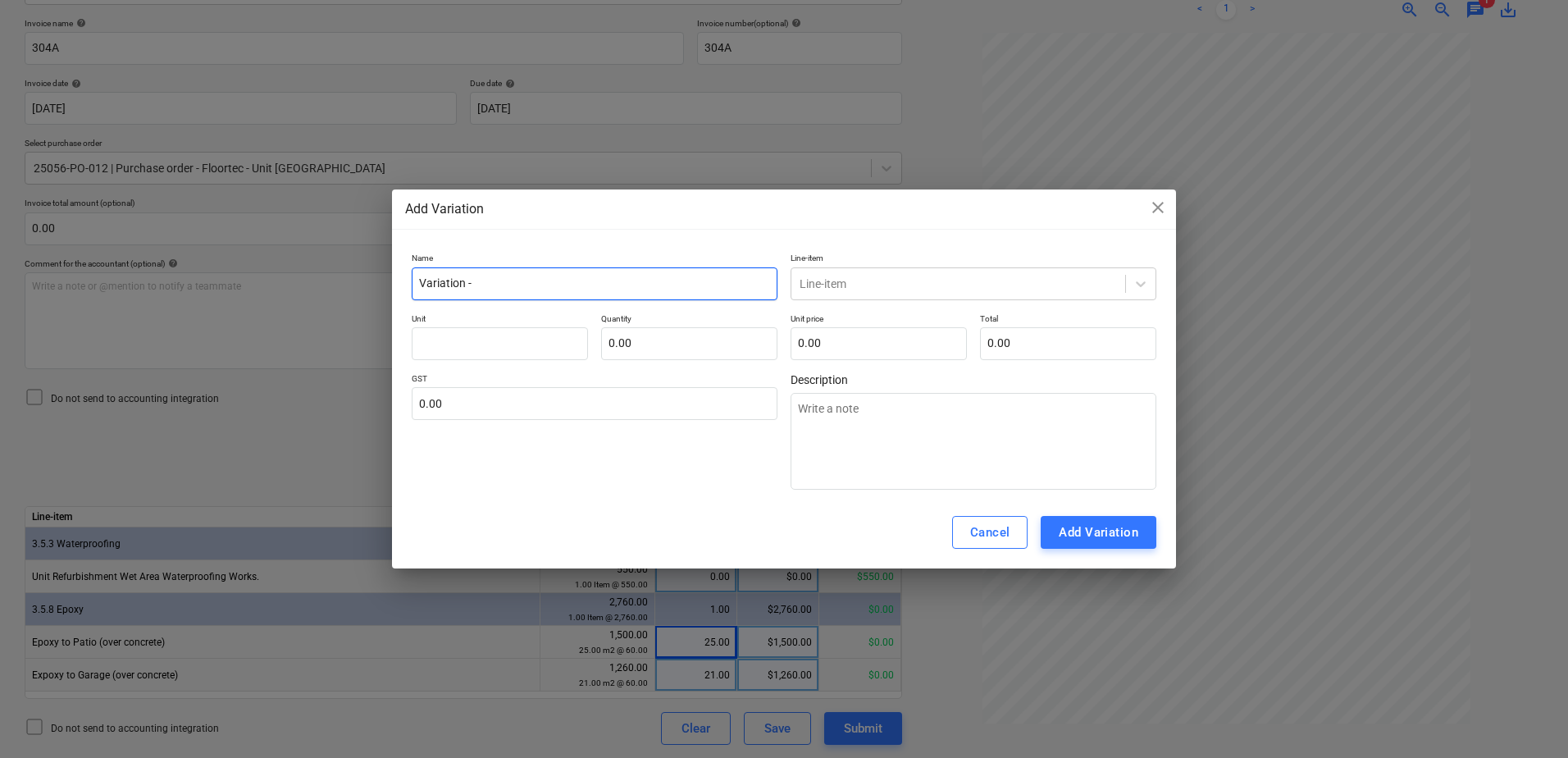
type input "Variation - P"
type textarea "x"
type input "Variation - Pr"
type textarea "x"
type input "Variation - Pri"
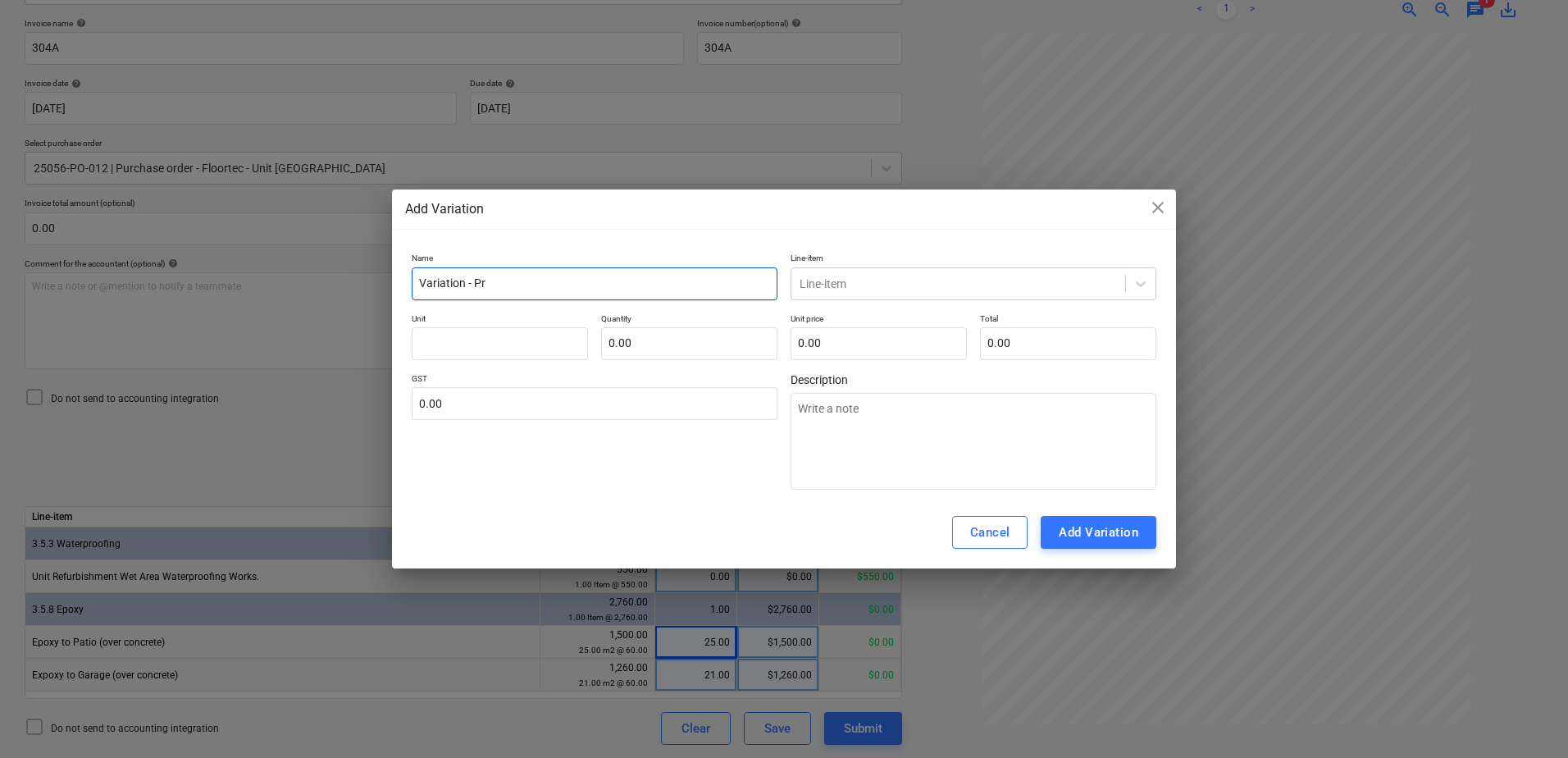
type textarea "x"
type input "Variation - Prim"
type textarea "x"
type input "Variation - Prime"
type textarea "x"
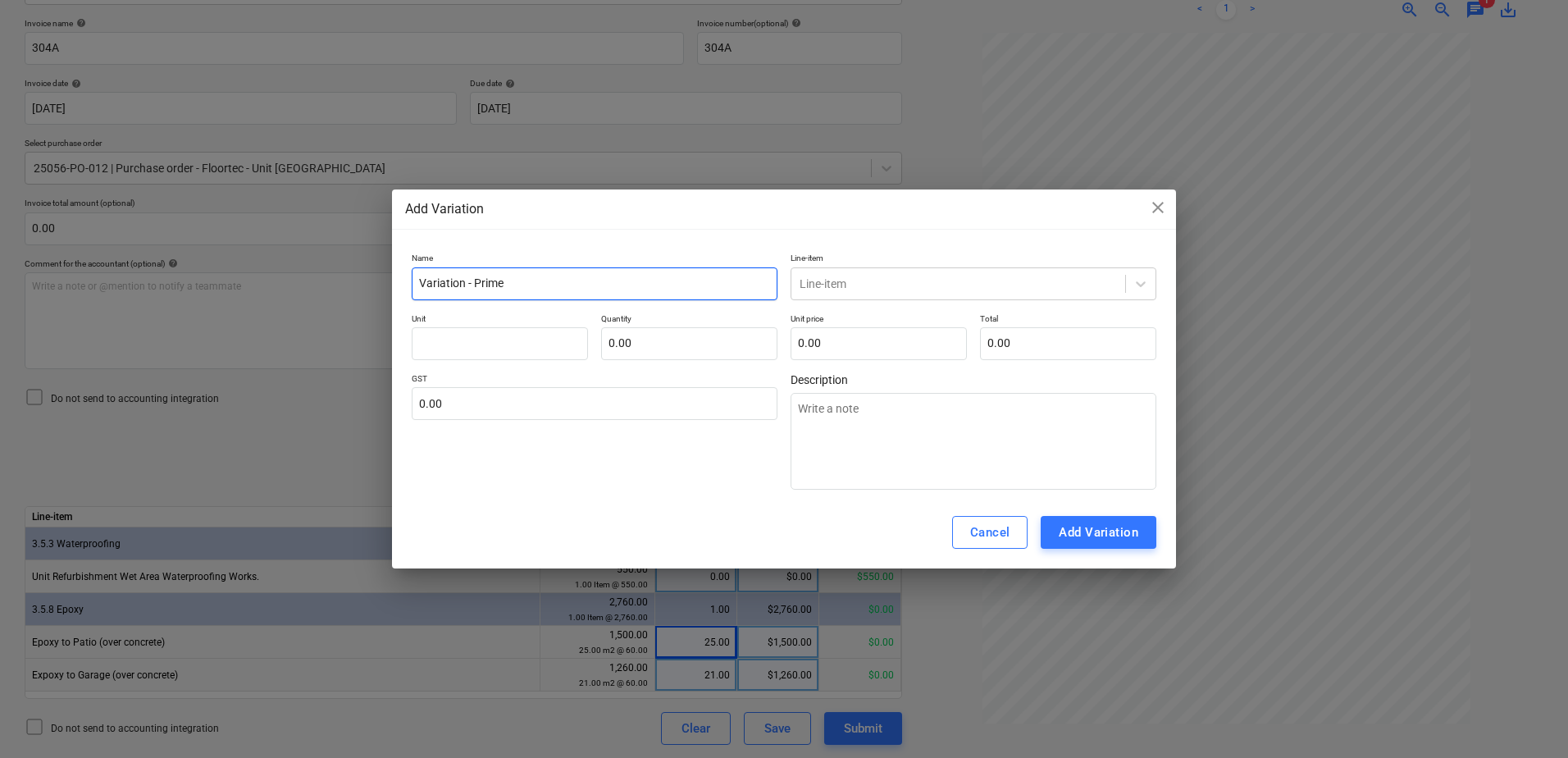
type input "Variation - Primer"
type textarea "x"
type input "Variation - Primer"
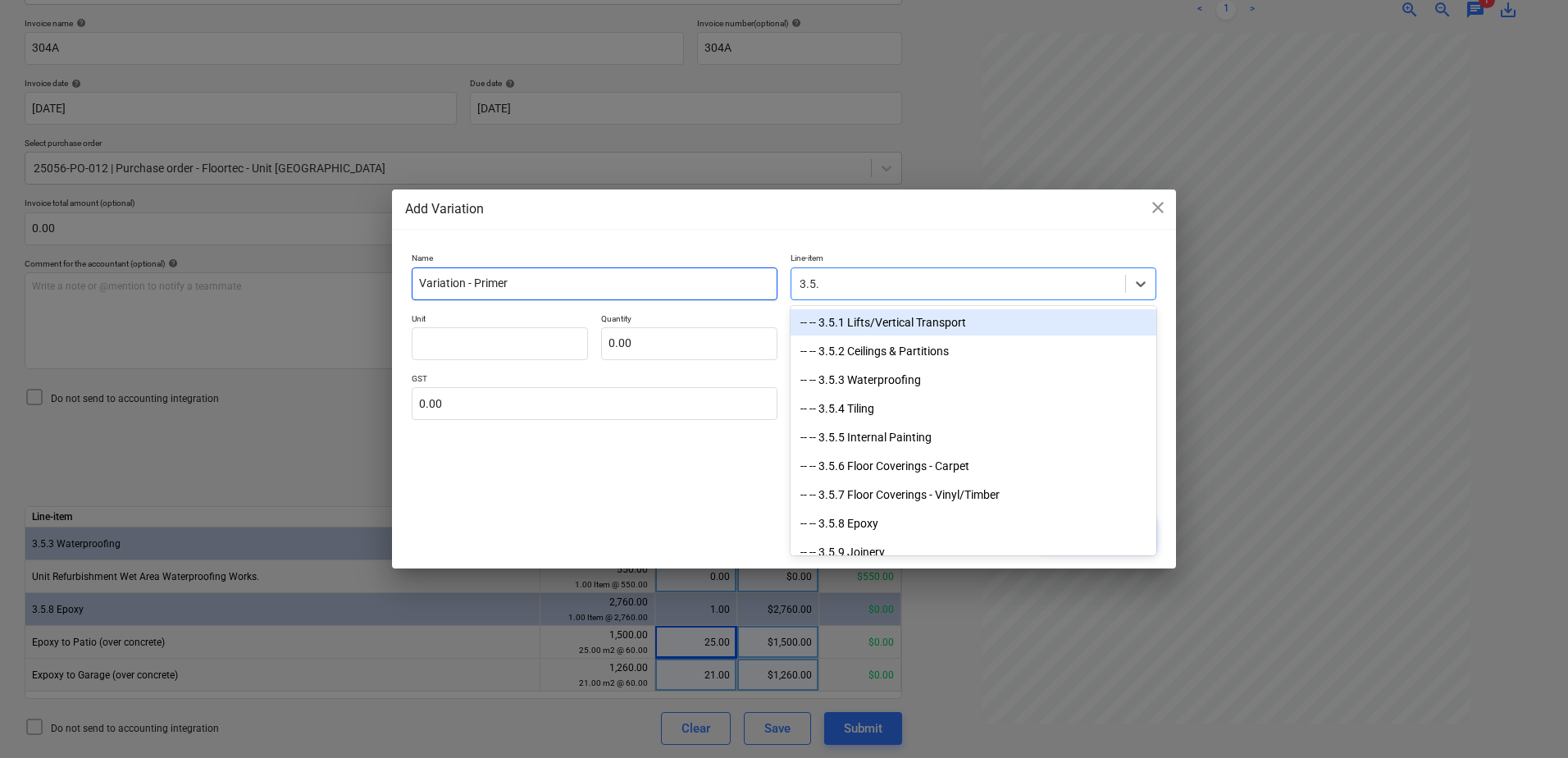
type input "3.5.8"
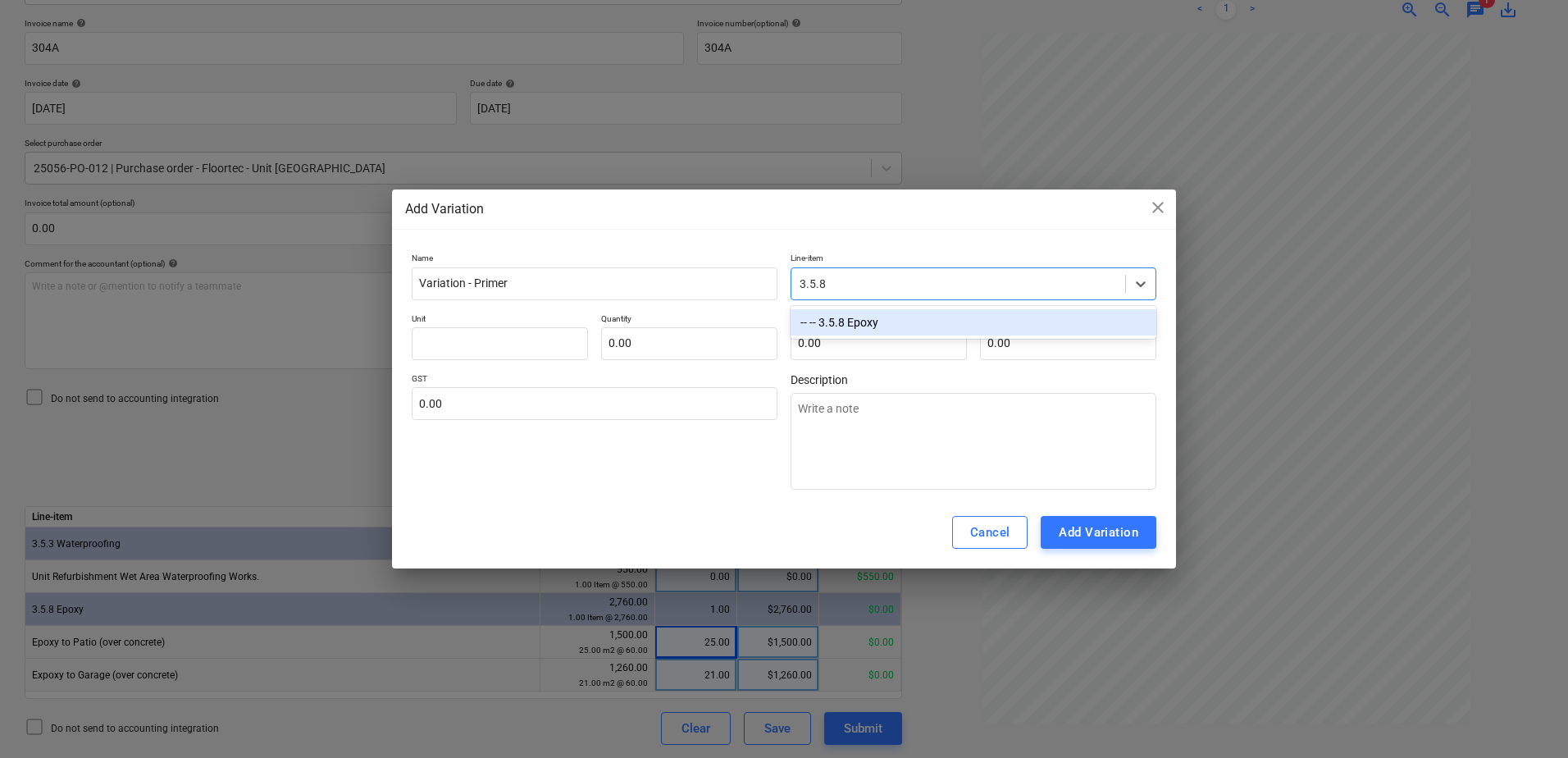
click at [857, 324] on div "-- -- 3.5.8 Epoxy" at bounding box center [973, 323] width 366 height 27
type textarea "x"
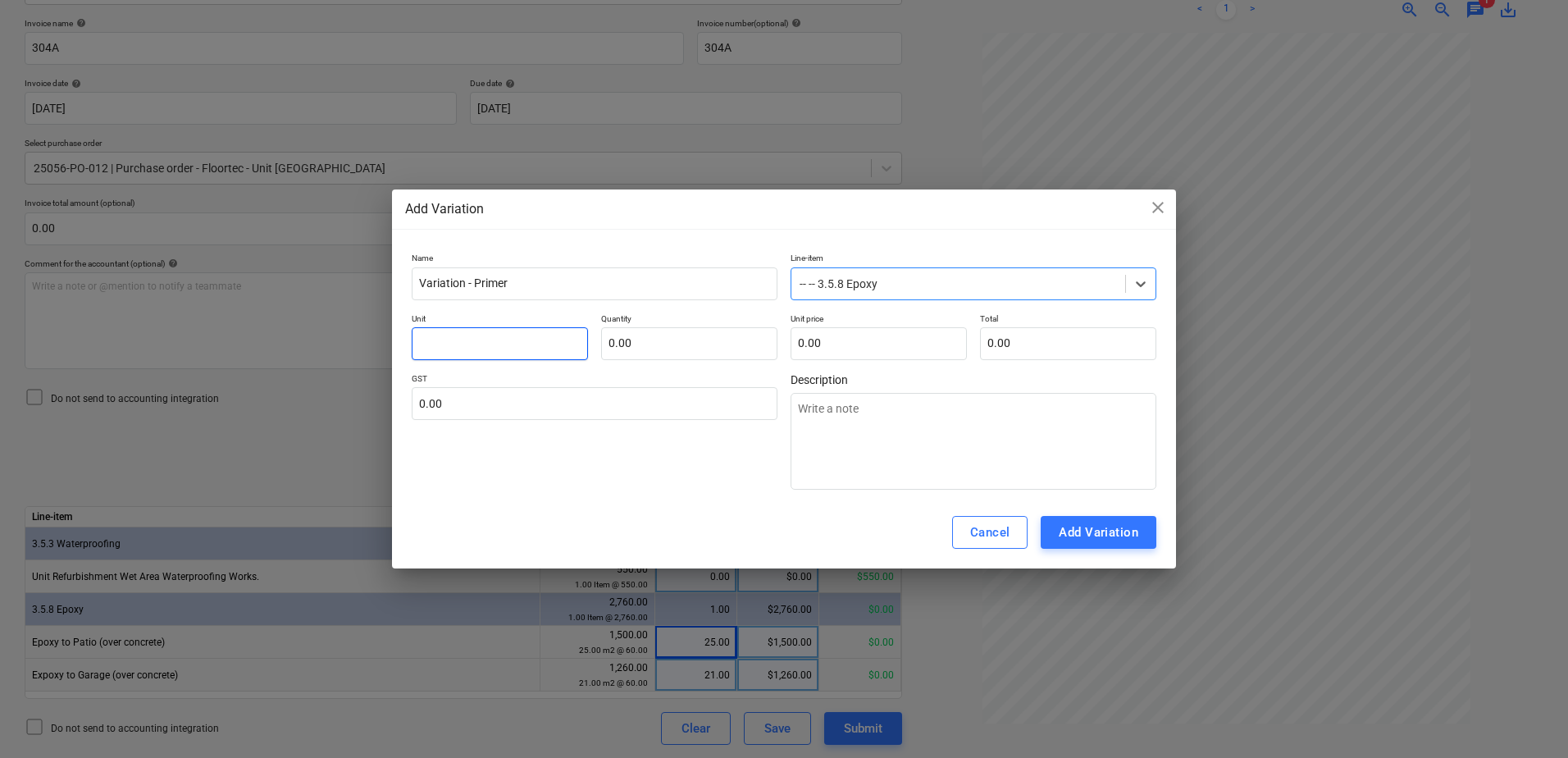
click at [544, 342] on input "text" at bounding box center [500, 343] width 176 height 33
type input "I"
type textarea "x"
type input "It"
type textarea "x"
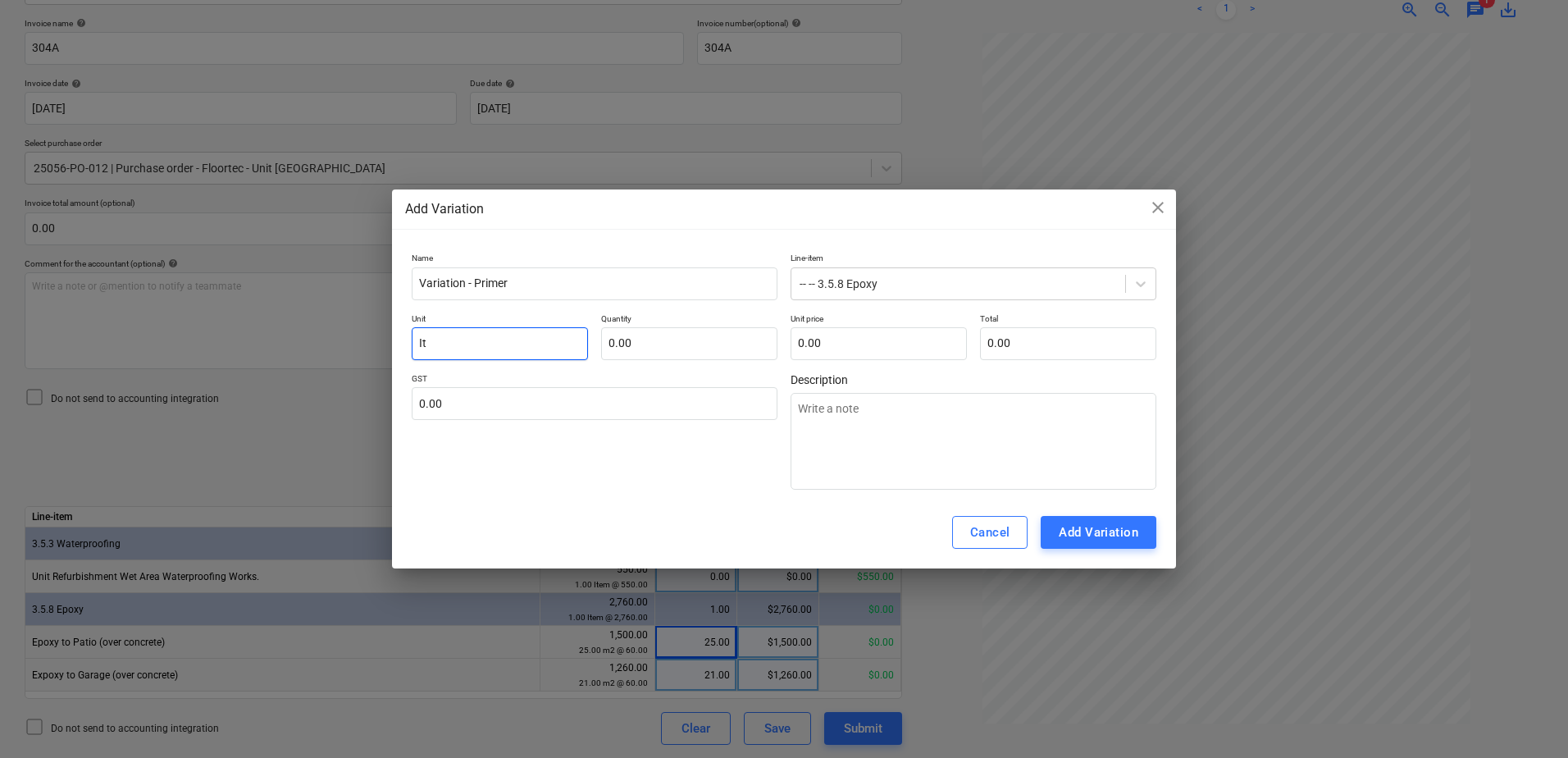
type input "Ite"
type textarea "x"
type input "Item"
type textarea "x"
type input "Item"
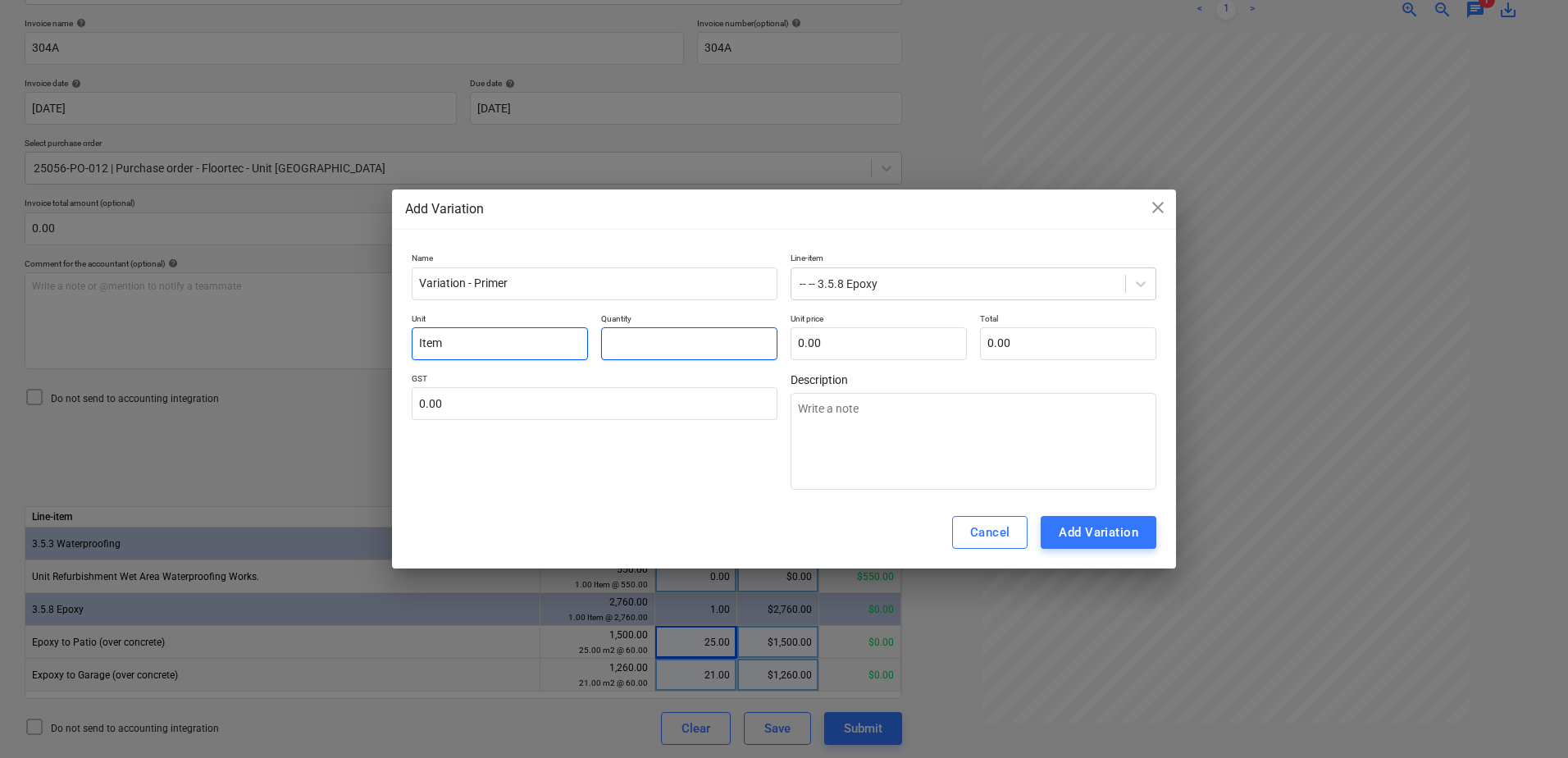
type input "1"
type textarea "x"
type input "1.00"
type input "9"
type textarea "x"
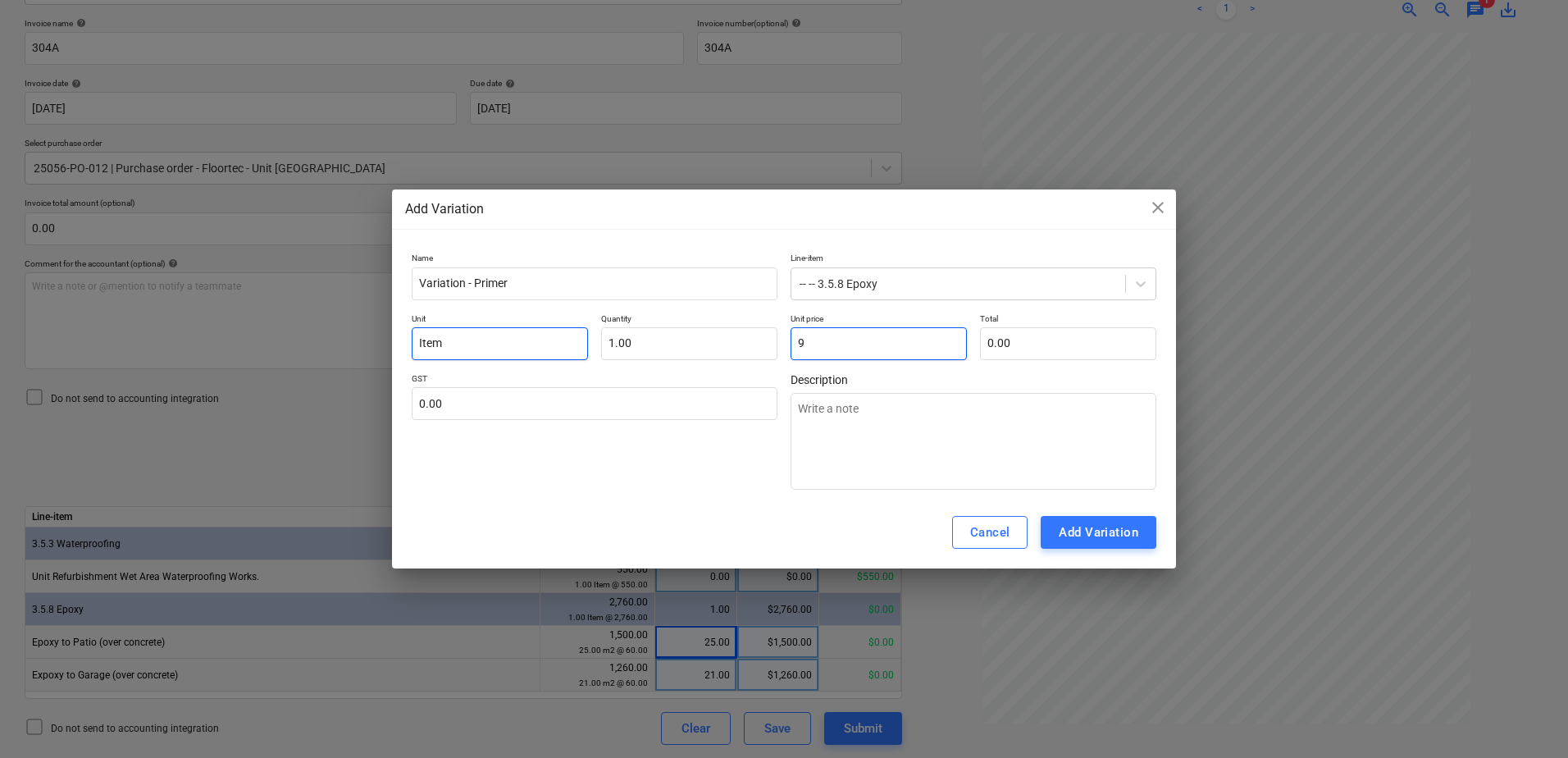
type input "9.00"
type input "92"
type textarea "x"
type input "92.00"
type input "920"
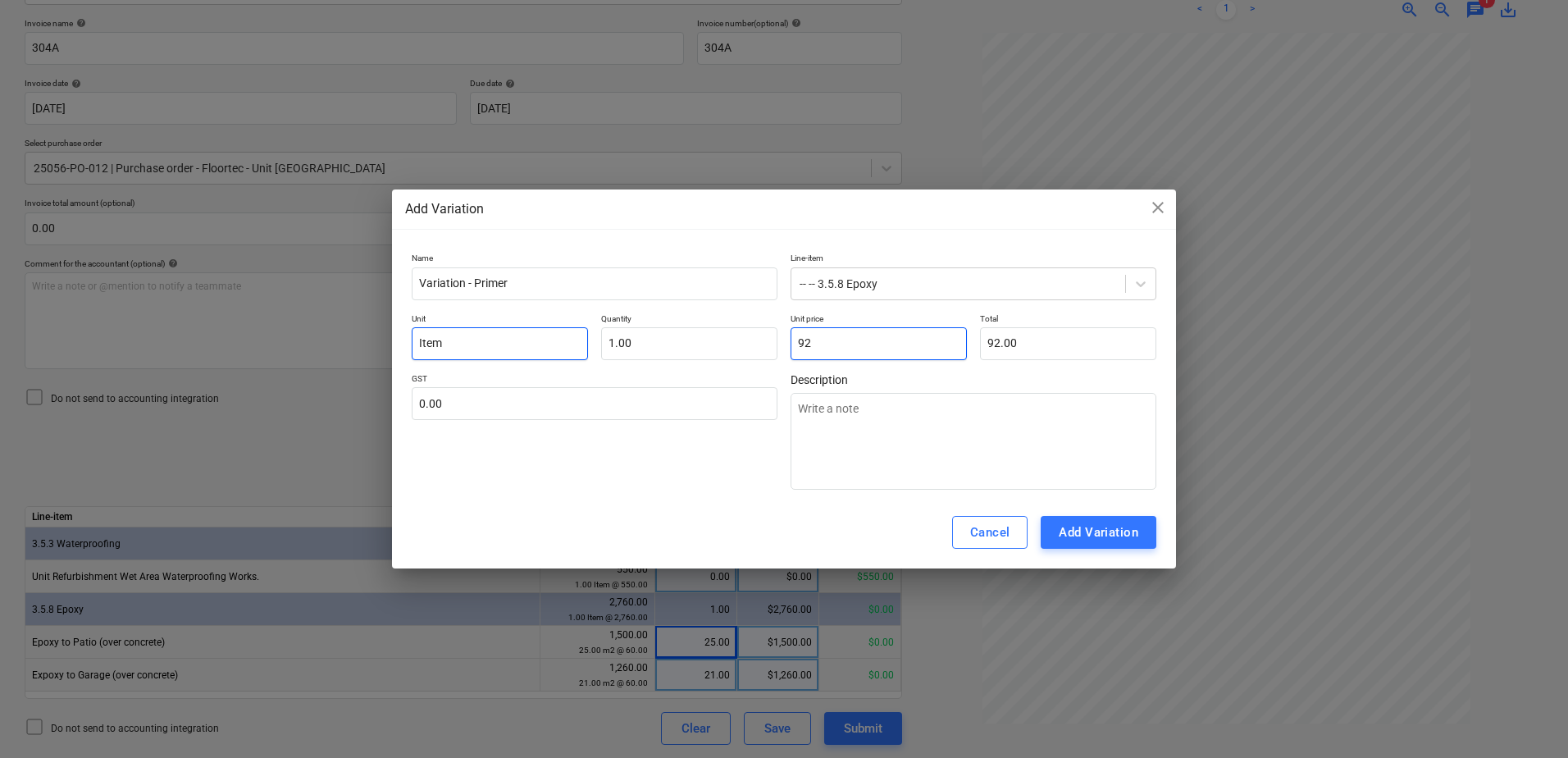
type textarea "x"
type input "920.00"
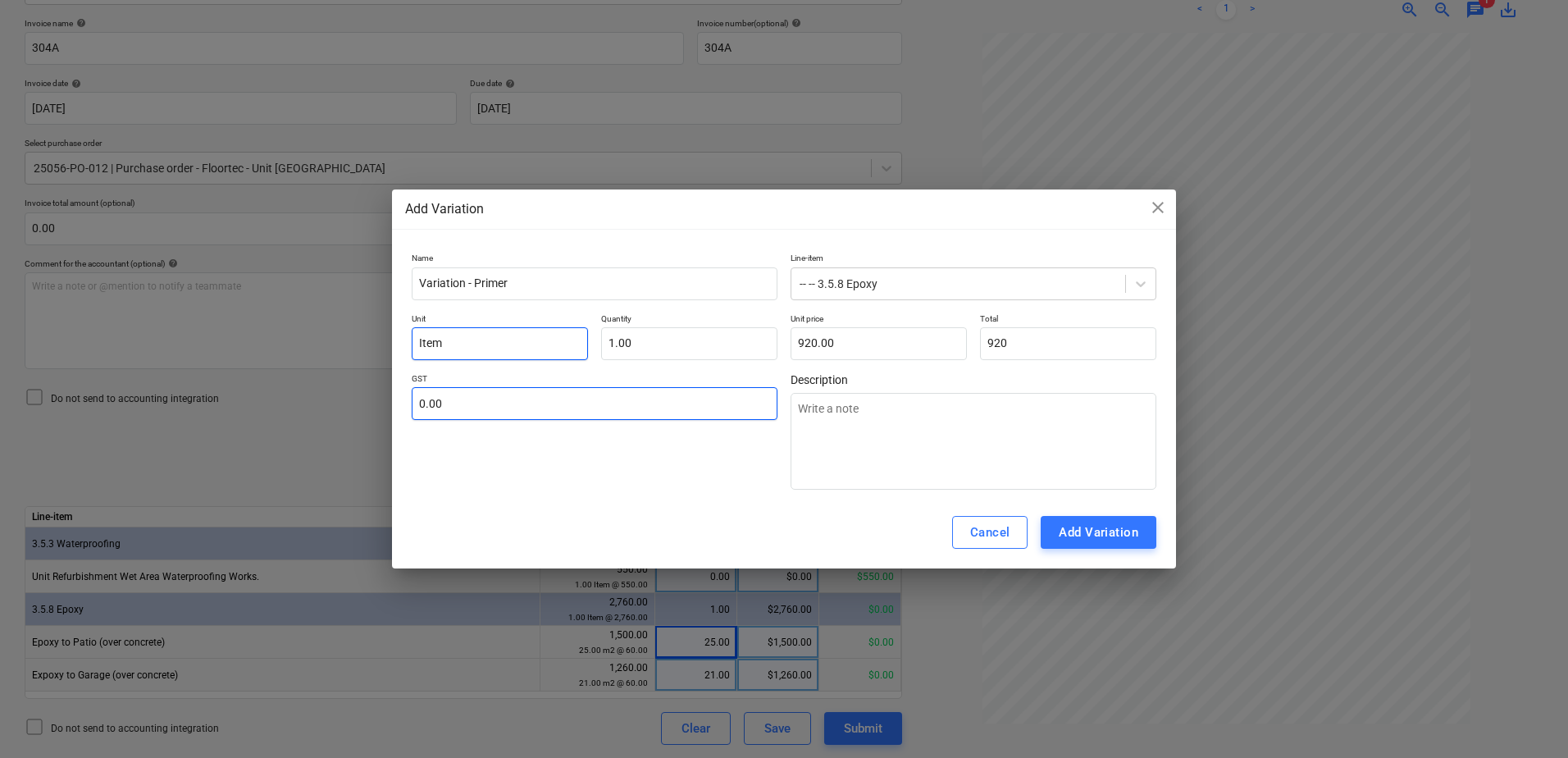
type input "920.00"
type input "1"
type textarea "x"
type input "10"
type textarea "x"
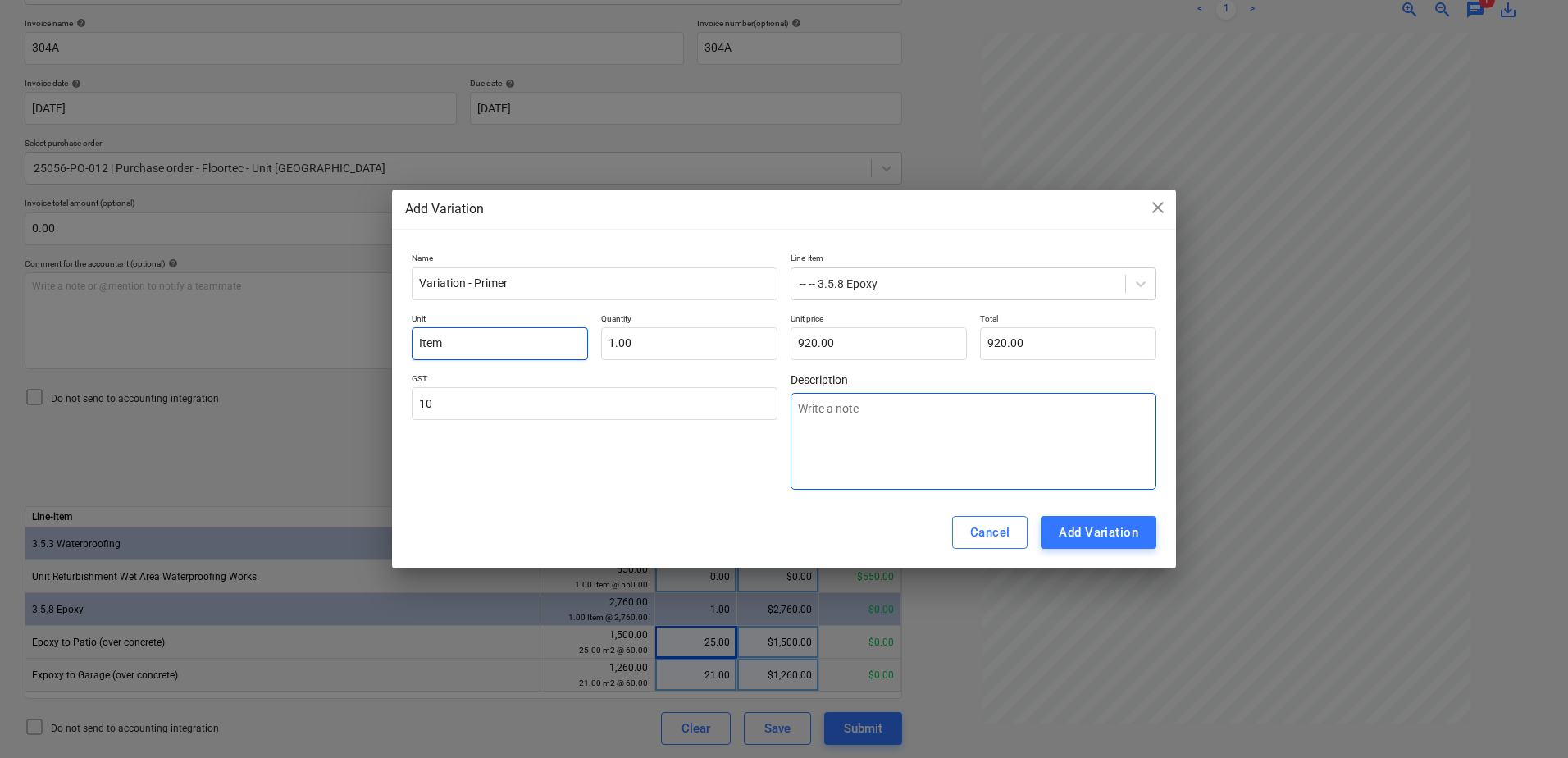
type input "10.00"
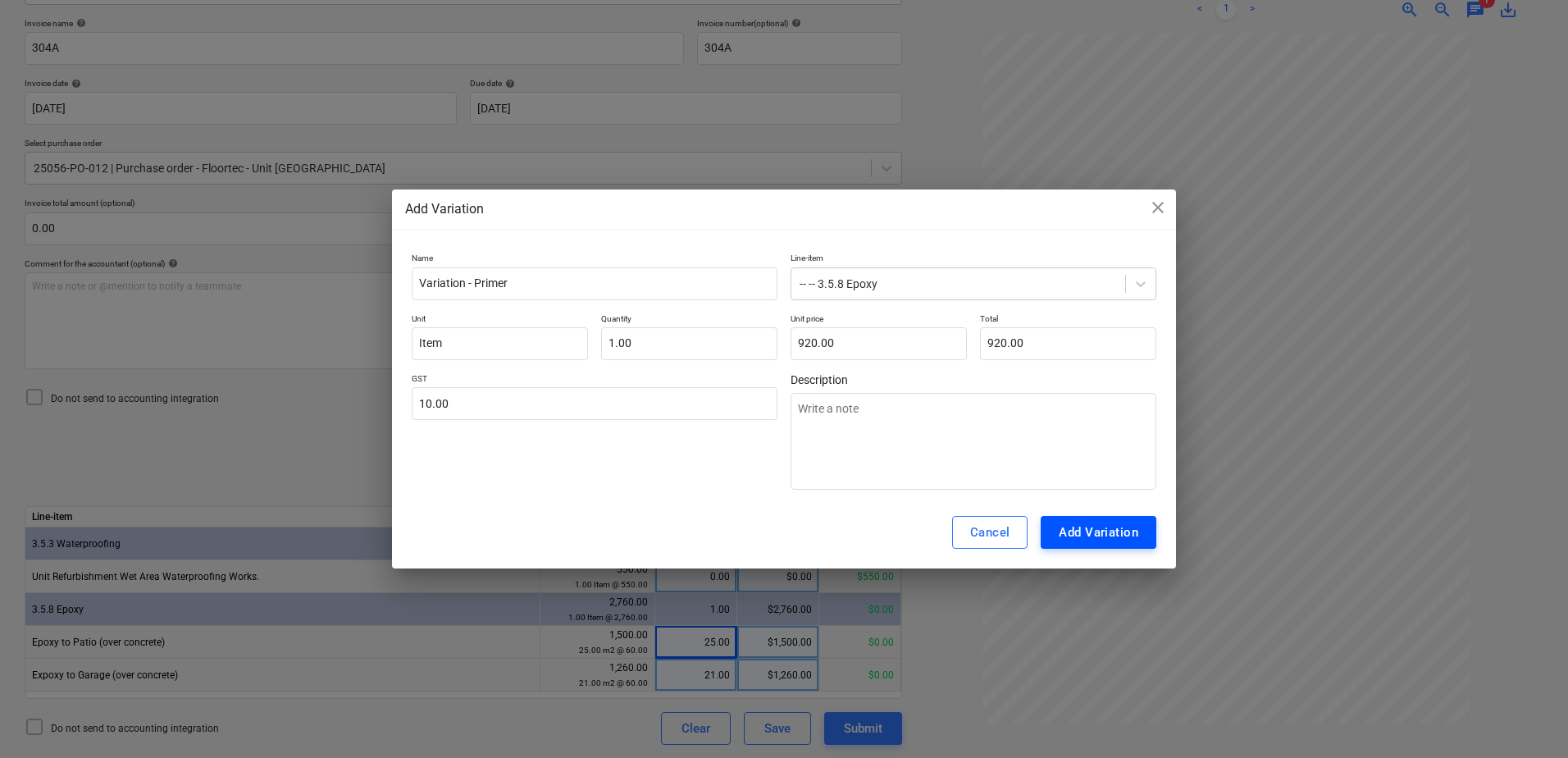
click at [1116, 533] on div "Add Variation" at bounding box center [1098, 532] width 80 height 21
type textarea "x"
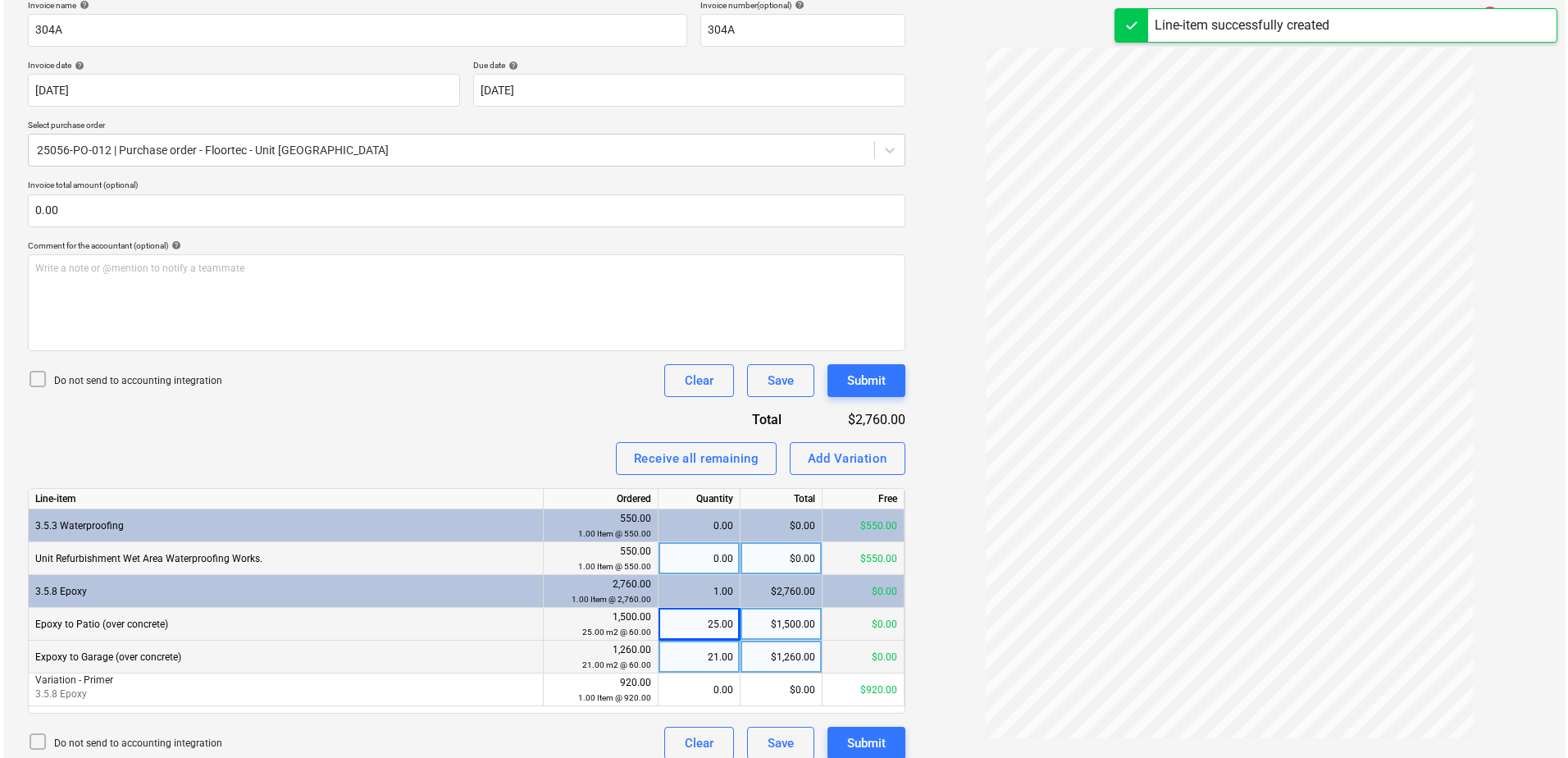
scroll to position [269, 0]
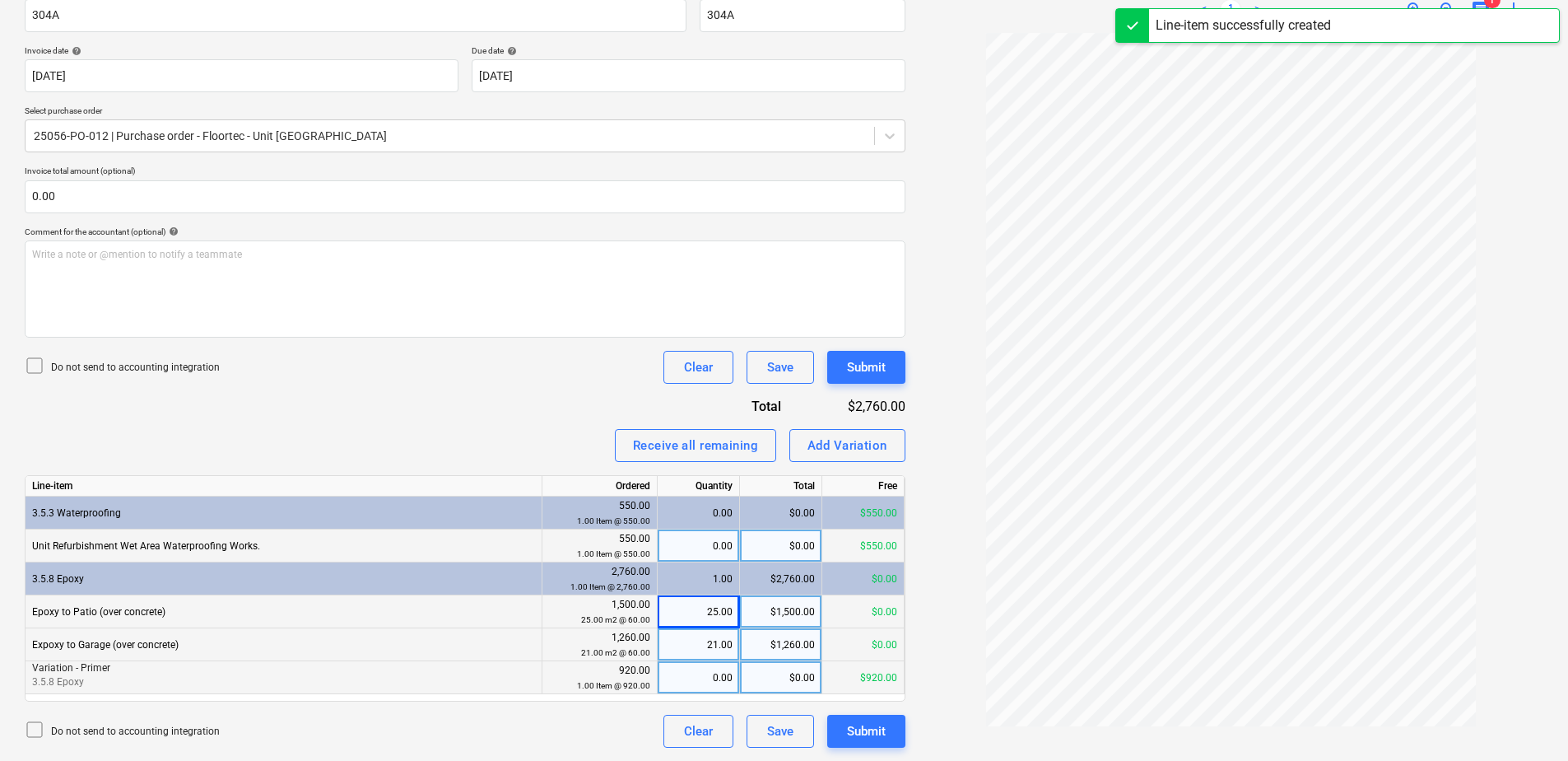
click at [677, 673] on div "0.00" at bounding box center [699, 677] width 69 height 33
type input "1"
click at [865, 744] on button "Submit" at bounding box center [866, 731] width 78 height 33
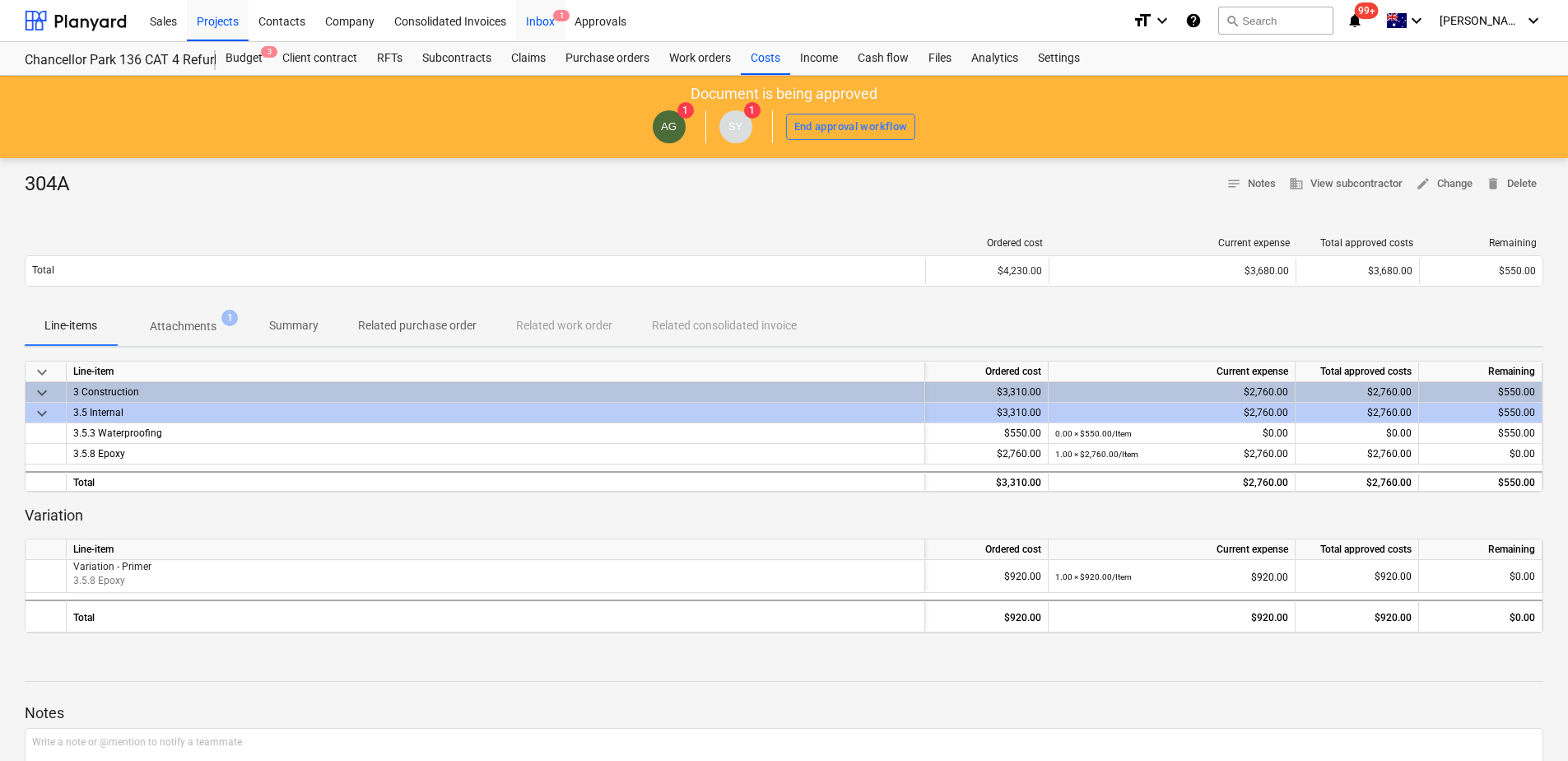
click at [545, 28] on div "Inbox 1" at bounding box center [540, 20] width 49 height 42
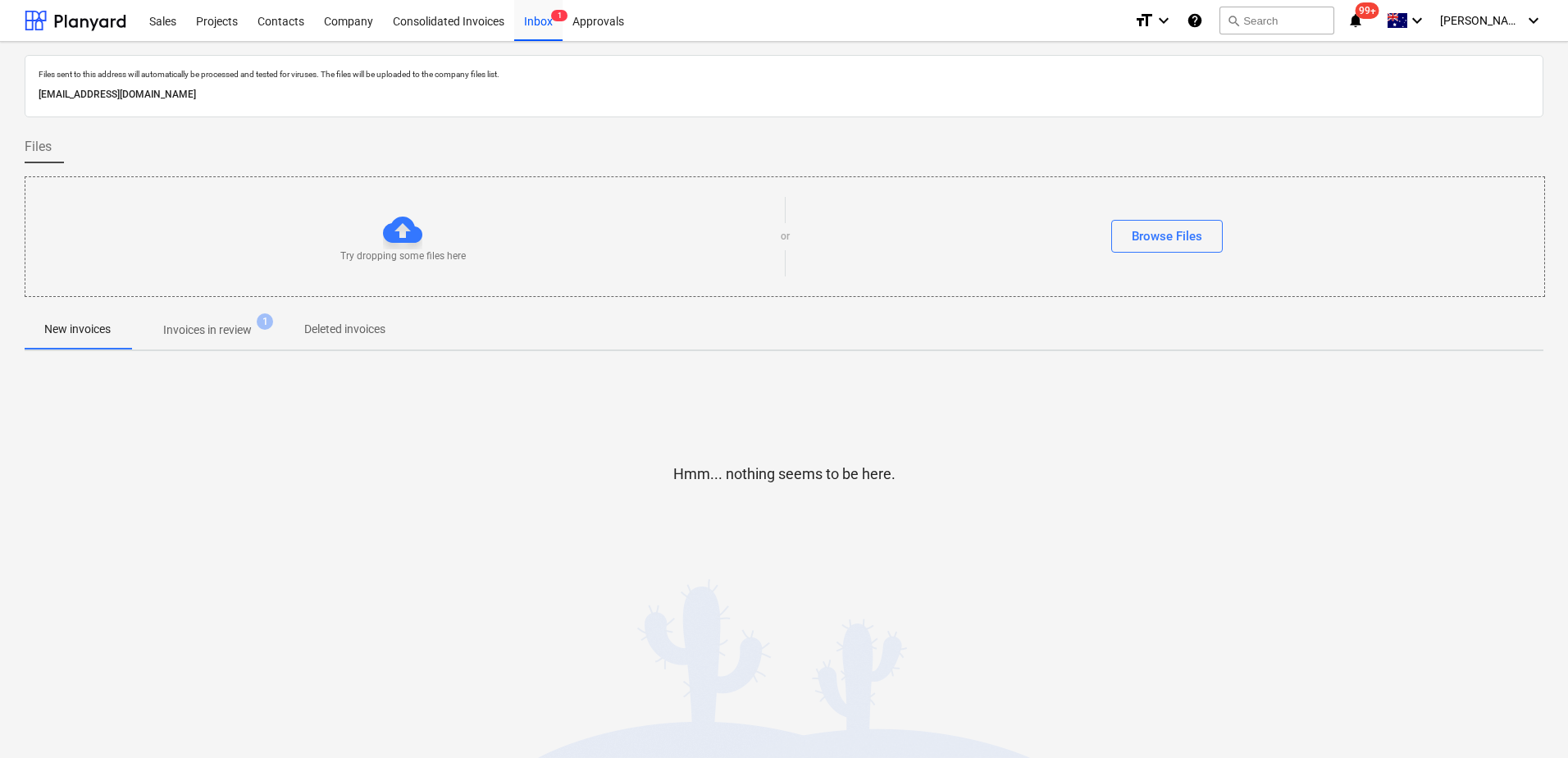
click at [232, 328] on p "Invoices in review" at bounding box center [207, 330] width 88 height 17
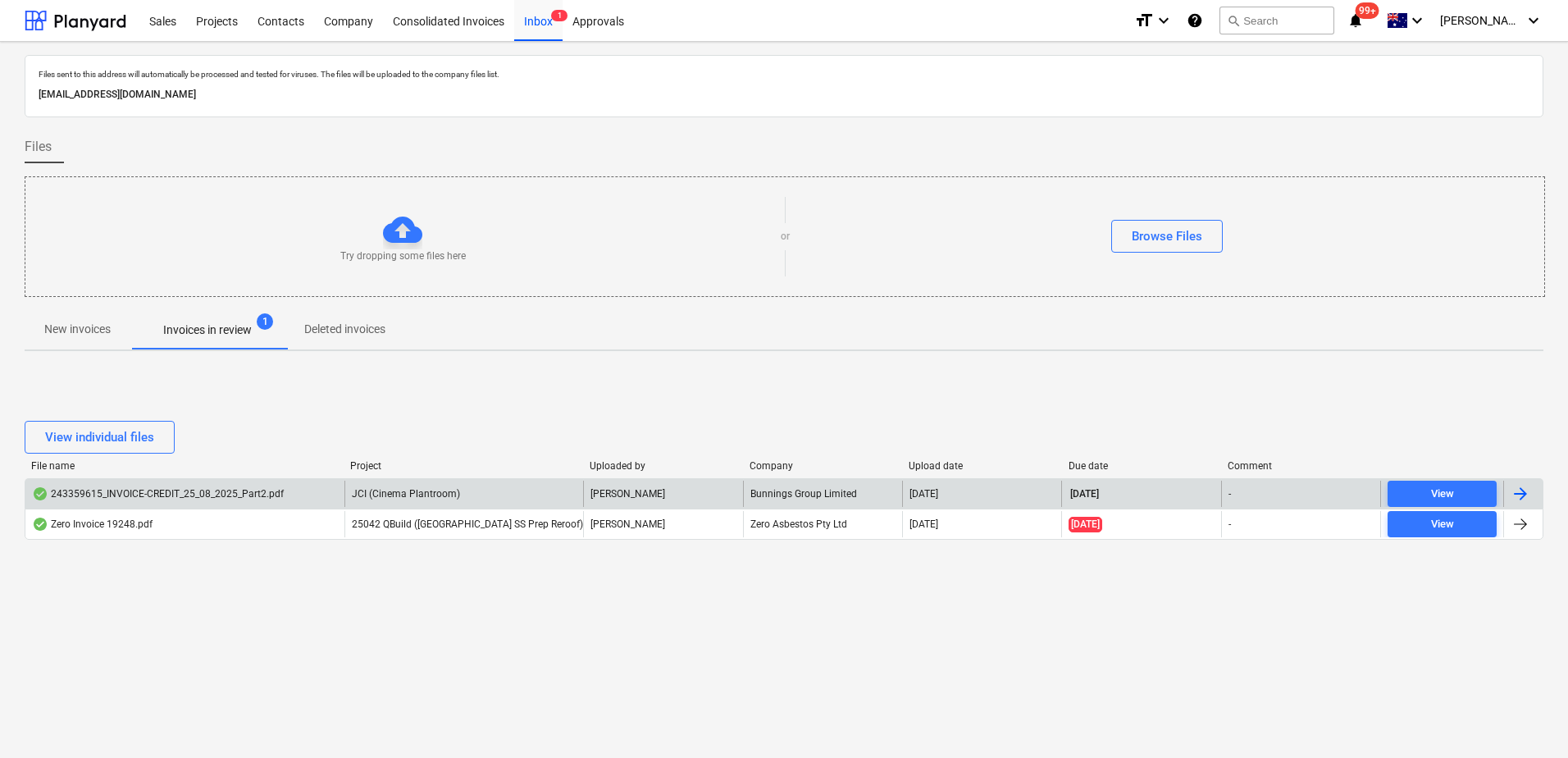
click at [458, 493] on div "JCI (Cinema Plantroom)" at bounding box center [464, 494] width 239 height 27
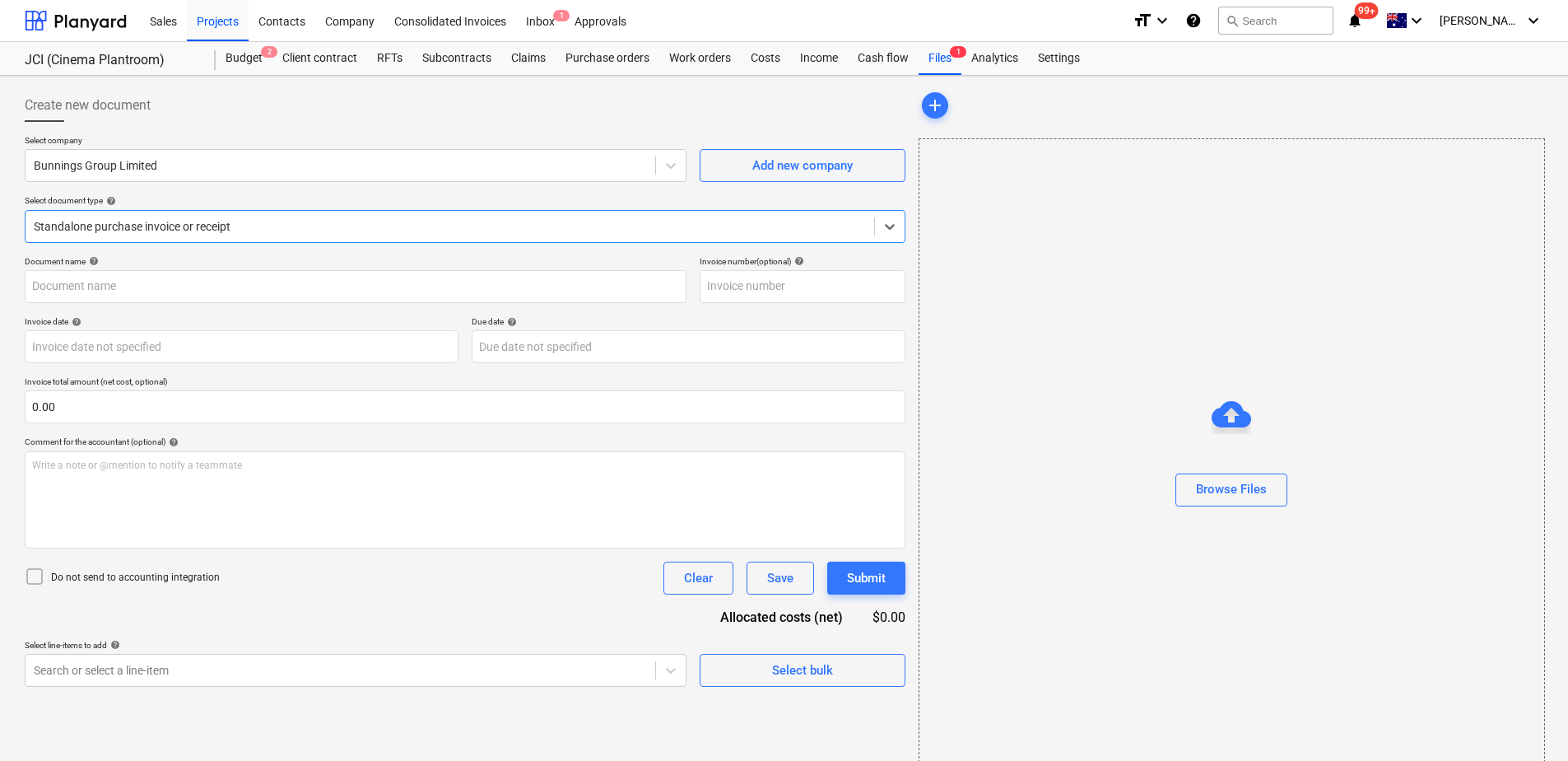
type input "8076/01341469"
type input "[DATE]"
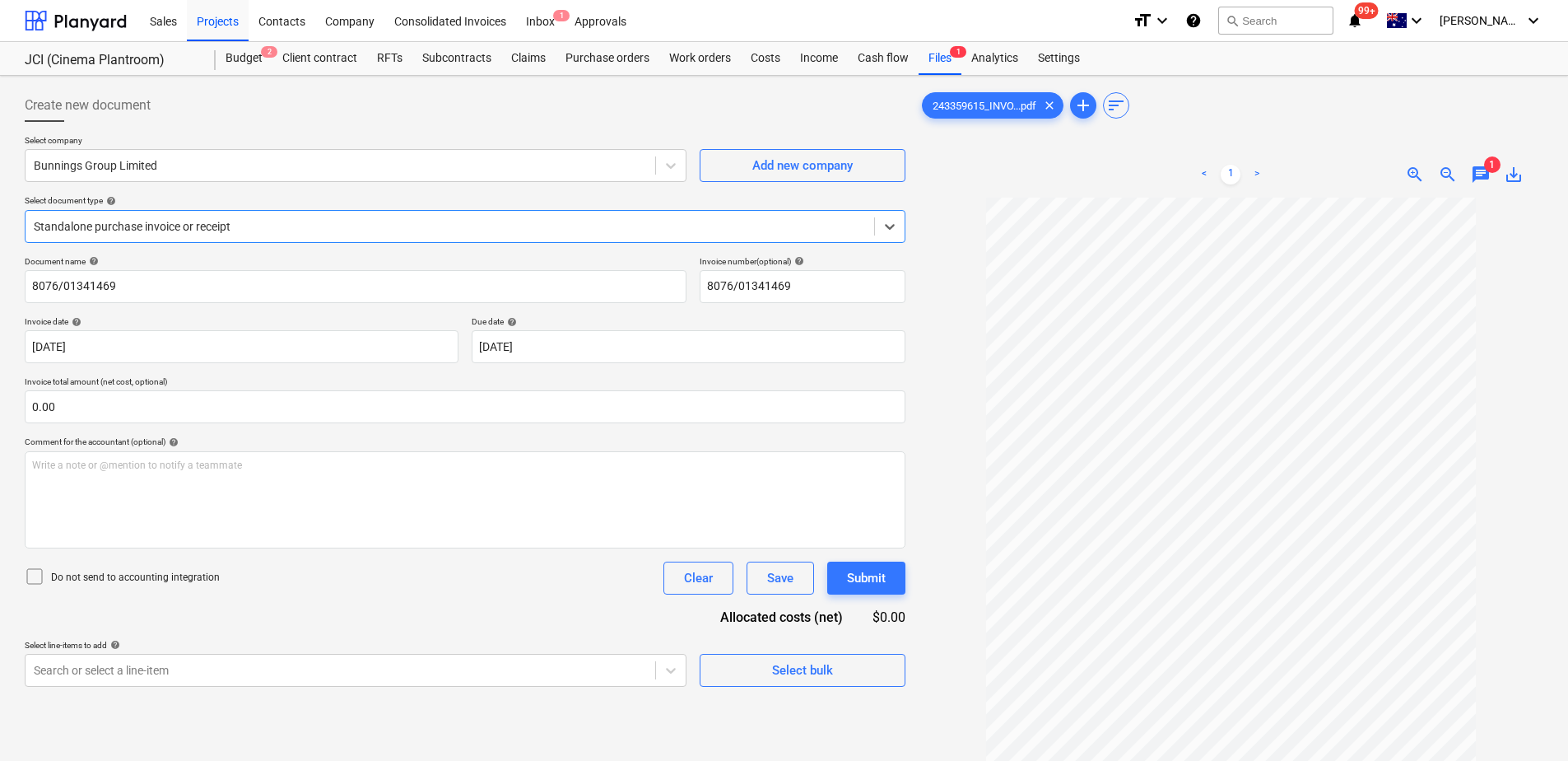
click at [1482, 172] on span "chat" at bounding box center [1480, 174] width 20 height 20
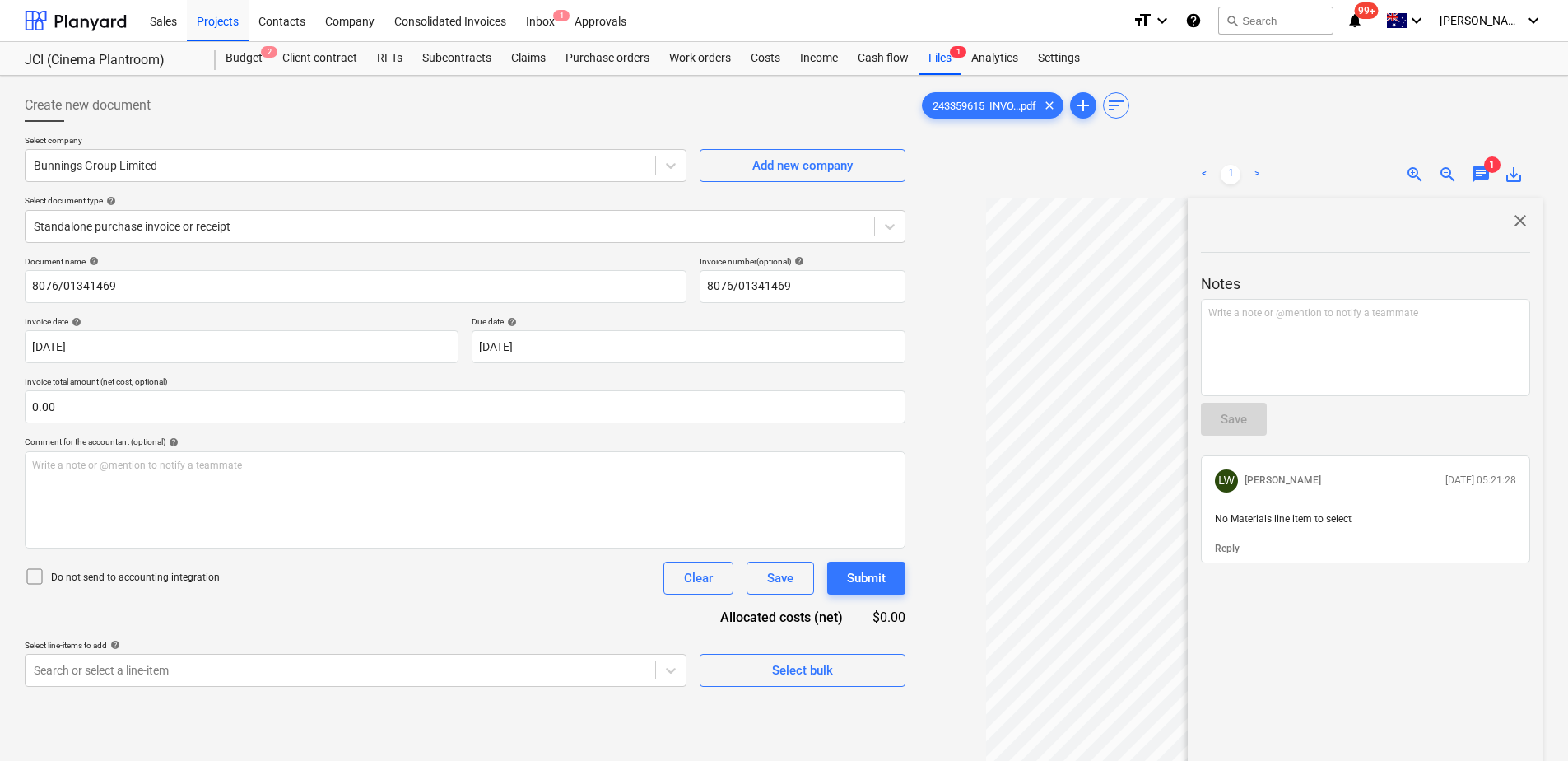
click at [1482, 172] on span "chat" at bounding box center [1480, 174] width 20 height 20
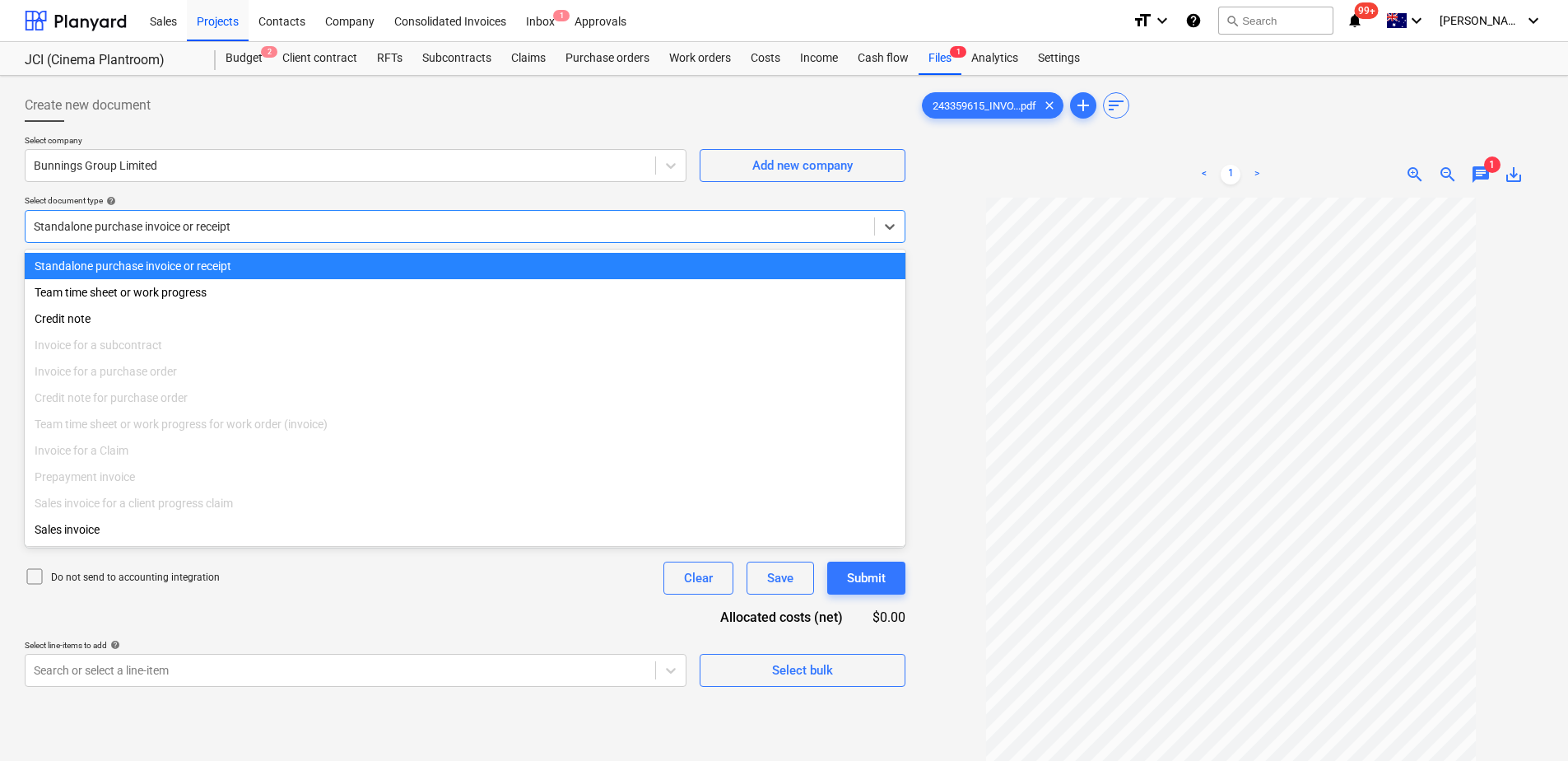
click at [163, 230] on div at bounding box center [449, 226] width 832 height 16
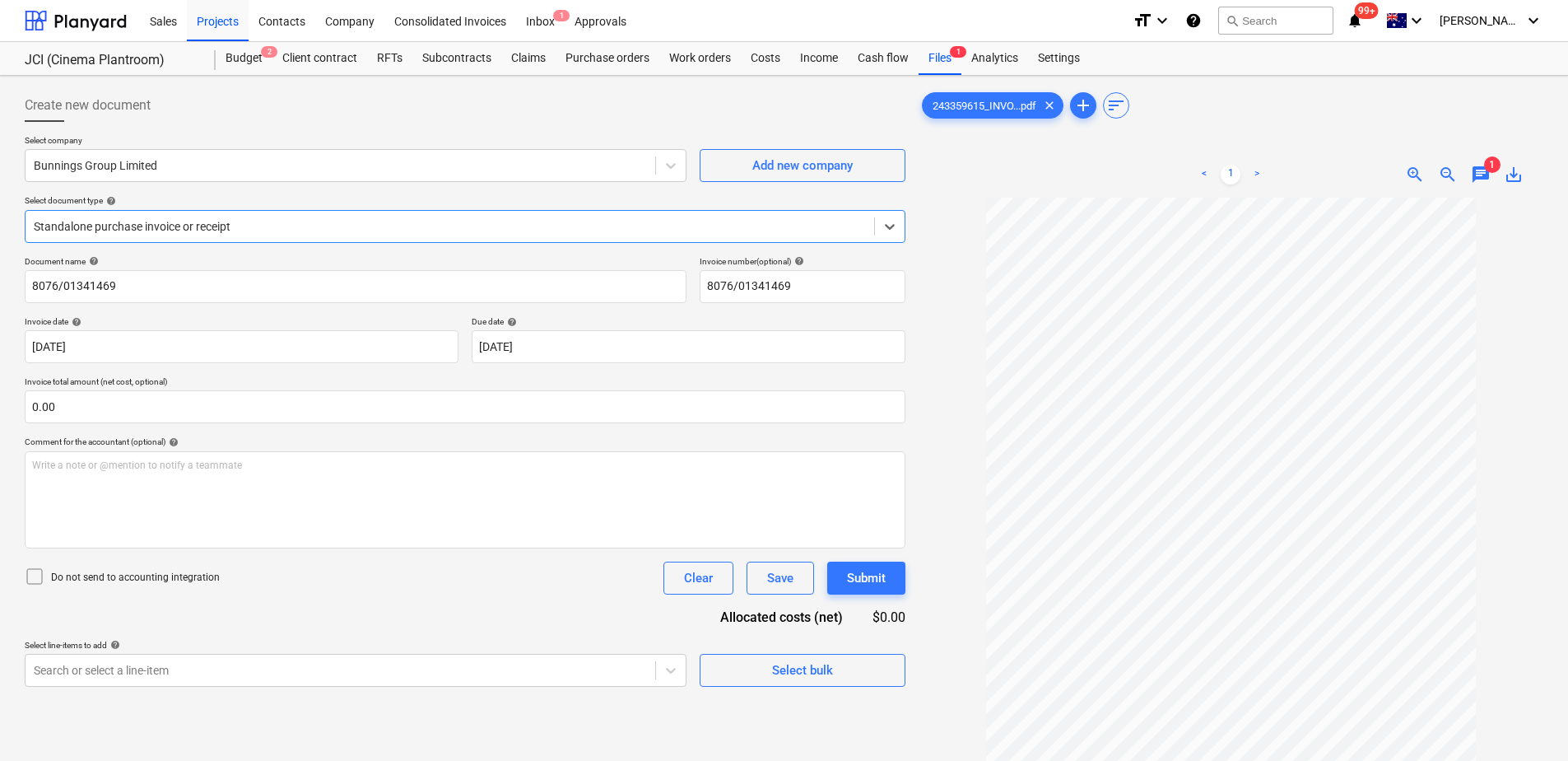
click at [424, 609] on div "Document name help 8076/01341469 Invoice number (optional) help 8076/01341469 I…" at bounding box center [465, 471] width 881 height 431
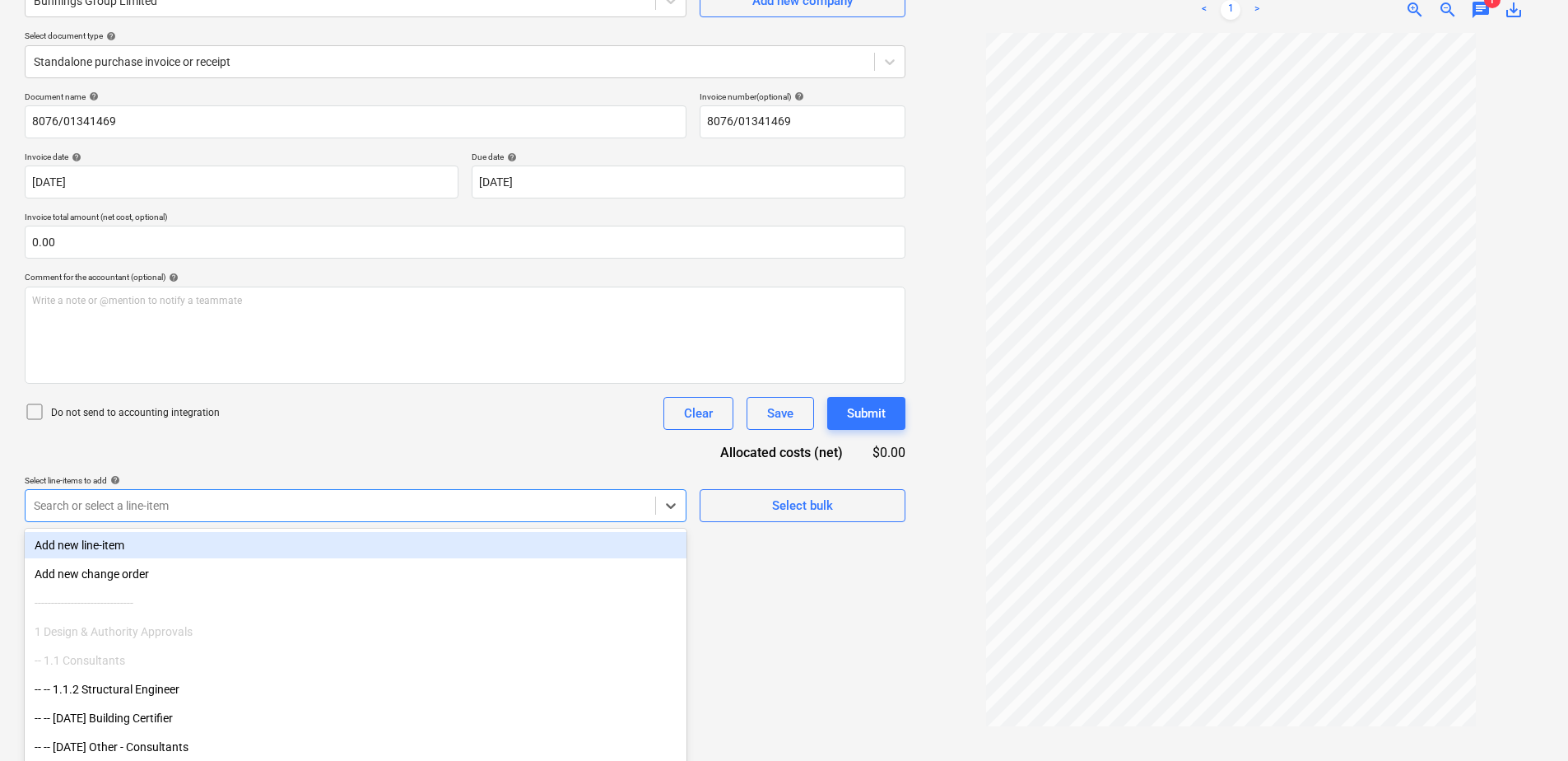
scroll to position [183, 0]
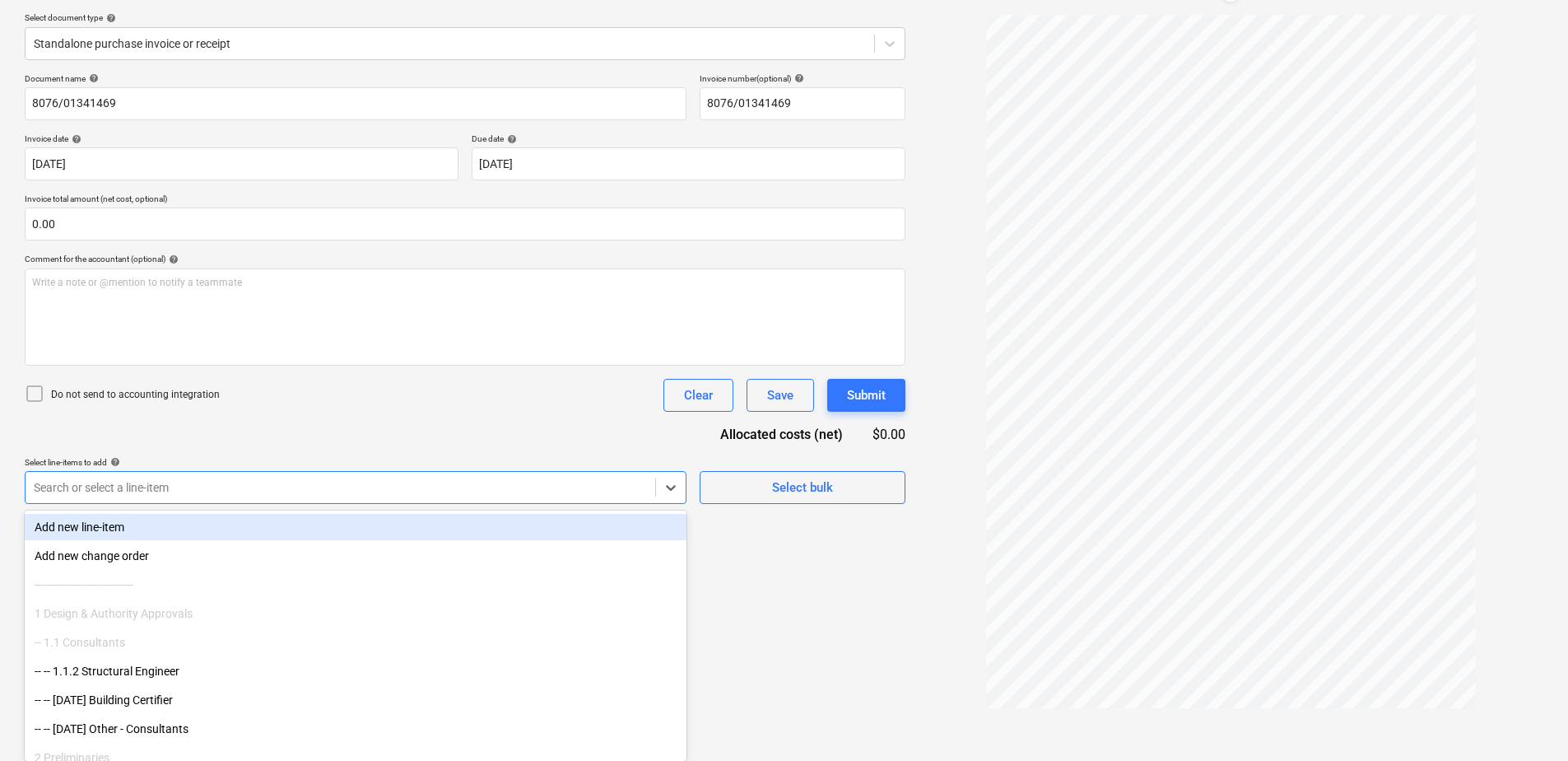
click at [356, 515] on body "Sales Projects Contacts Company Consolidated Invoices Inbox 1 Approvals format_…" at bounding box center [784, 197] width 1568 height 761
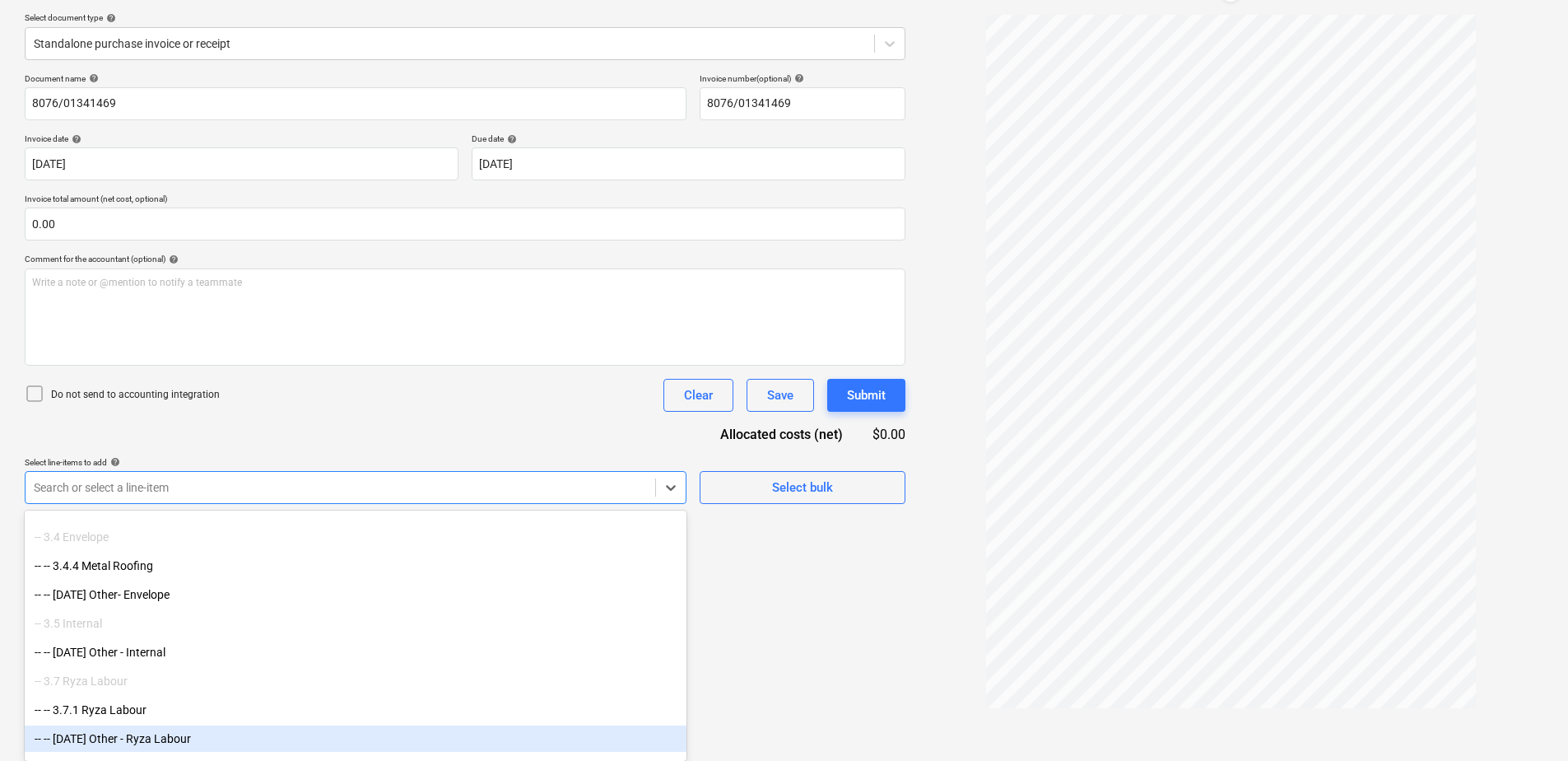
scroll to position [803, 0]
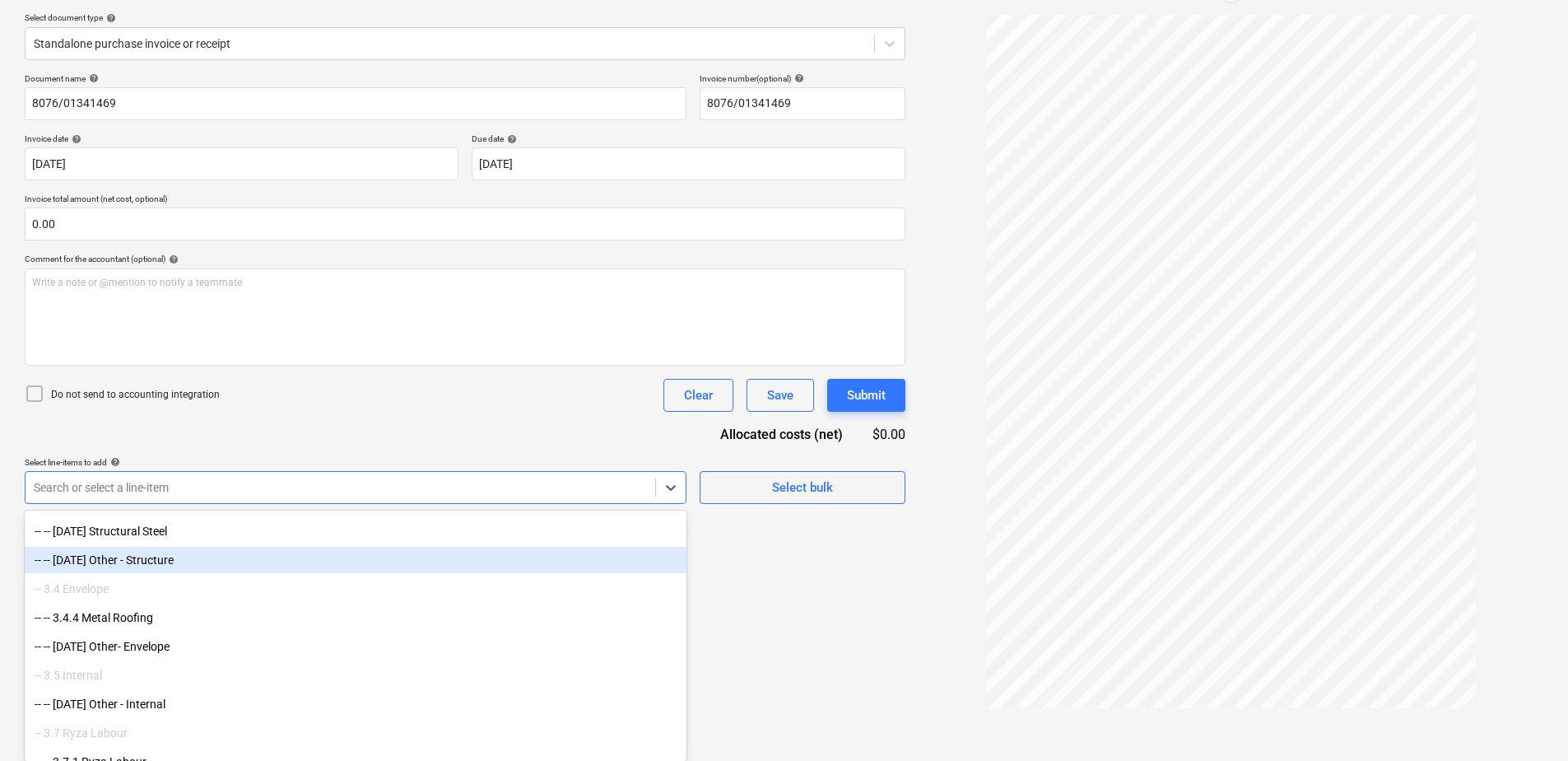
click at [162, 558] on div "-- -- [DATE] Other - Structure" at bounding box center [355, 560] width 662 height 27
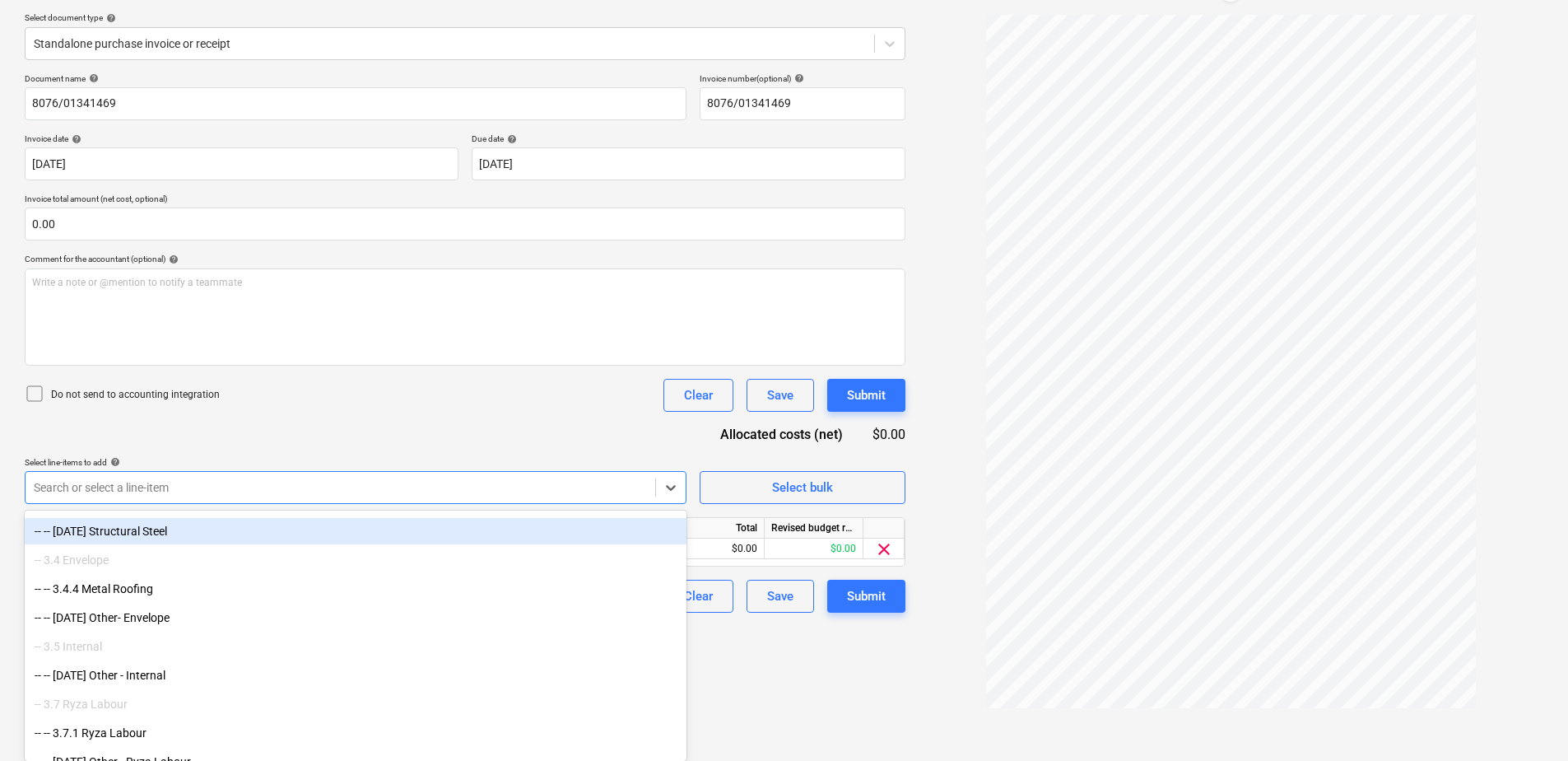
click at [320, 439] on div "Document name help 8076/01341469 Invoice number (optional) help 8076/01341469 I…" at bounding box center [465, 343] width 881 height 539
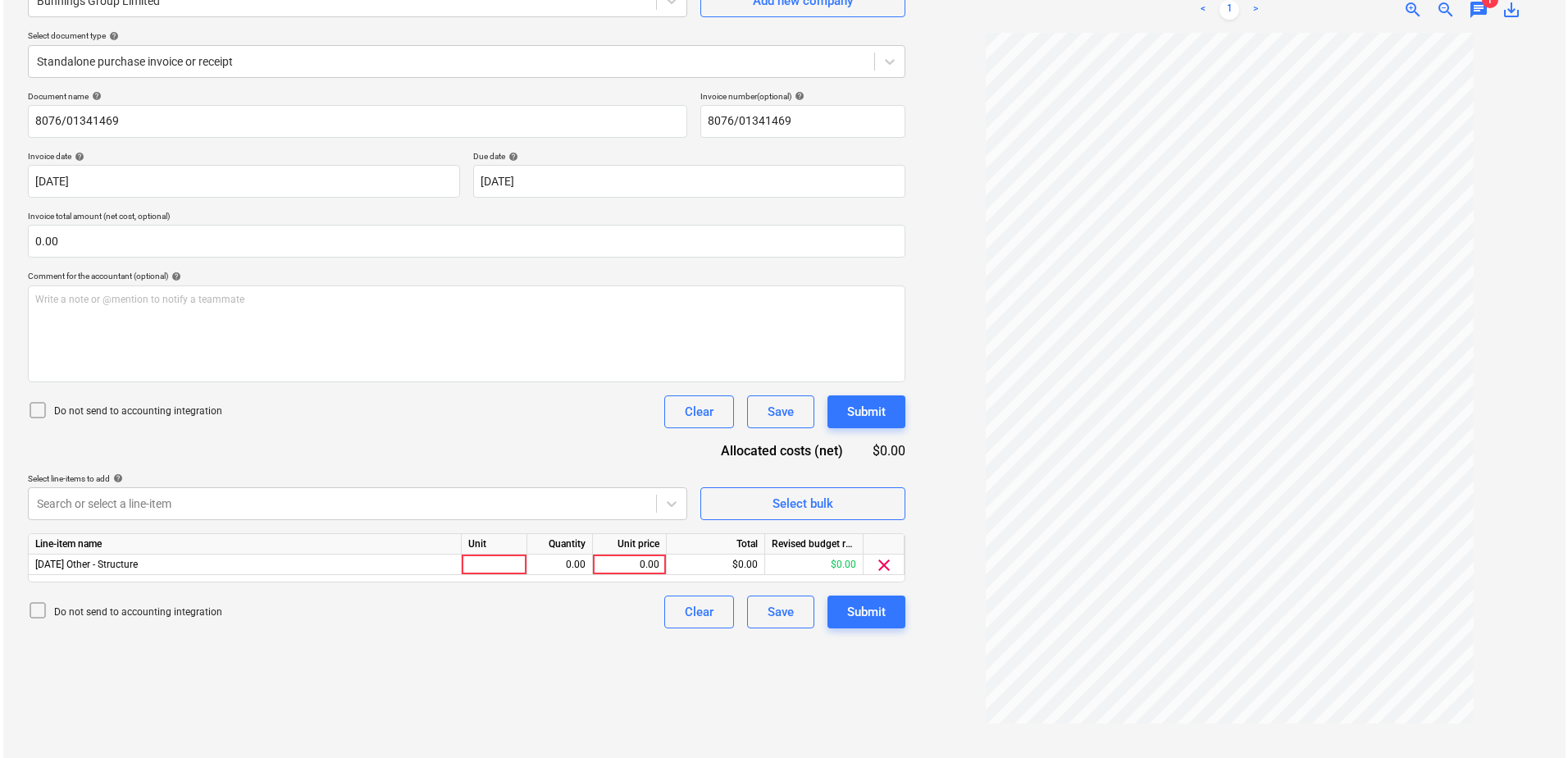
scroll to position [164, 0]
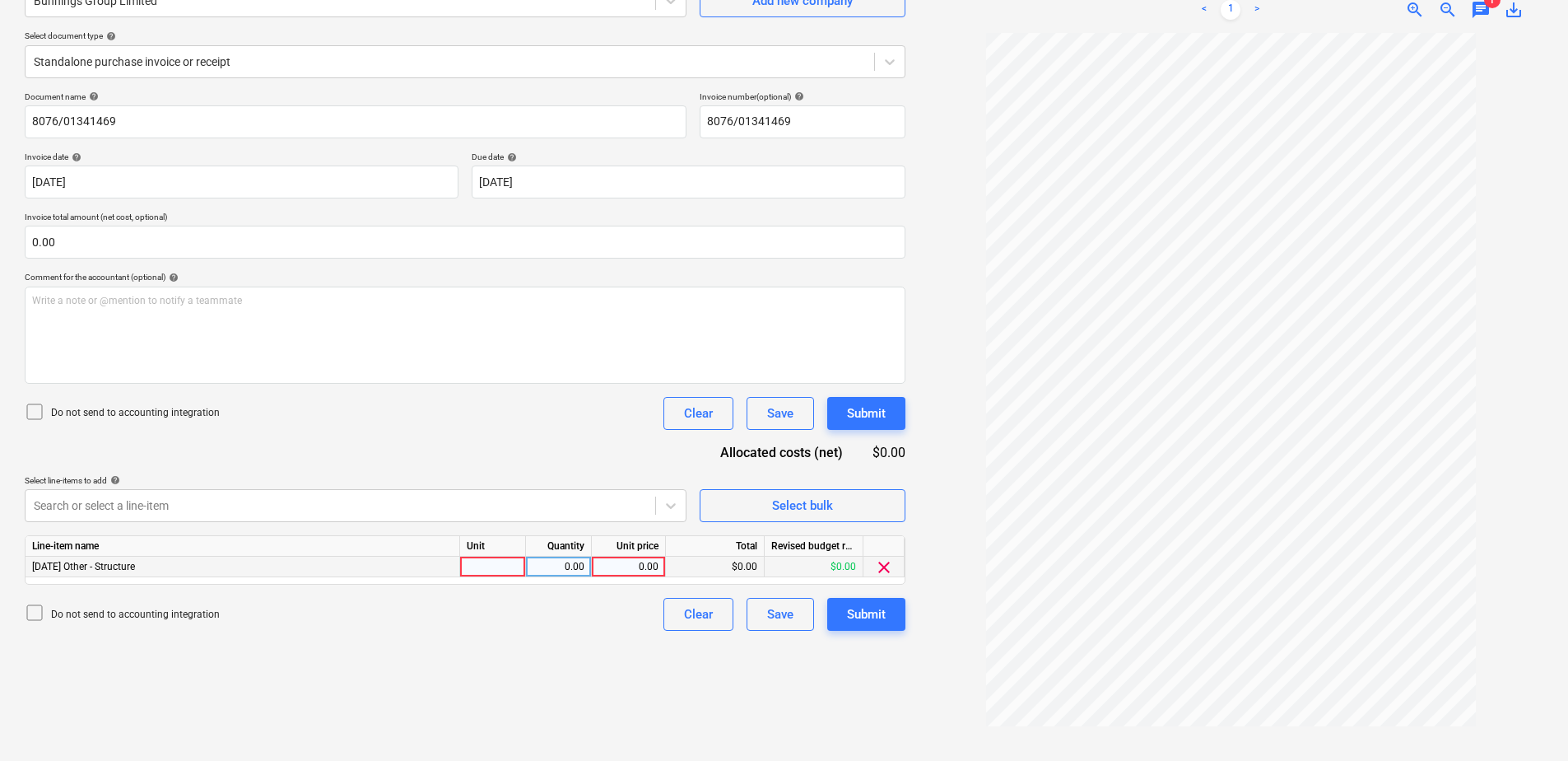
click at [520, 571] on div at bounding box center [492, 567] width 66 height 21
type input "Item"
type input "91.38"
click at [890, 621] on button "Submit" at bounding box center [866, 614] width 78 height 33
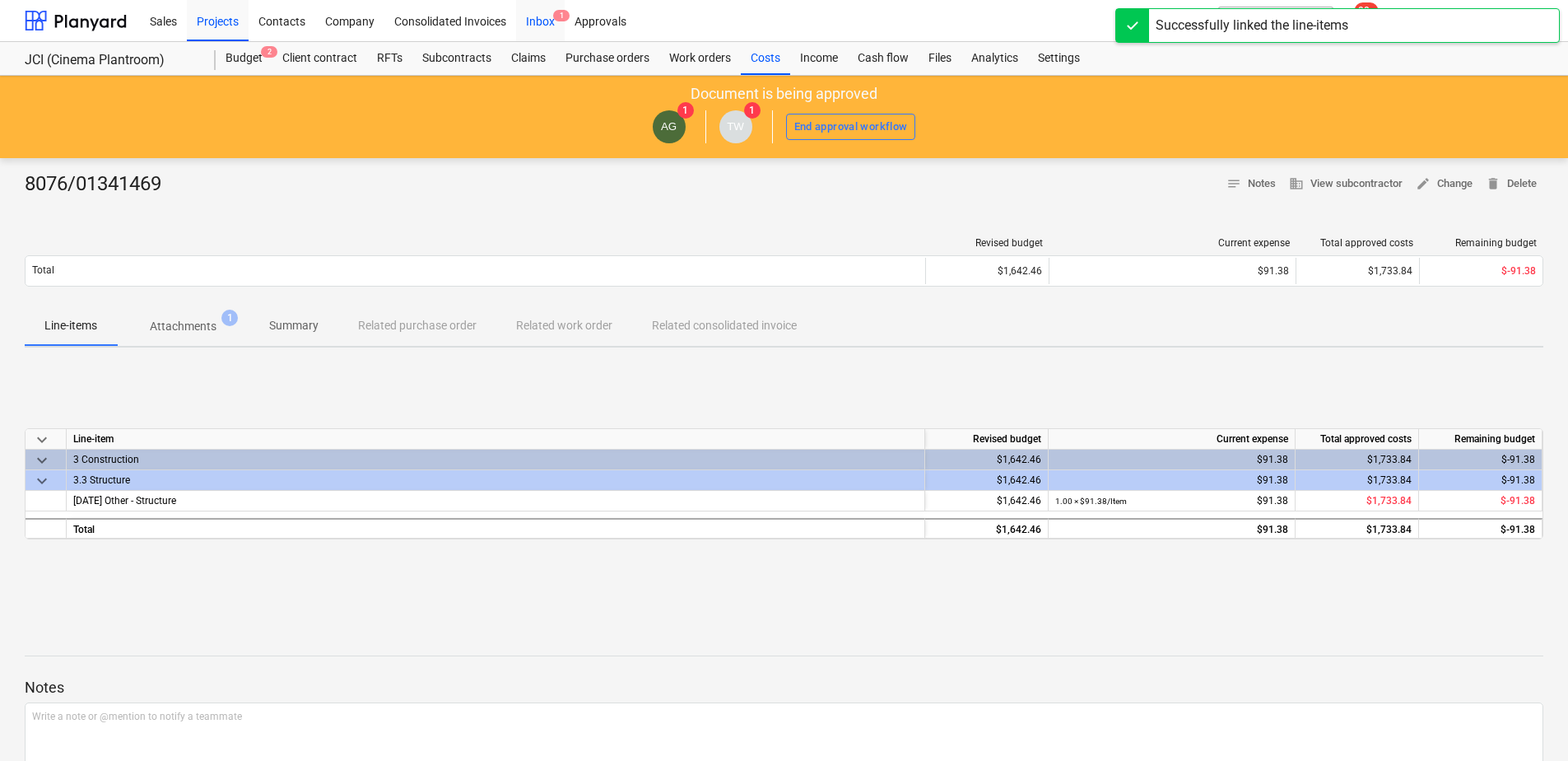
click at [545, 35] on div "Inbox 1" at bounding box center [540, 20] width 49 height 42
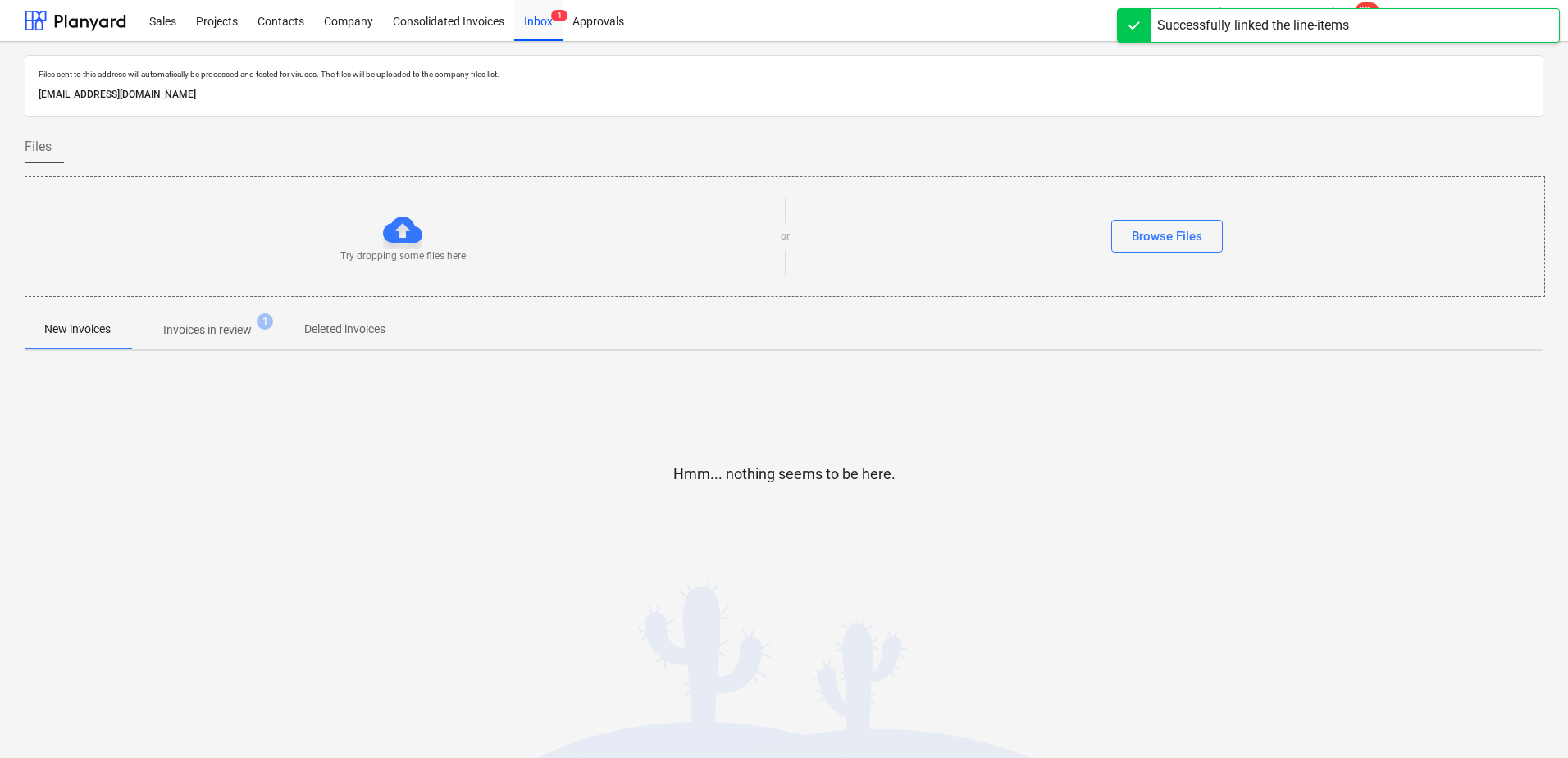
click at [257, 340] on span "Invoices in review 1" at bounding box center [207, 329] width 155 height 29
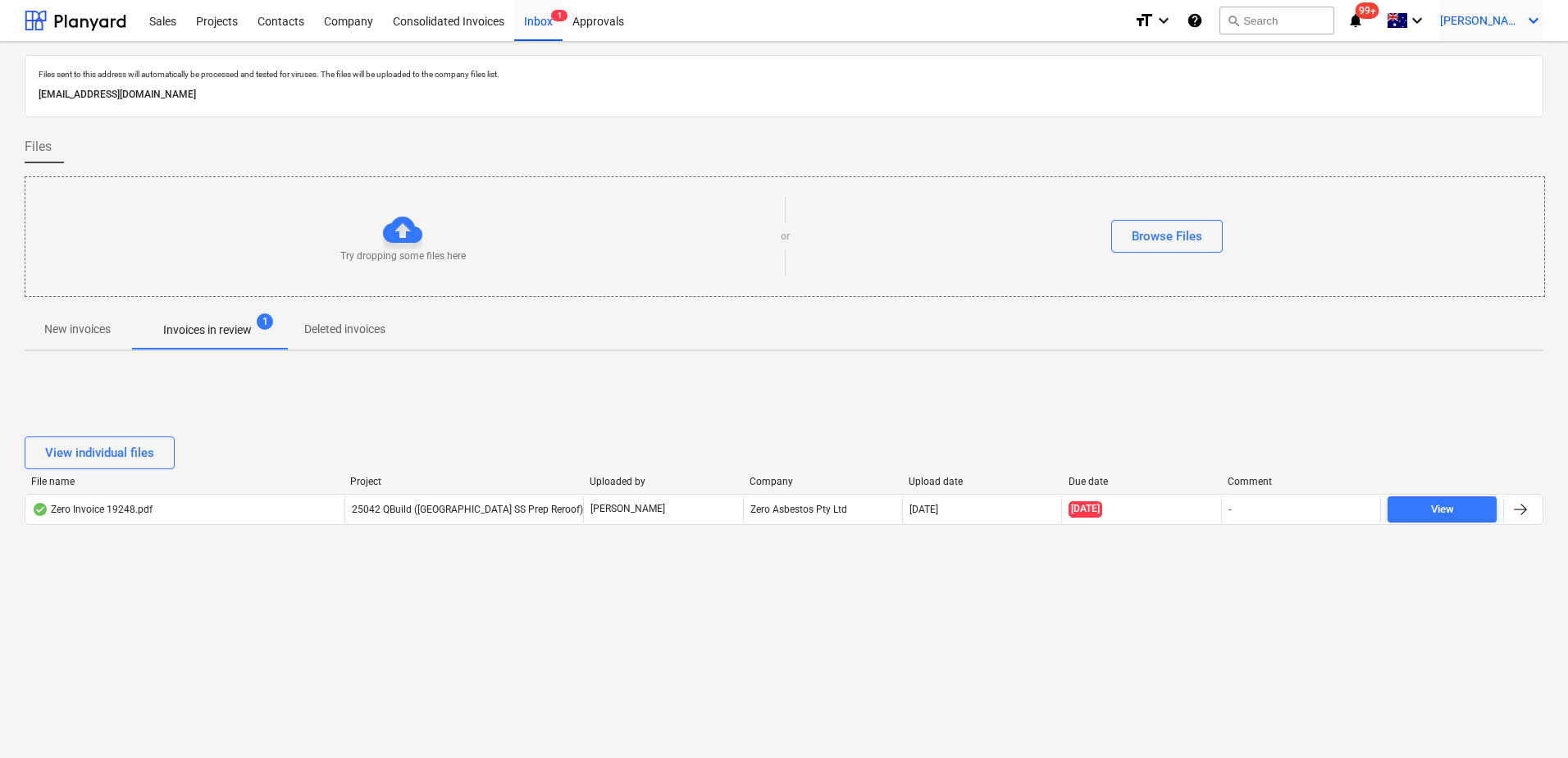
click at [1536, 21] on icon "keyboard_arrow_down" at bounding box center [1533, 20] width 20 height 20
click at [1522, 87] on div "Log out" at bounding box center [1494, 90] width 99 height 27
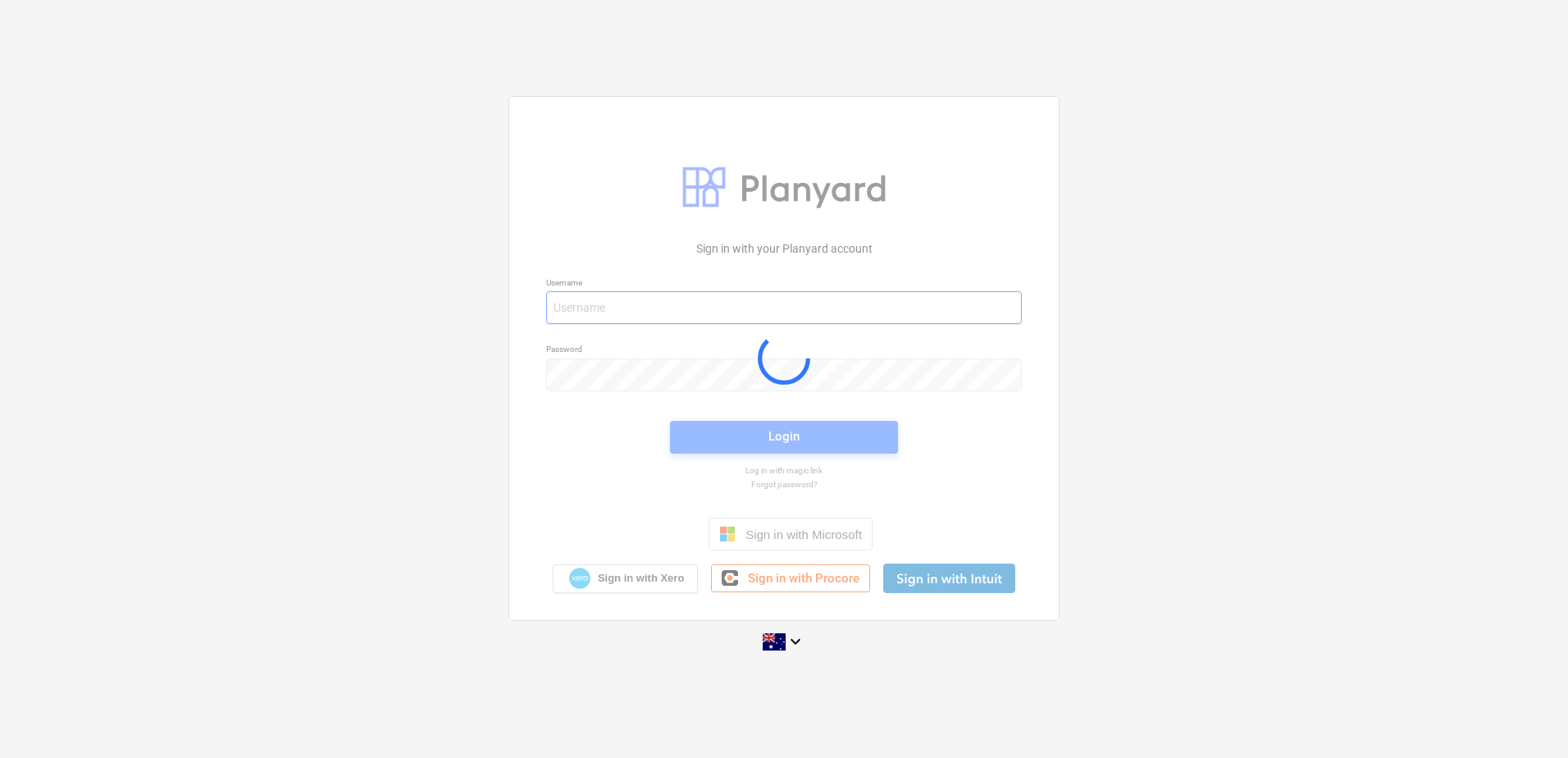
type input "[EMAIL_ADDRESS][DOMAIN_NAME]"
